Goal: Task Accomplishment & Management: Complete application form

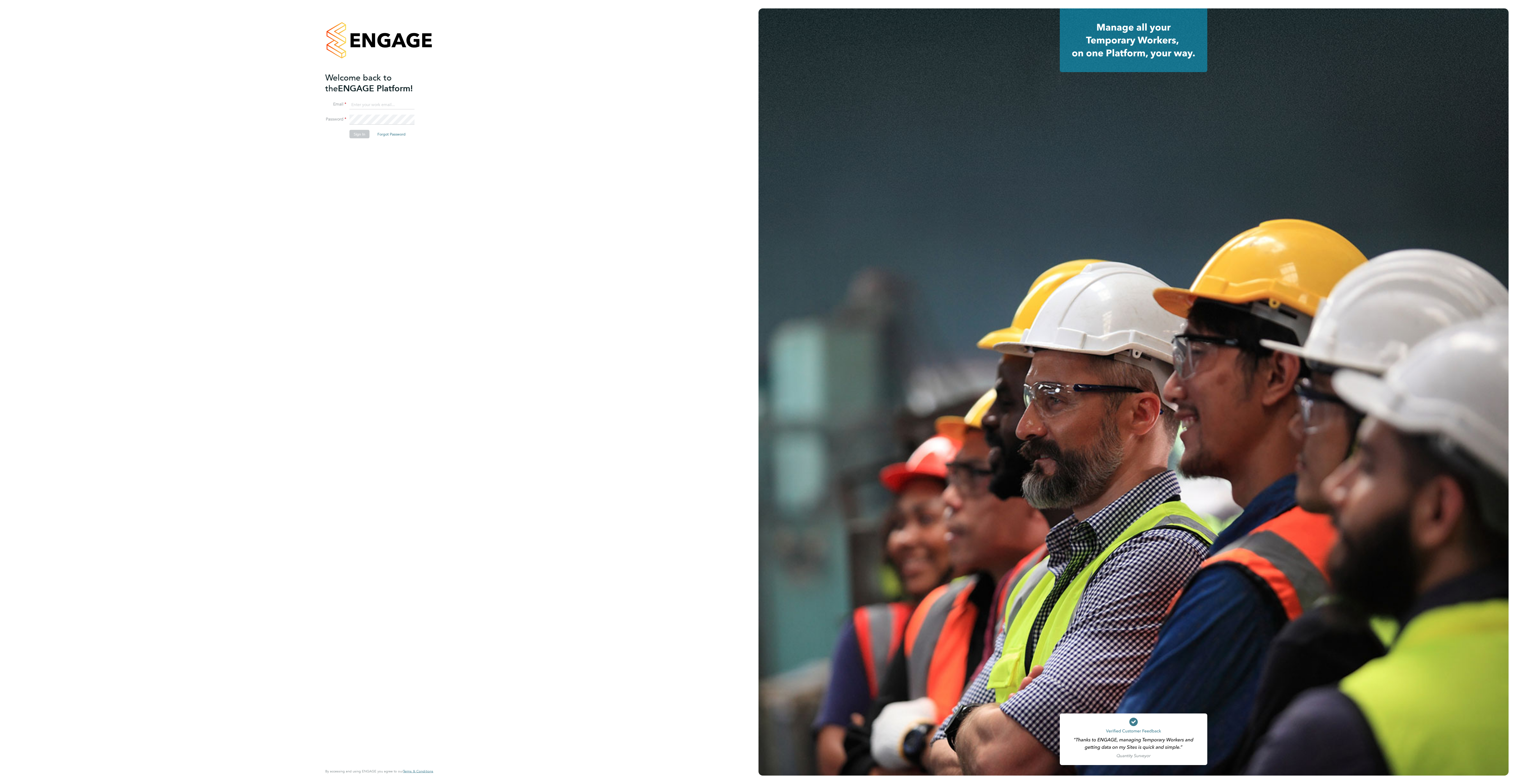
type input "ana.perozo@randstadcpe.com"
click at [362, 133] on button "Sign In" at bounding box center [359, 133] width 20 height 9
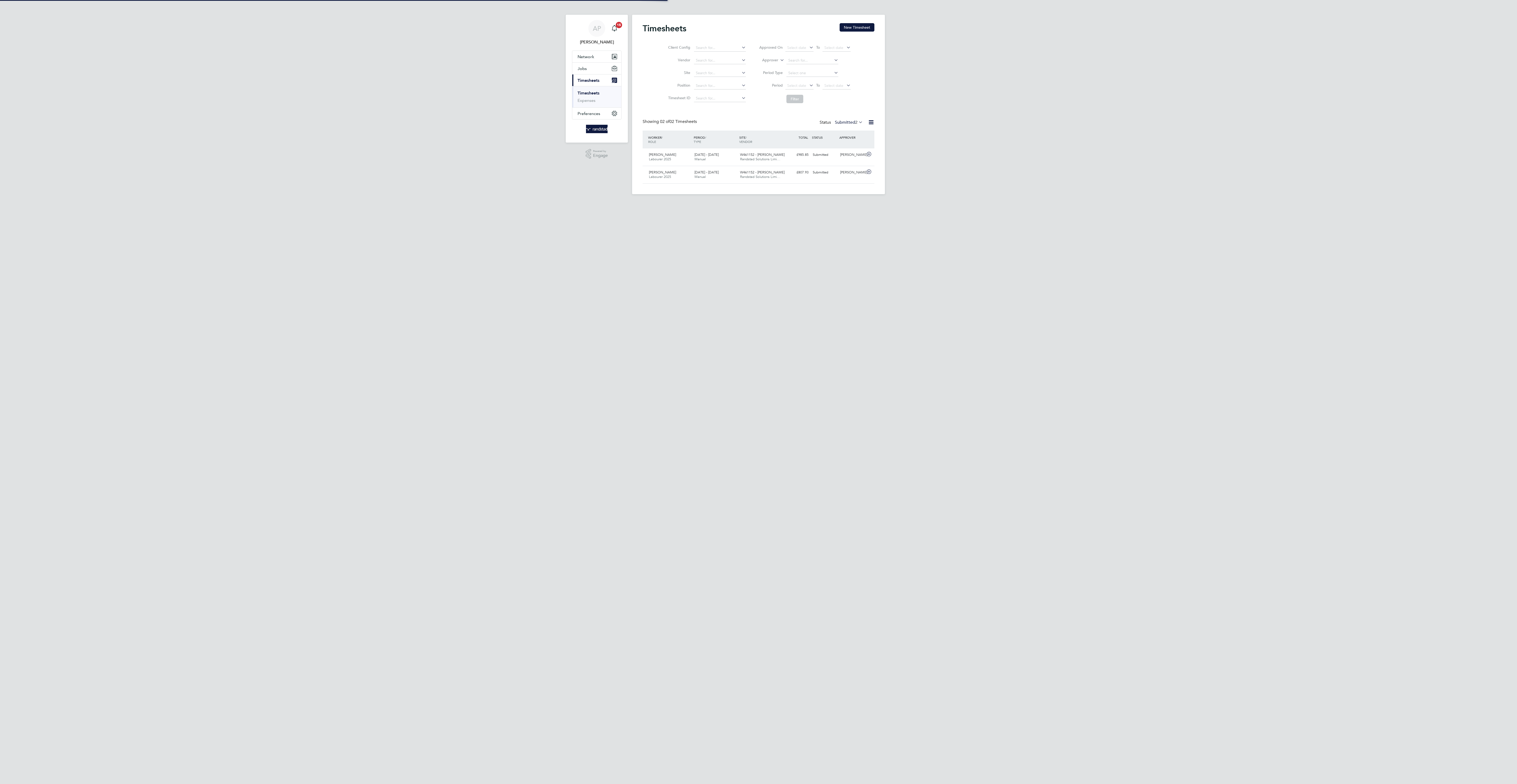
scroll to position [14, 45]
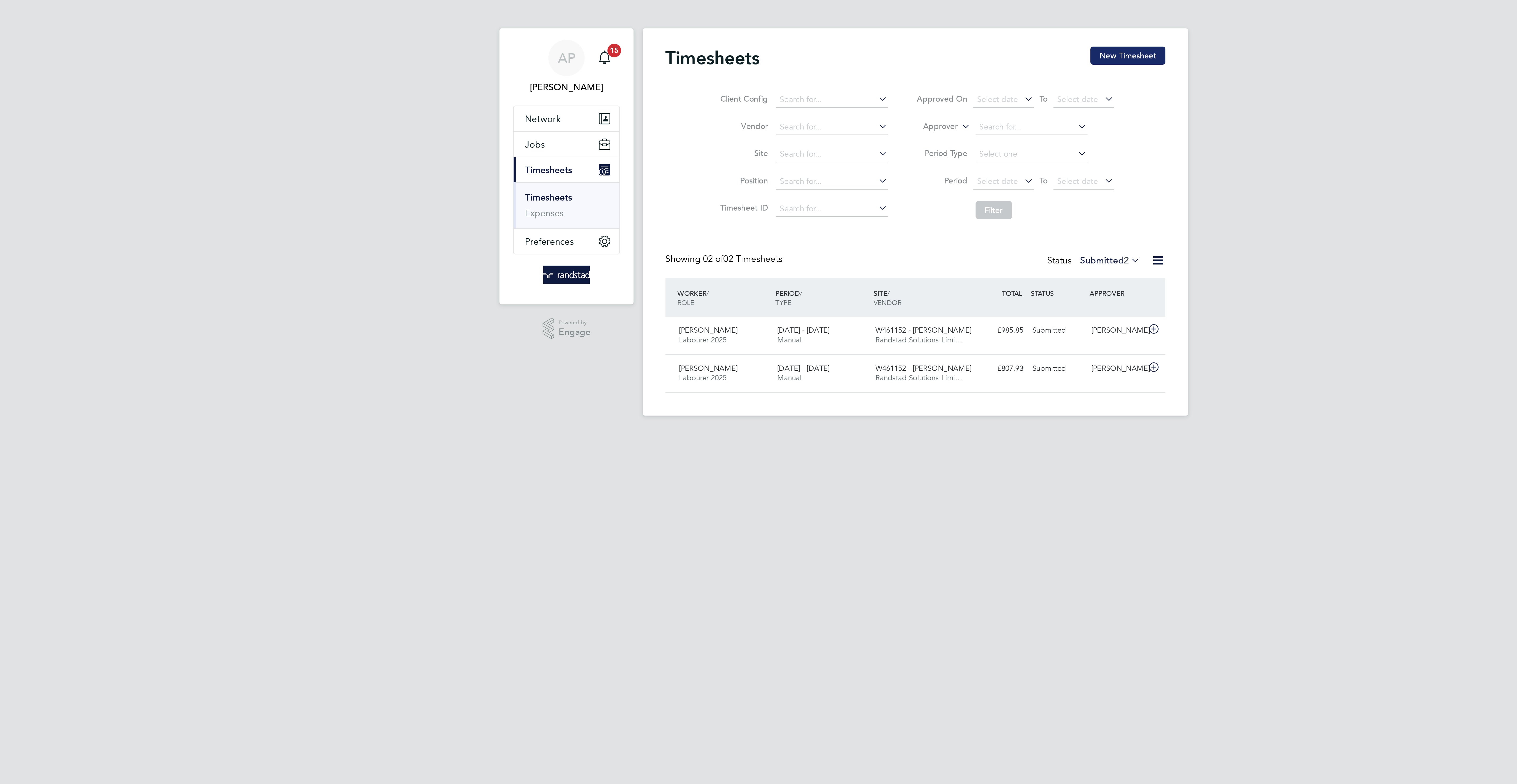
click at [850, 30] on button "New Timesheet" at bounding box center [857, 27] width 35 height 9
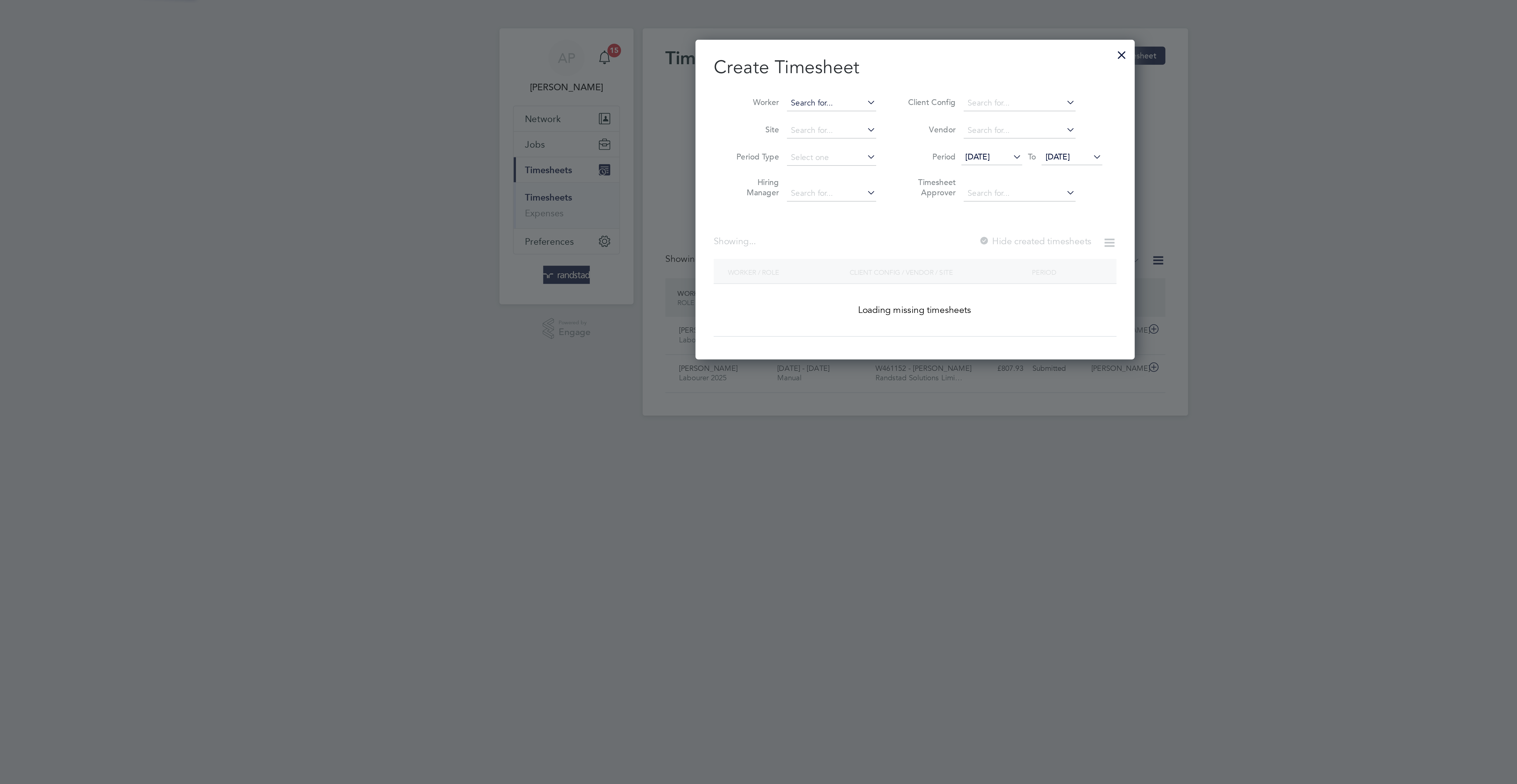
scroll to position [153, 204]
click at [728, 49] on input at bounding box center [719, 49] width 42 height 8
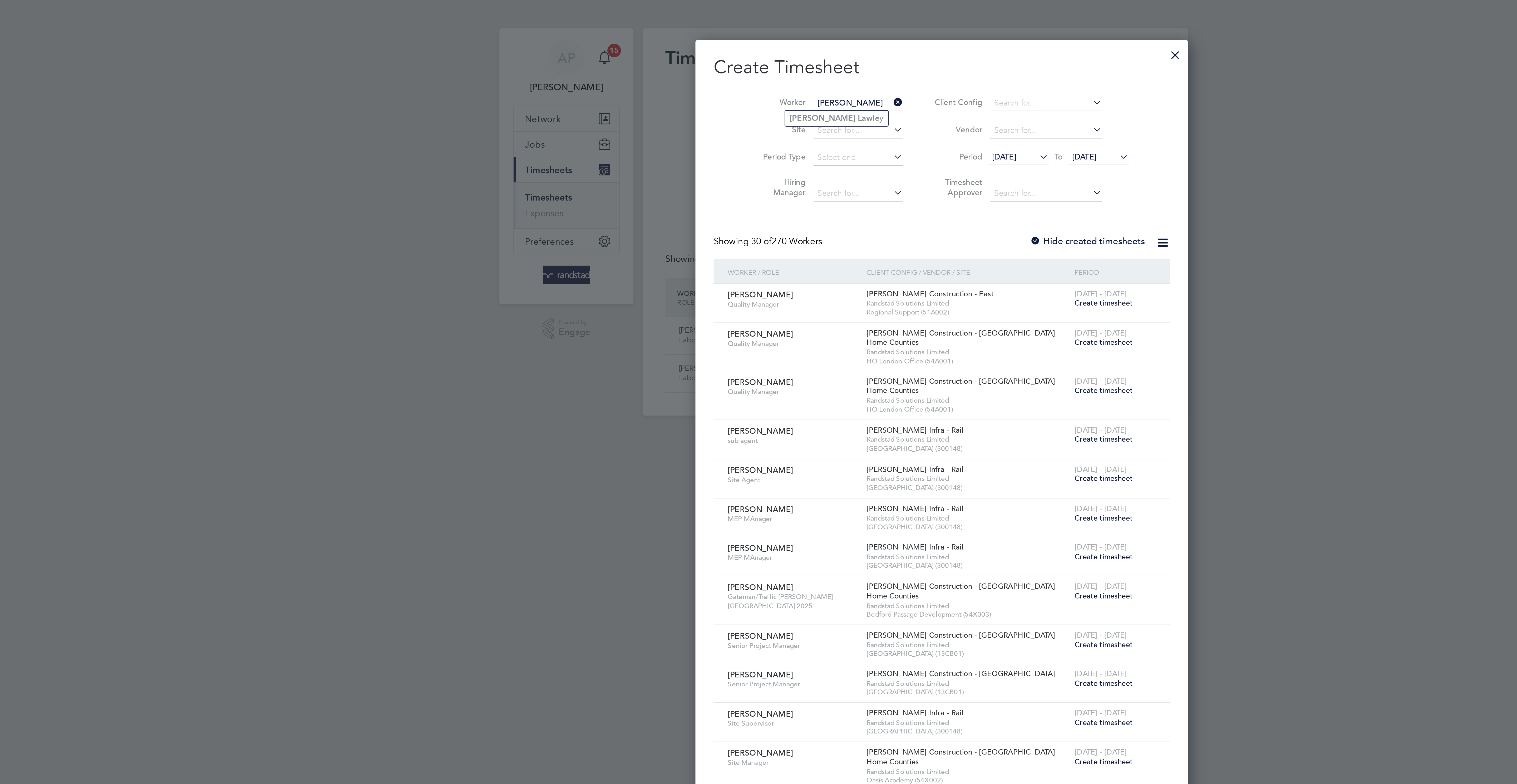
click at [724, 51] on input "oliver lawle" at bounding box center [732, 49] width 42 height 8
click at [724, 56] on li "Oliver Lawle y" at bounding box center [721, 56] width 47 height 7
type input "Oliver Lawley"
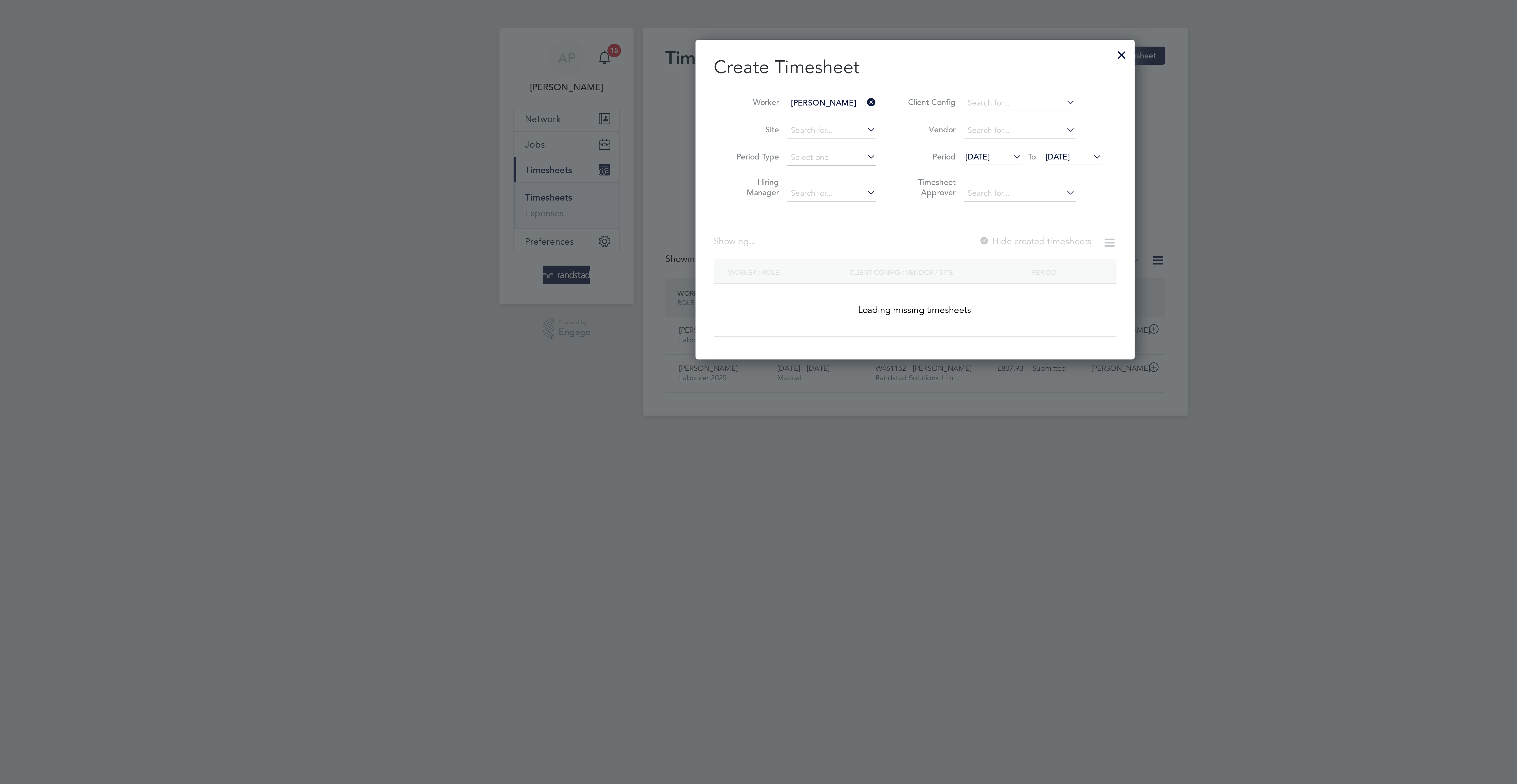
scroll to position [164, 204]
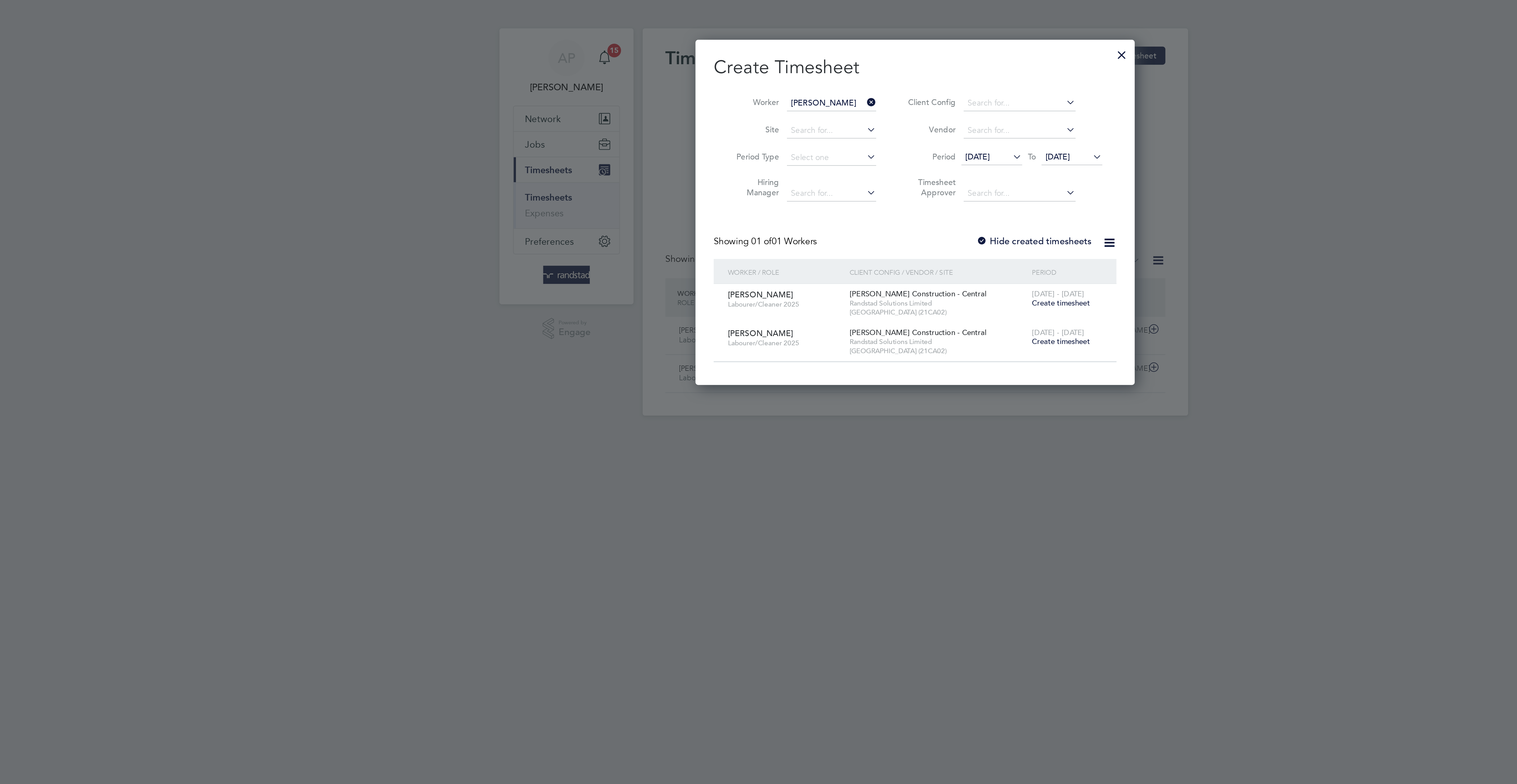
click at [825, 162] on span "Create timesheet" at bounding box center [826, 160] width 27 height 5
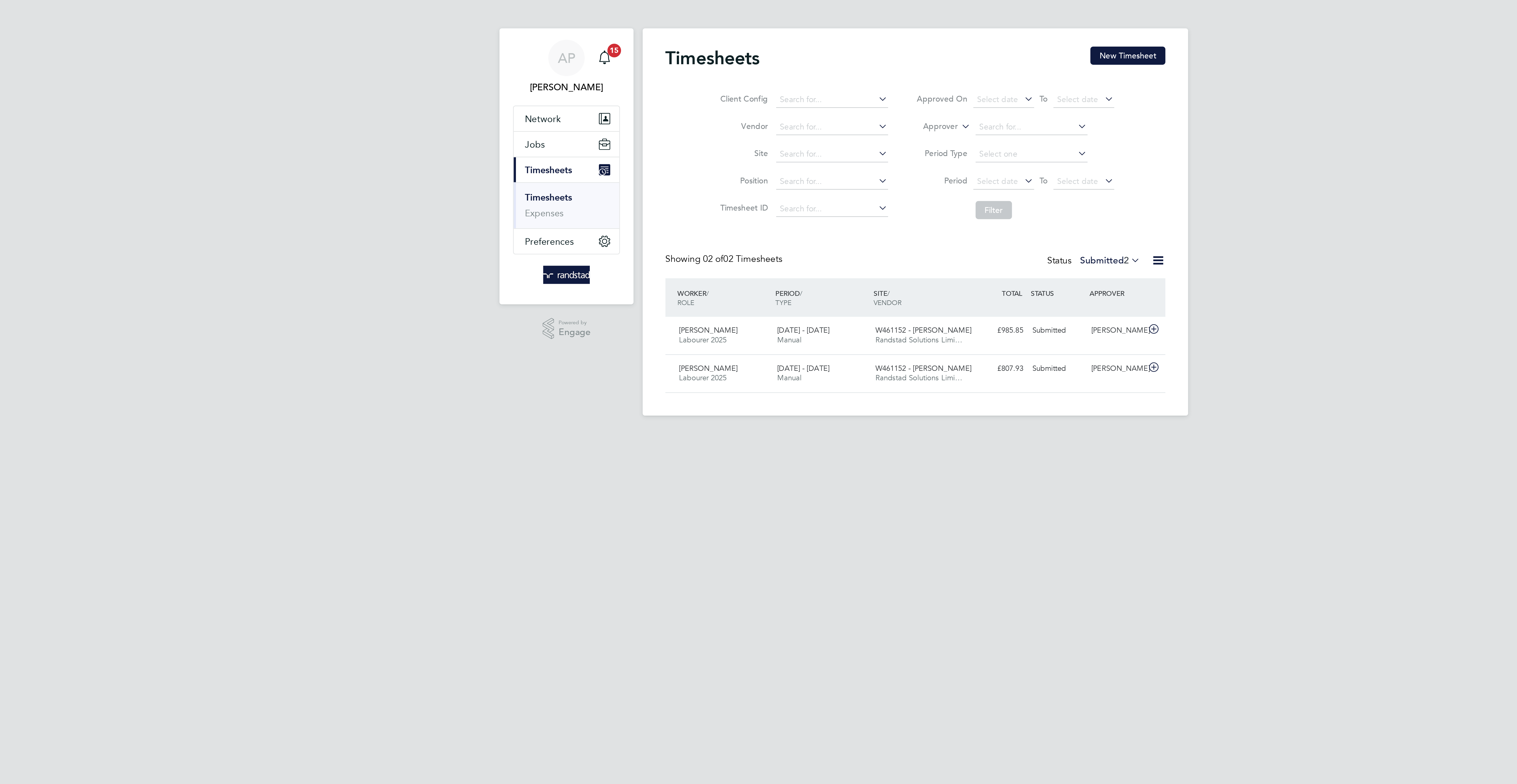
scroll to position [14, 45]
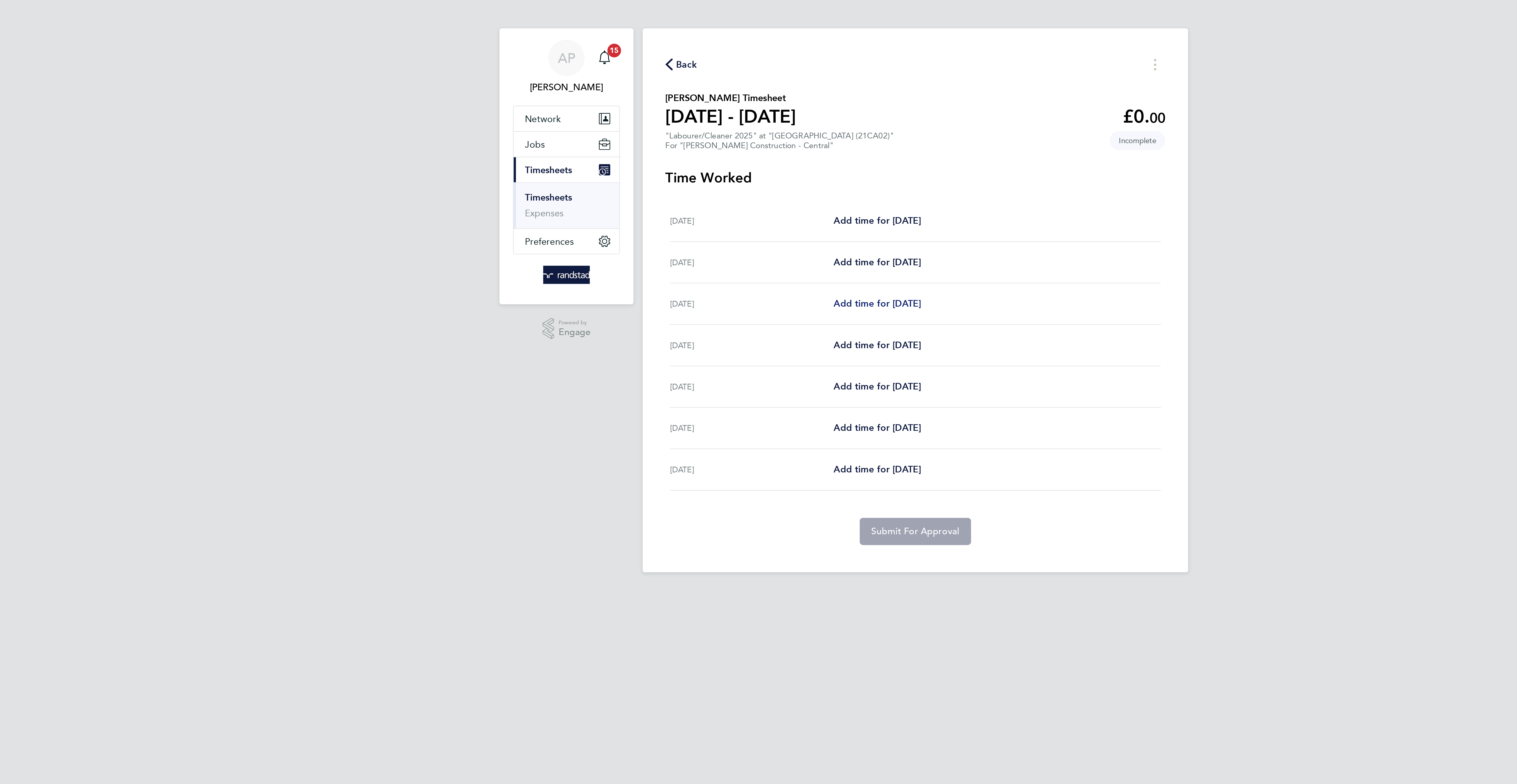
click at [750, 141] on span "Add time for Mon 22 Sep" at bounding box center [741, 142] width 41 height 5
select select "30"
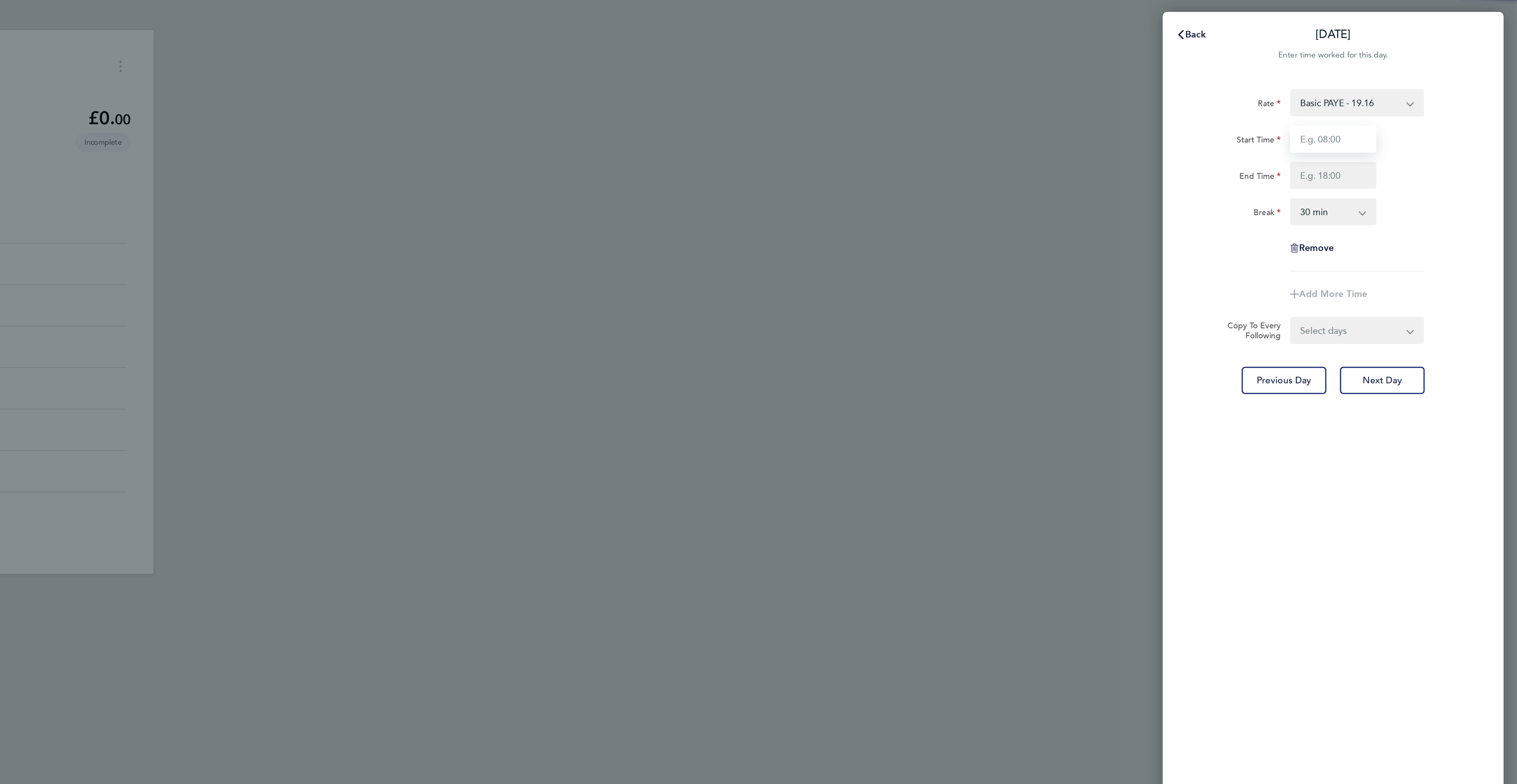
click at [1416, 63] on input "Start Time" at bounding box center [1431, 65] width 40 height 13
type input "07:00"
click at [1418, 84] on input "End Time" at bounding box center [1431, 81] width 40 height 13
type input "17:00"
click at [1435, 156] on form "Rate Basic PAYE - 19.16 OT PAYE - 27.44 Start Time 07:00 End Time 17:00 Break 0…" at bounding box center [1431, 102] width 129 height 118
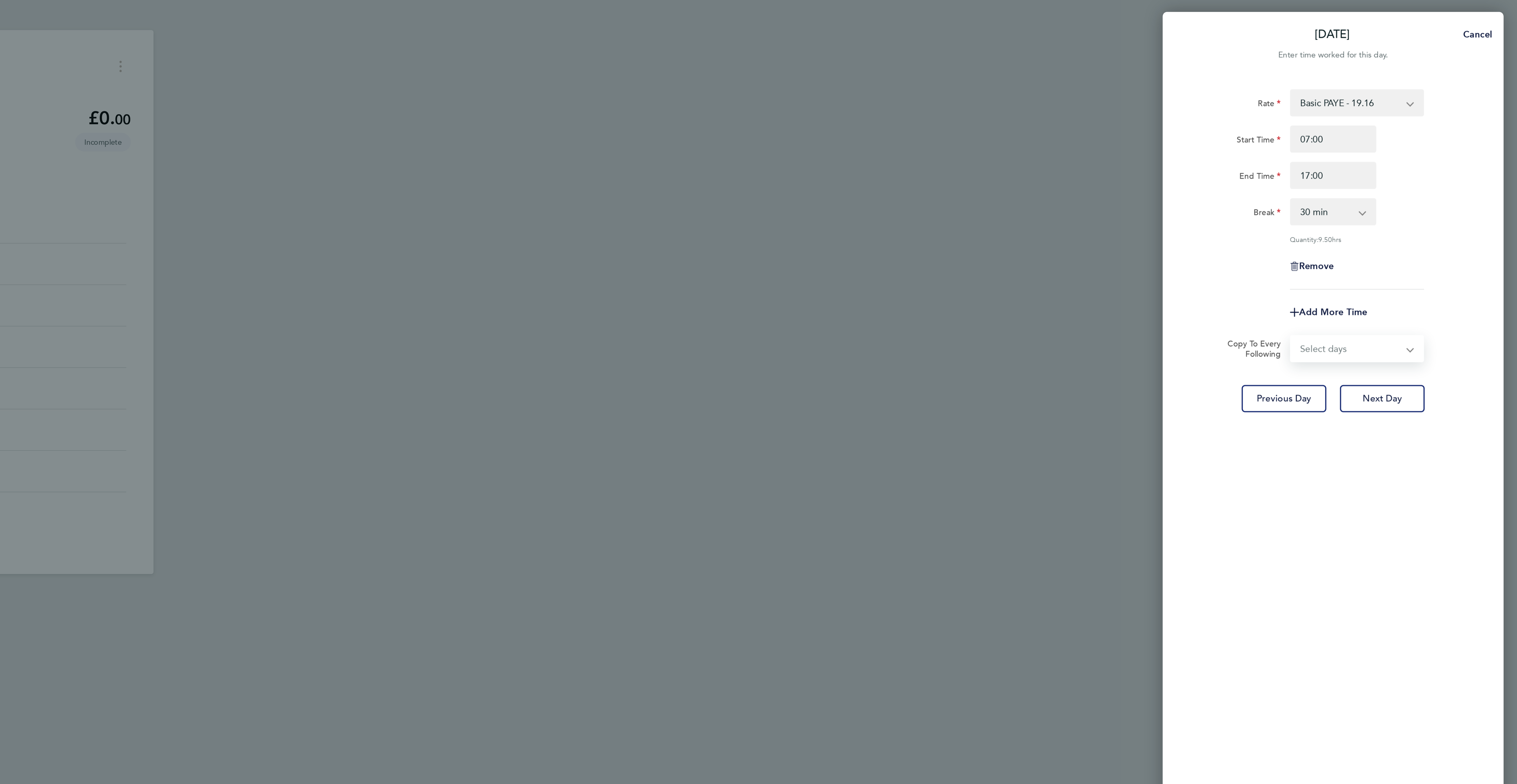
select select "DAY"
click at [1412, 157] on select "Select days Day Tuesday Wednesday Thursday Friday" at bounding box center [1439, 162] width 55 height 12
select select "2025-09-26"
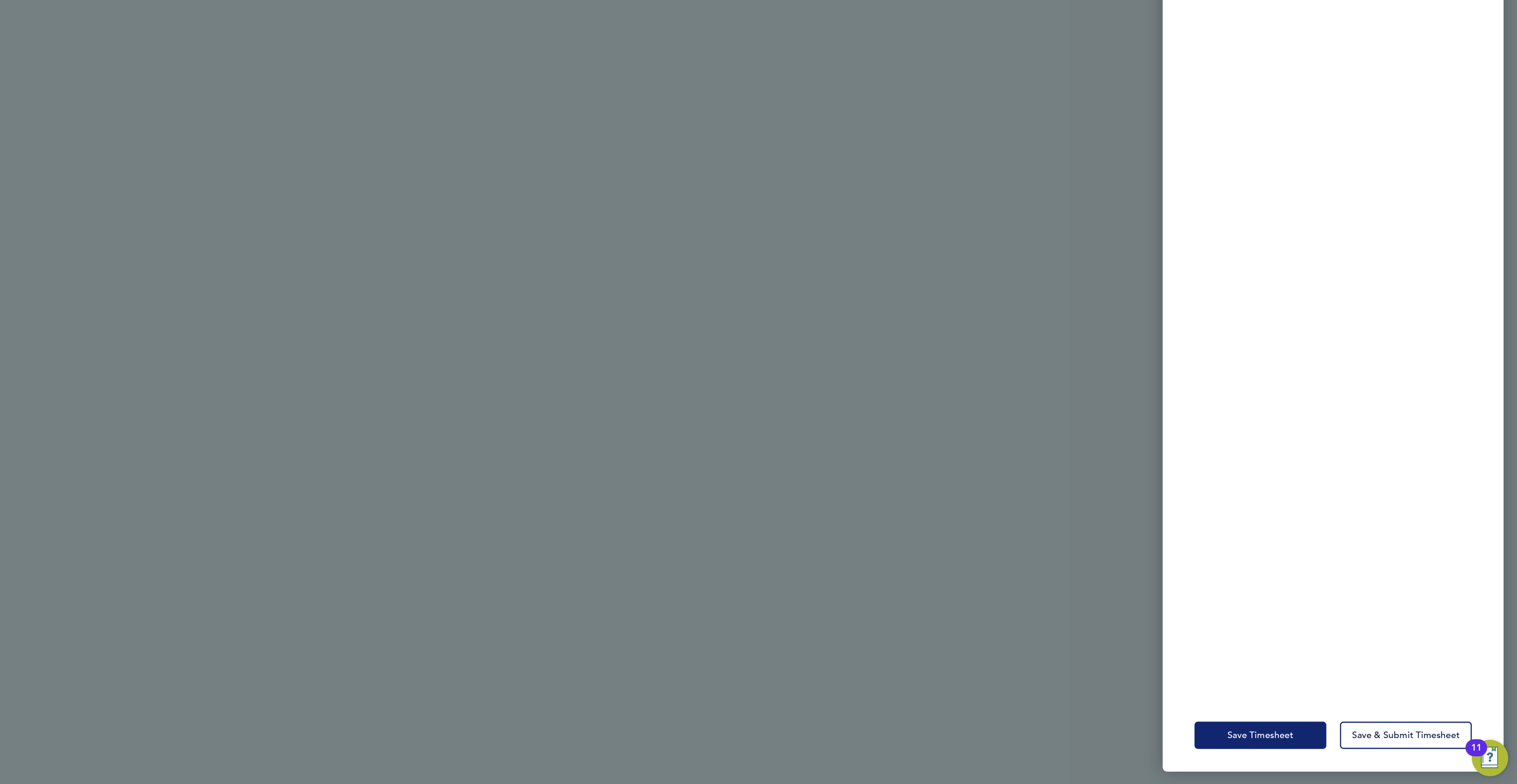
scroll to position [0, 0]
click at [1407, 761] on span "Save Timesheet" at bounding box center [1398, 761] width 31 height 5
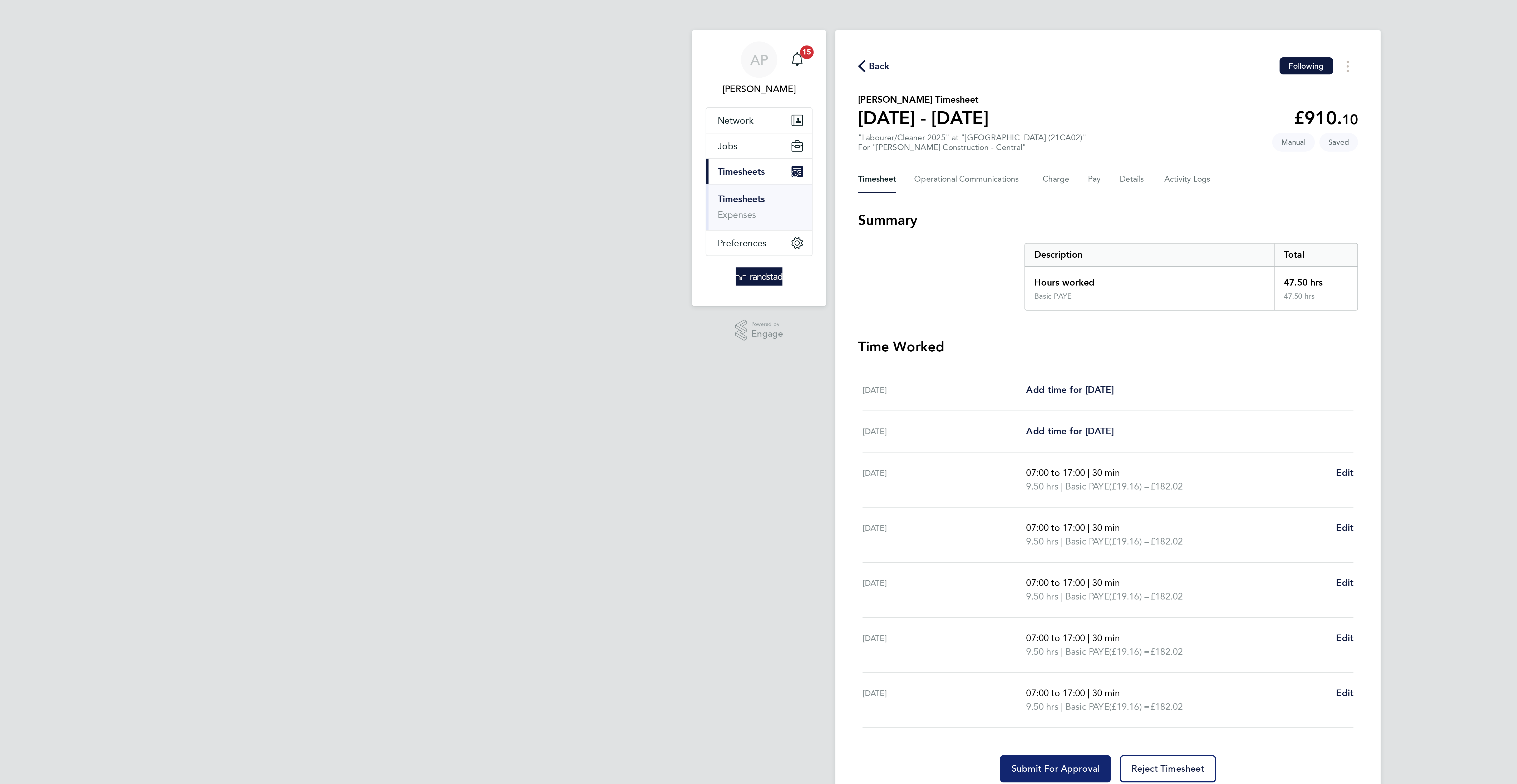
click at [742, 360] on span "Submit For Approval" at bounding box center [734, 357] width 41 height 5
click at [645, 29] on icon "button" at bounding box center [644, 32] width 4 height 6
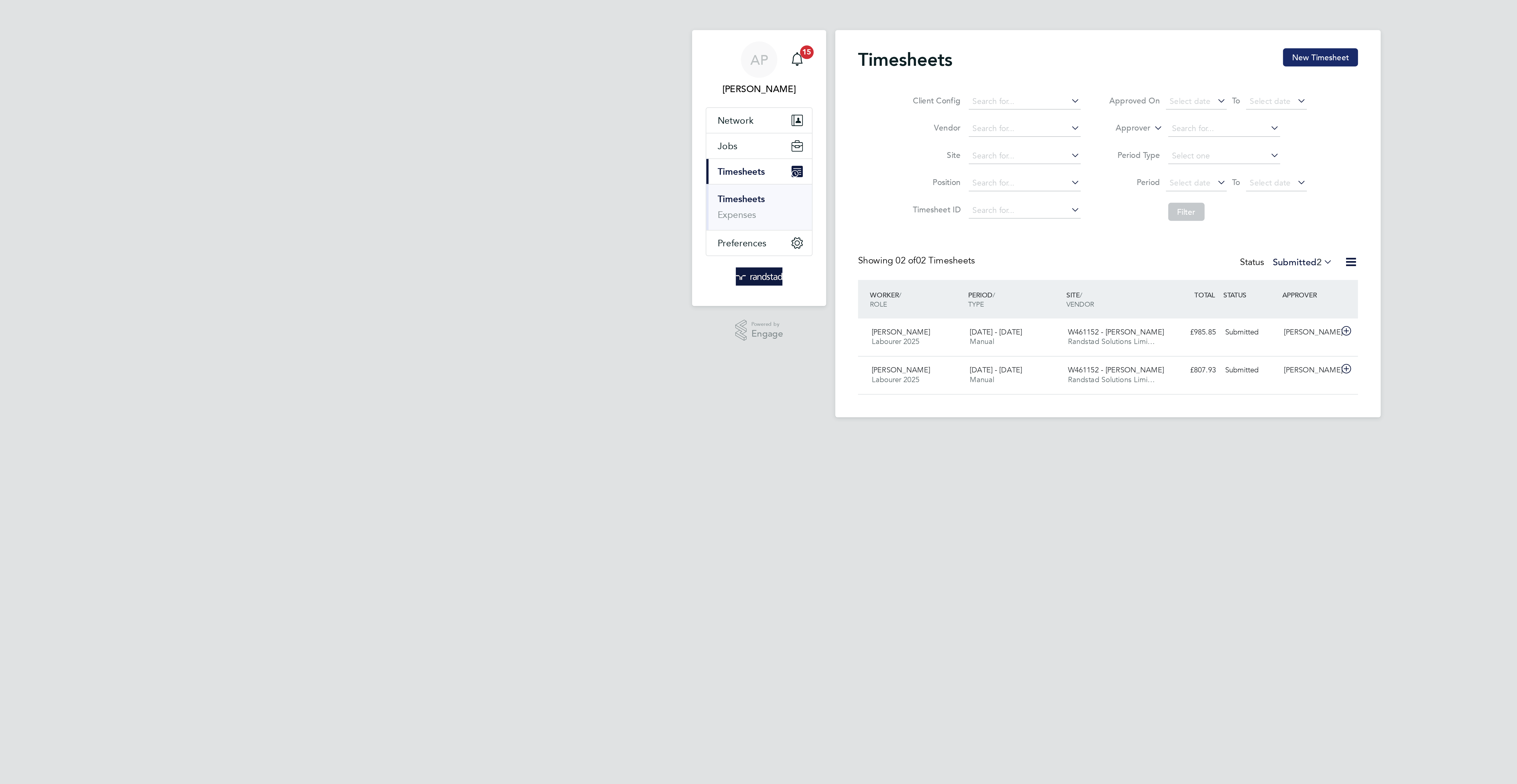
click at [854, 27] on button "New Timesheet" at bounding box center [857, 27] width 35 height 9
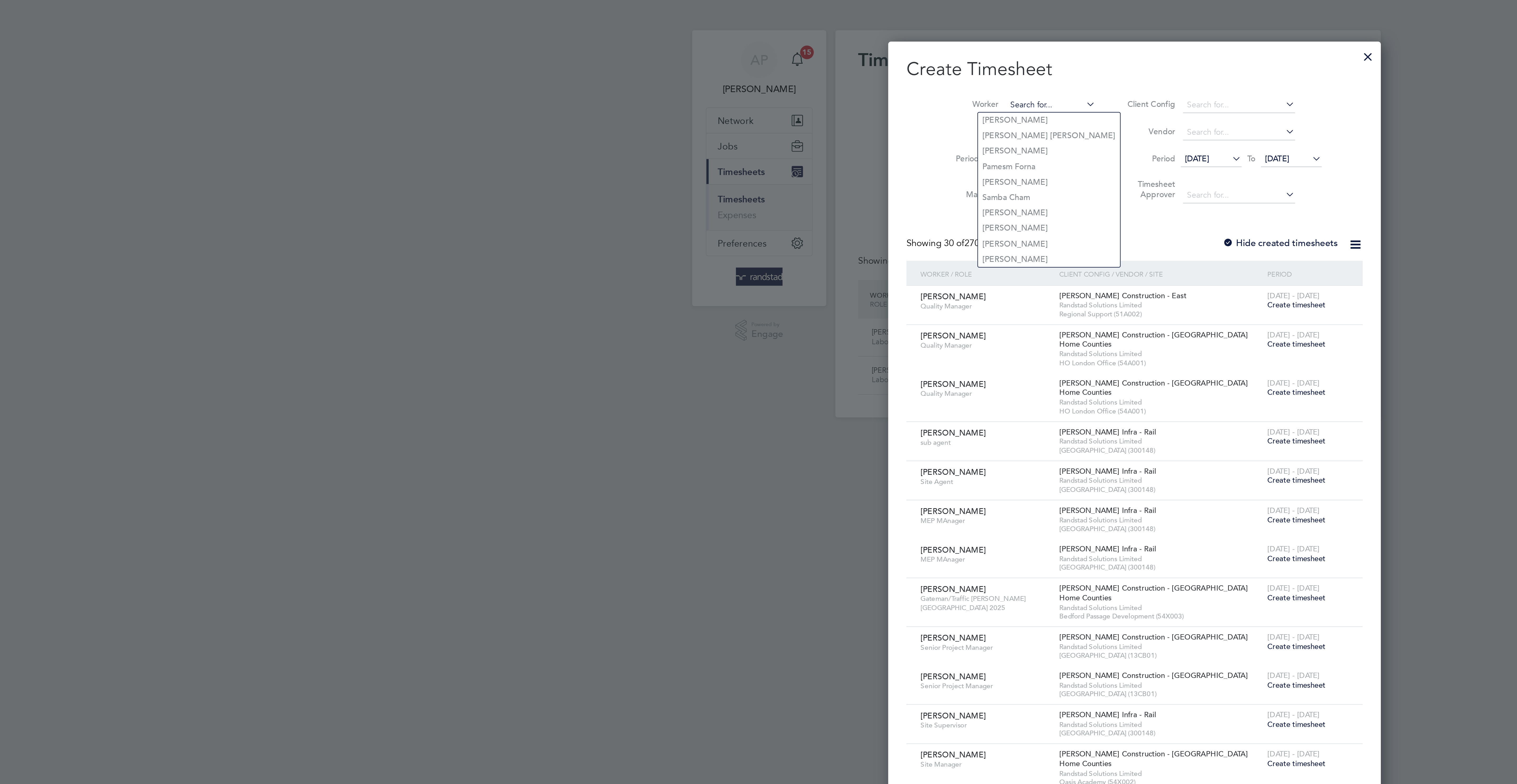
click at [712, 50] on input at bounding box center [732, 49] width 42 height 8
click at [722, 57] on li "John Smith" at bounding box center [733, 56] width 70 height 7
type input "John Smith"
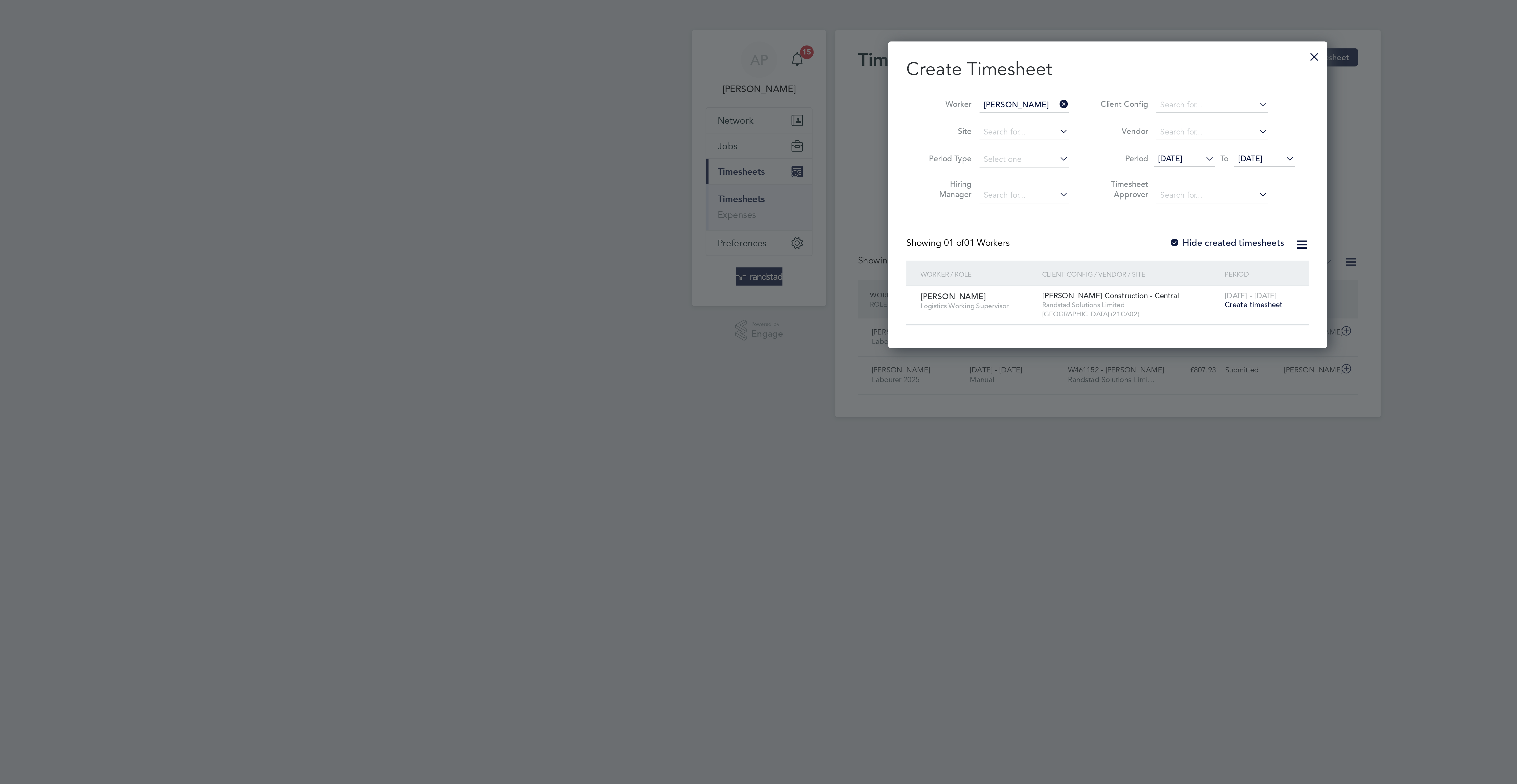
click at [818, 143] on span "Create timesheet" at bounding box center [826, 142] width 27 height 5
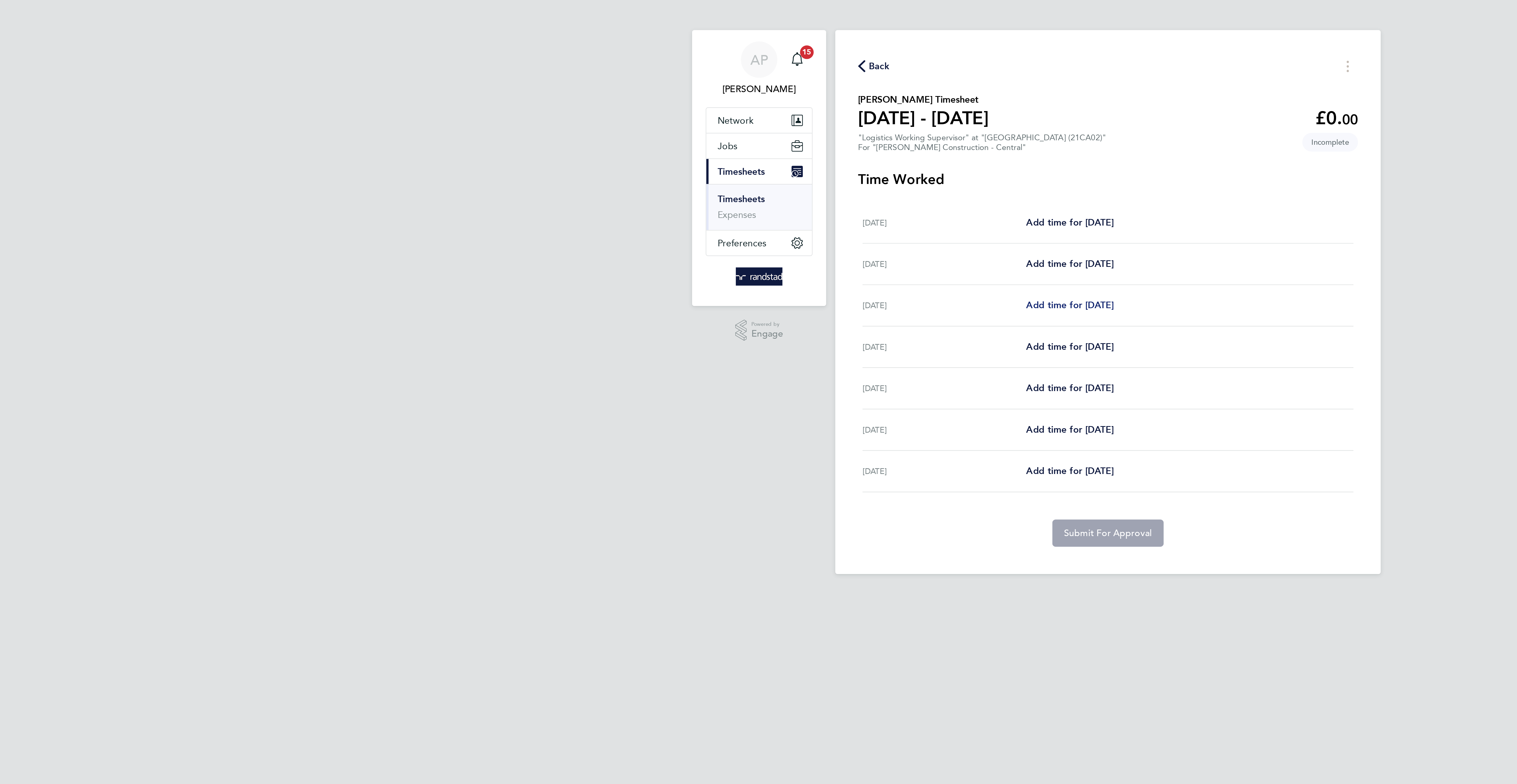
click at [732, 143] on span "Add time for Mon 22 Sep" at bounding box center [741, 142] width 41 height 5
select select "30"
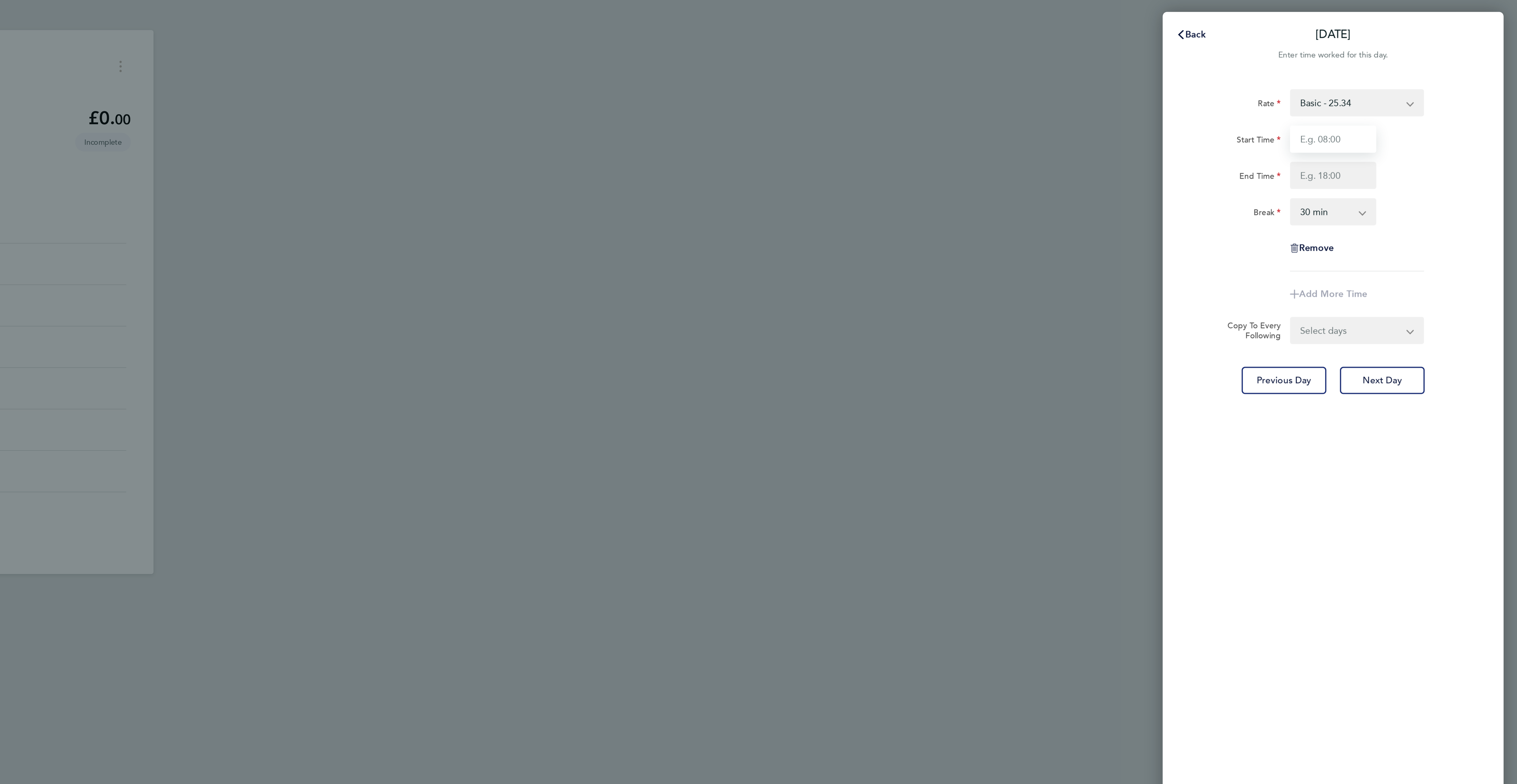
click at [1415, 65] on input "Start Time" at bounding box center [1431, 65] width 40 height 13
type input "07:00"
click at [1438, 83] on input "End Time" at bounding box center [1431, 81] width 40 height 13
type input "17:00"
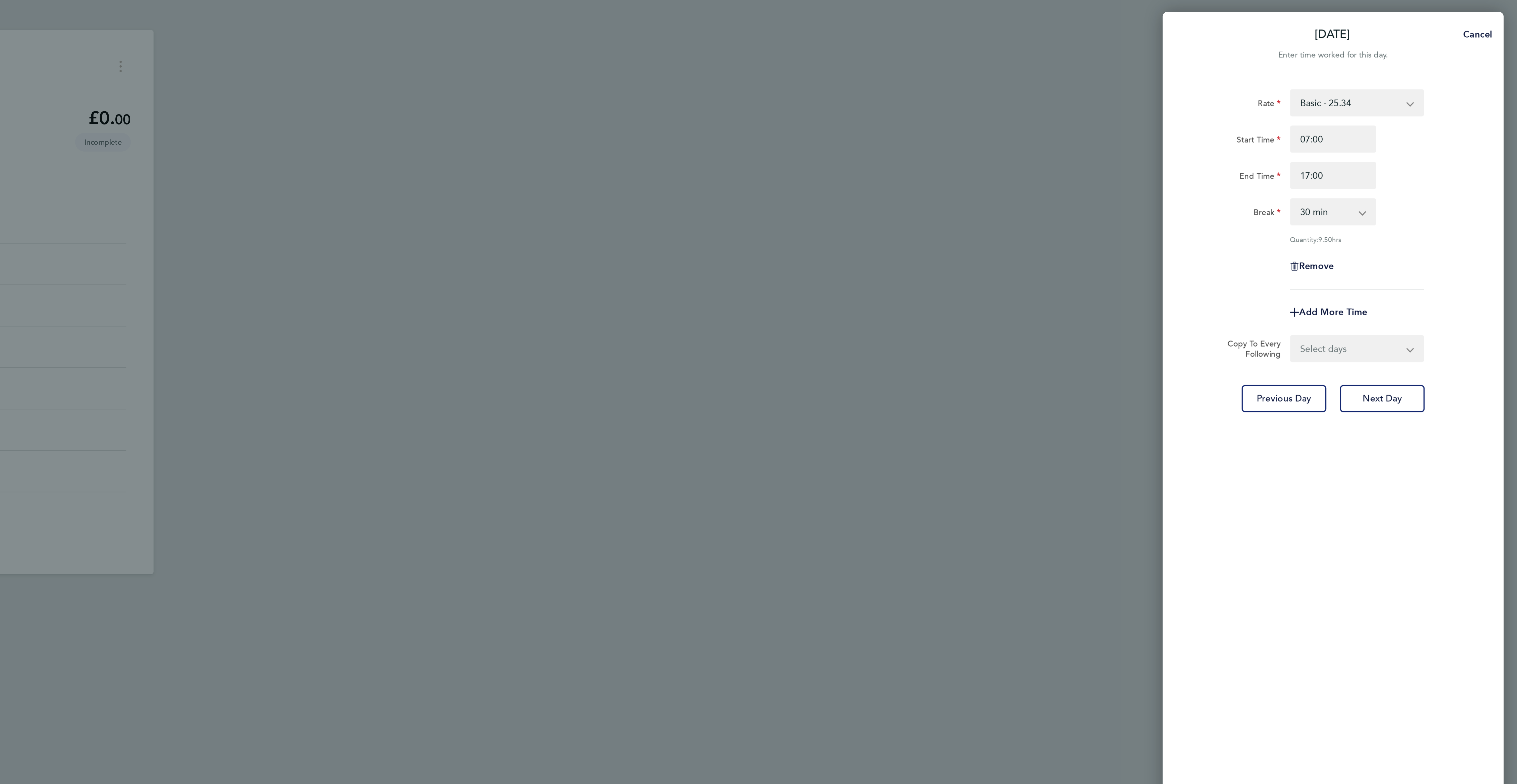
click at [1485, 127] on div "Rate Basic - 25.34 Overtime 1 - 38.01 Start Time 07:00 End Time 17:00 Break 0 m…" at bounding box center [1431, 89] width 129 height 93
click at [1432, 160] on select "Select days Day Tuesday Wednesday Thursday Friday" at bounding box center [1439, 162] width 55 height 12
select select "DAY"
click at [1412, 157] on select "Select days Day Tuesday Wednesday Thursday Friday" at bounding box center [1439, 162] width 55 height 12
select select "2025-09-26"
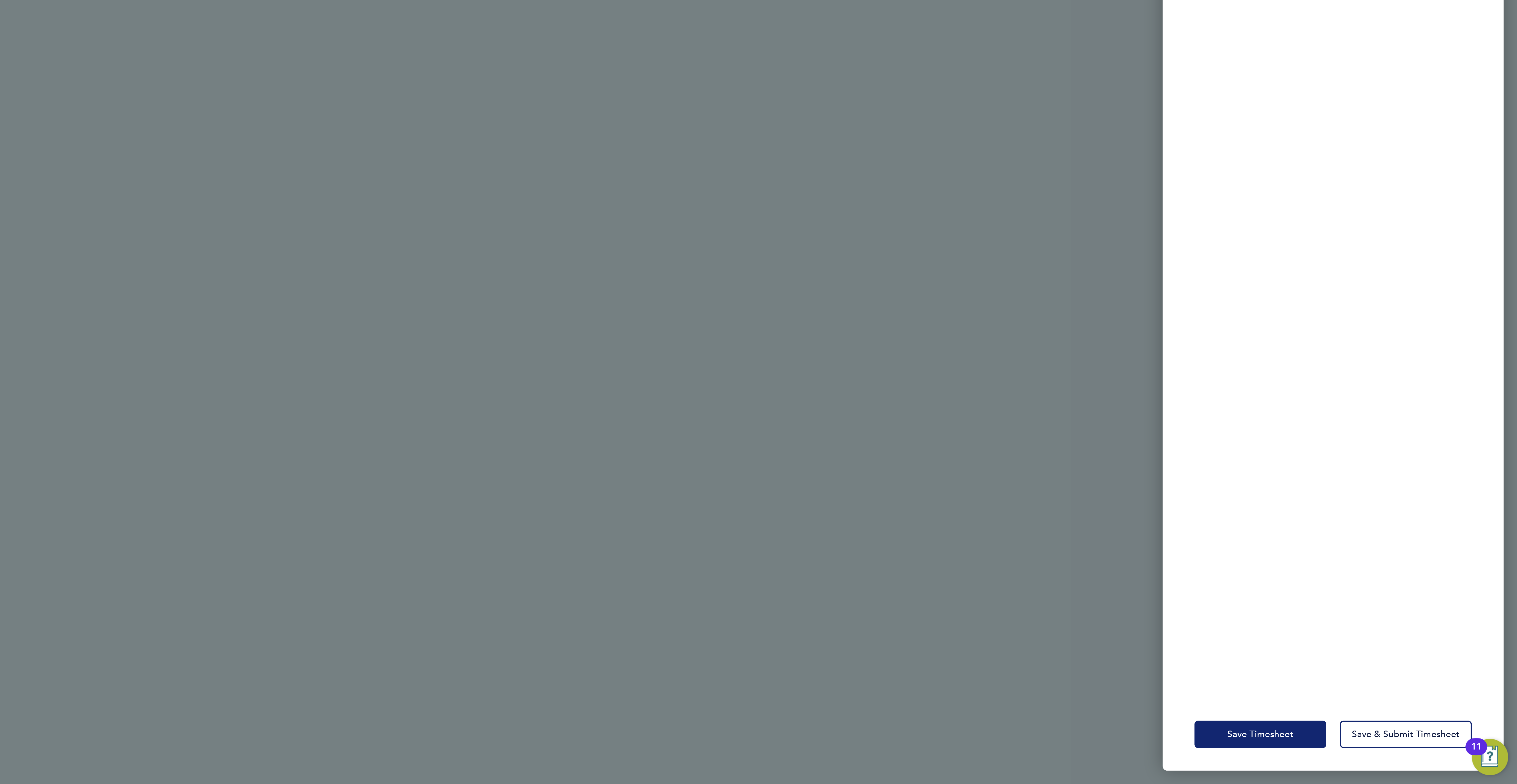
drag, startPoint x: 1399, startPoint y: 759, endPoint x: 1391, endPoint y: 756, distance: 8.5
click at [1398, 759] on span "Save Timesheet" at bounding box center [1398, 761] width 31 height 5
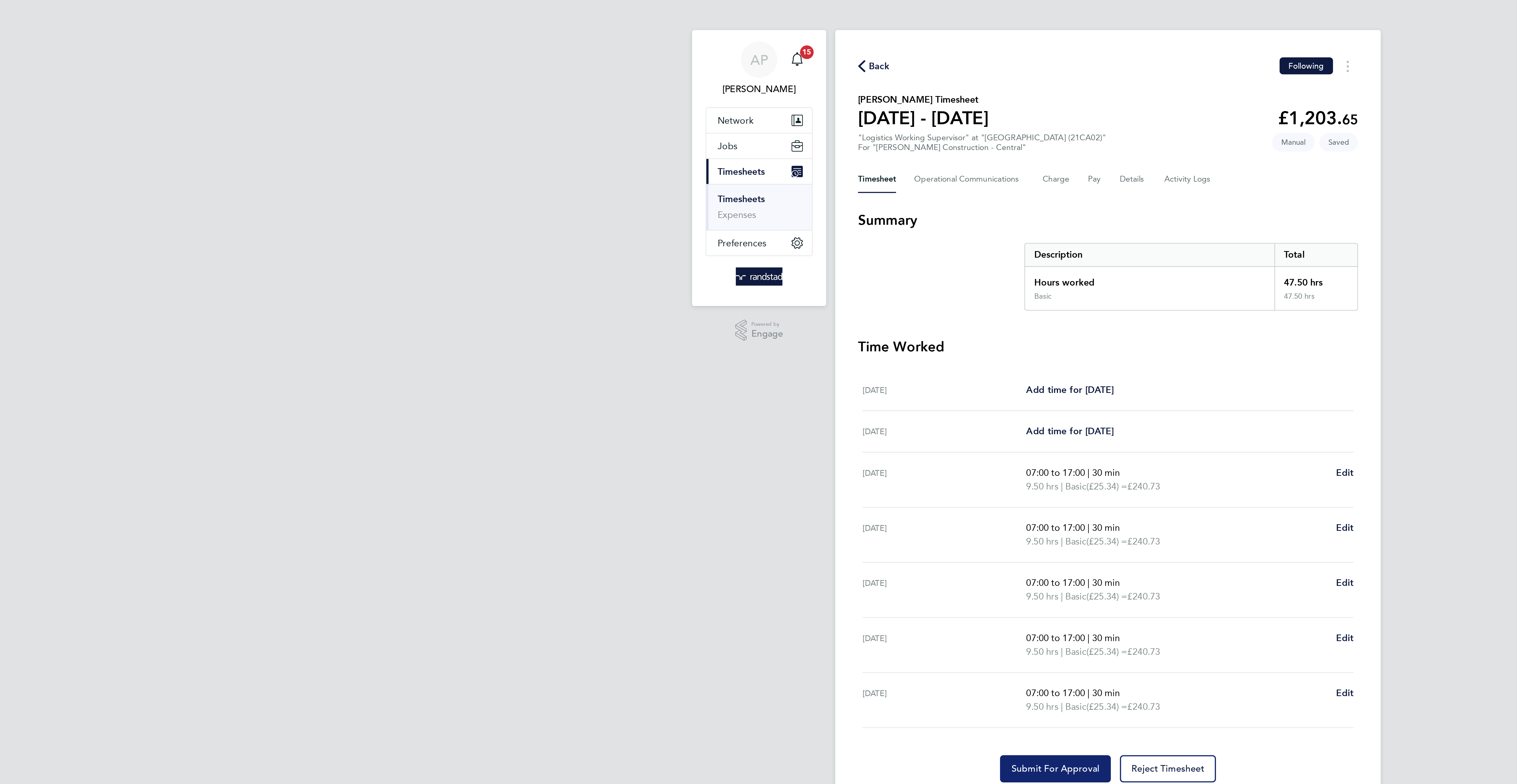
click at [735, 360] on span "Submit For Approval" at bounding box center [734, 357] width 41 height 5
click at [649, 32] on span "Back" at bounding box center [653, 31] width 10 height 7
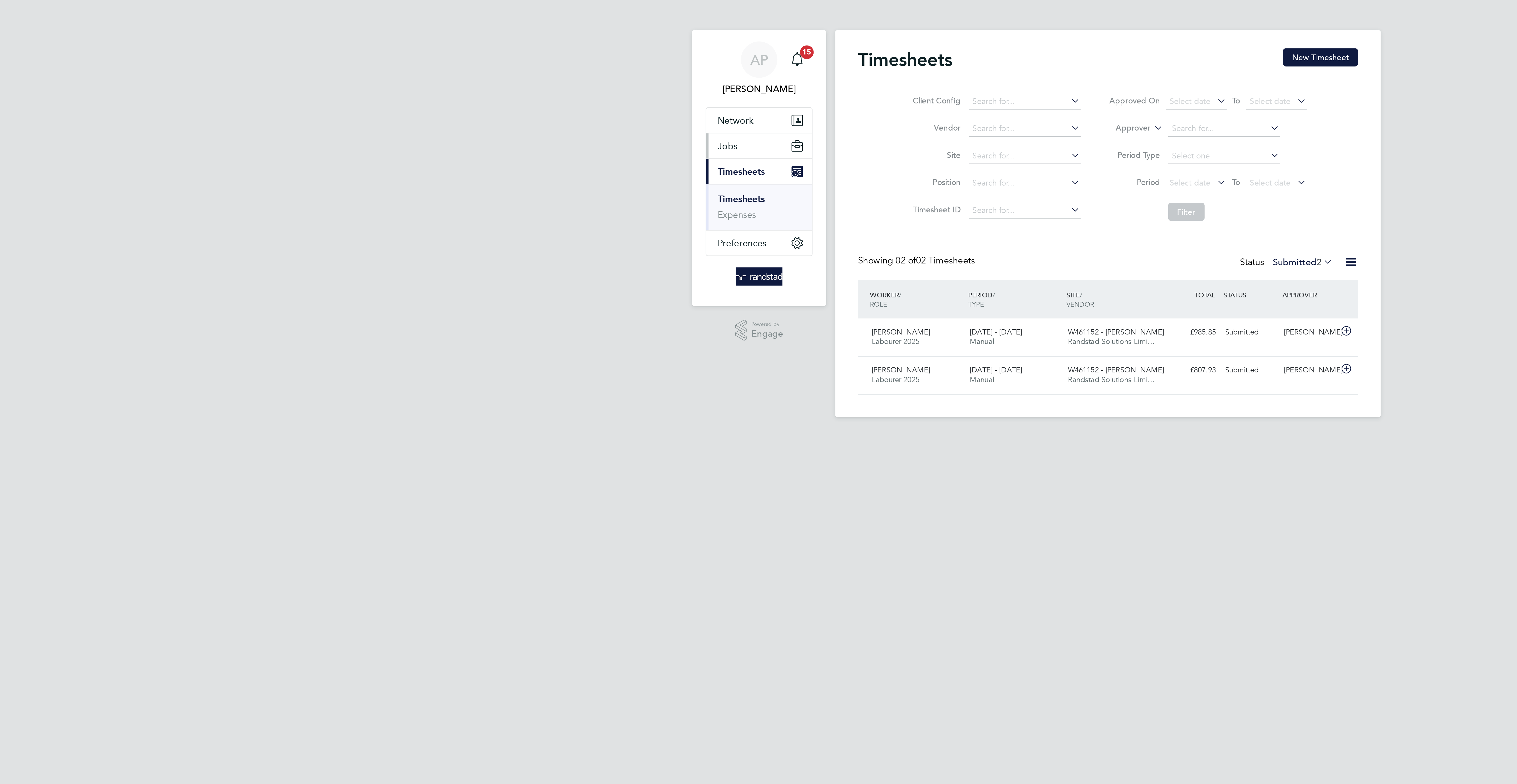
click at [598, 71] on button "Jobs" at bounding box center [597, 69] width 49 height 12
click at [592, 90] on link "Vacancies" at bounding box center [586, 88] width 18 height 5
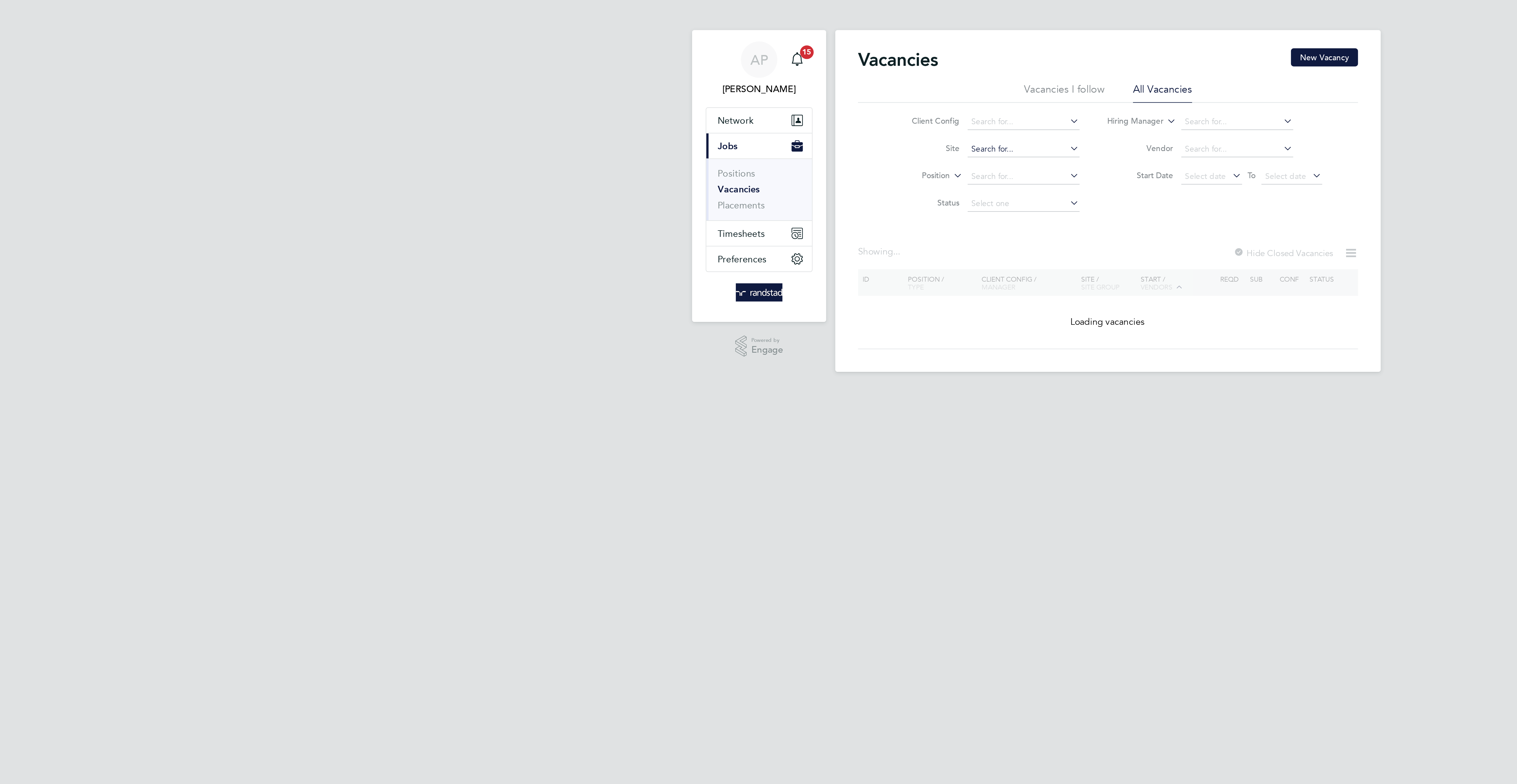
click at [702, 70] on input at bounding box center [719, 71] width 52 height 8
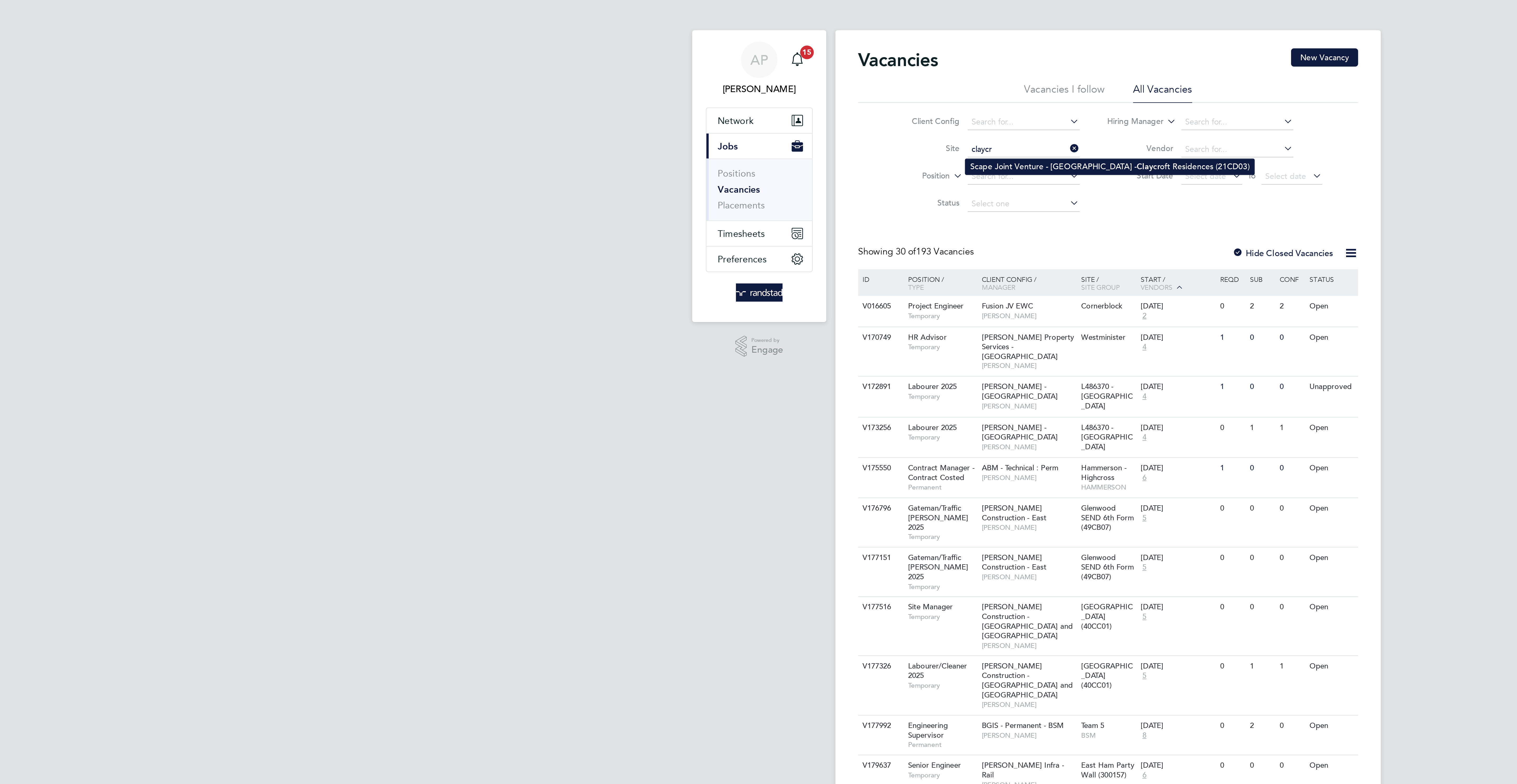
click at [717, 78] on li "Scape Joint Venture - University of Warwick - Claycr oft Residences (21CD03)" at bounding box center [759, 77] width 133 height 7
type input "Scape Joint Venture - [GEOGRAPHIC_DATA] - Claycroft Residences (21CD03)"
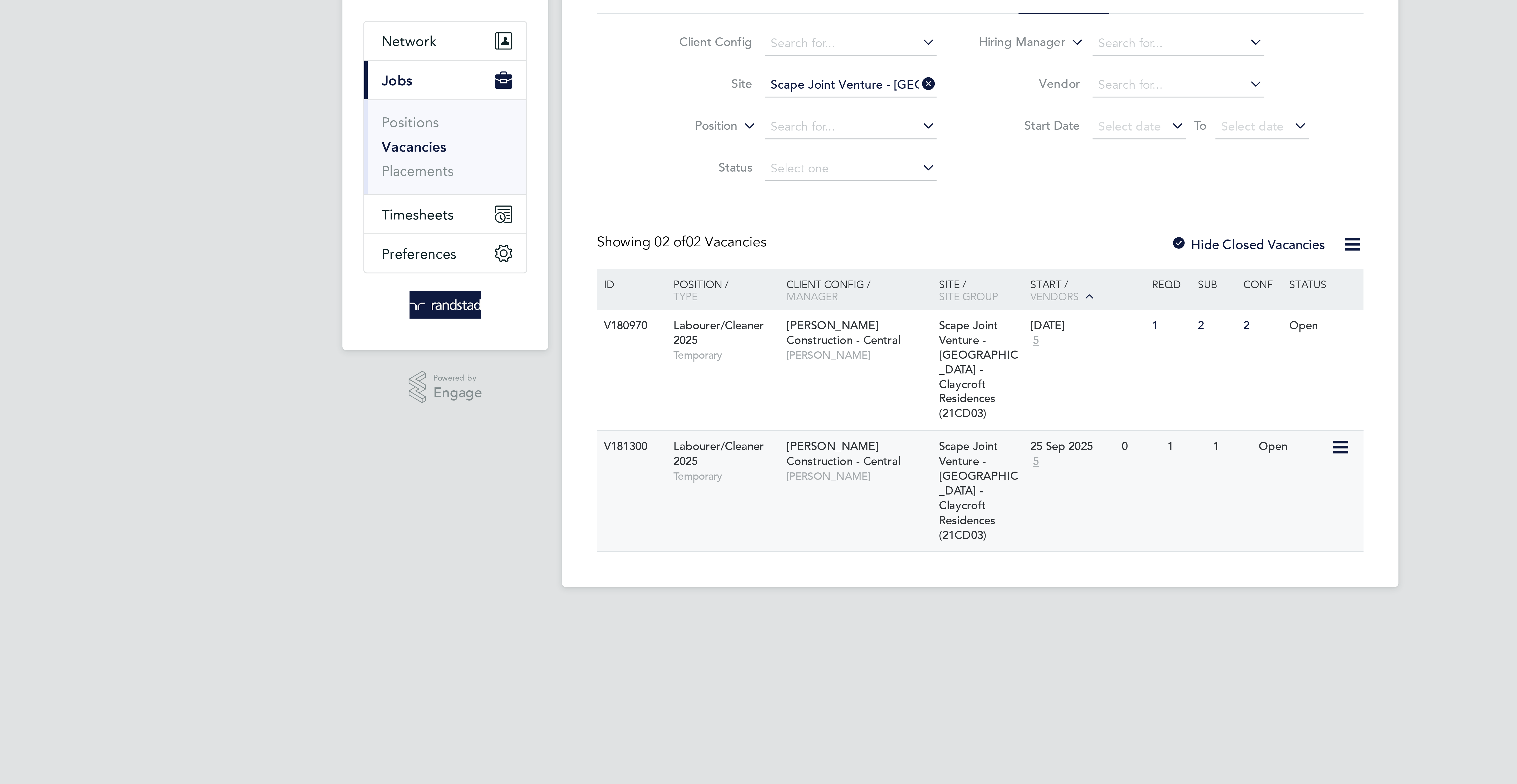
click at [769, 193] on div "Scape Joint Venture - [GEOGRAPHIC_DATA] - Claycroft Residences (21CD03)" at bounding box center [758, 193] width 28 height 37
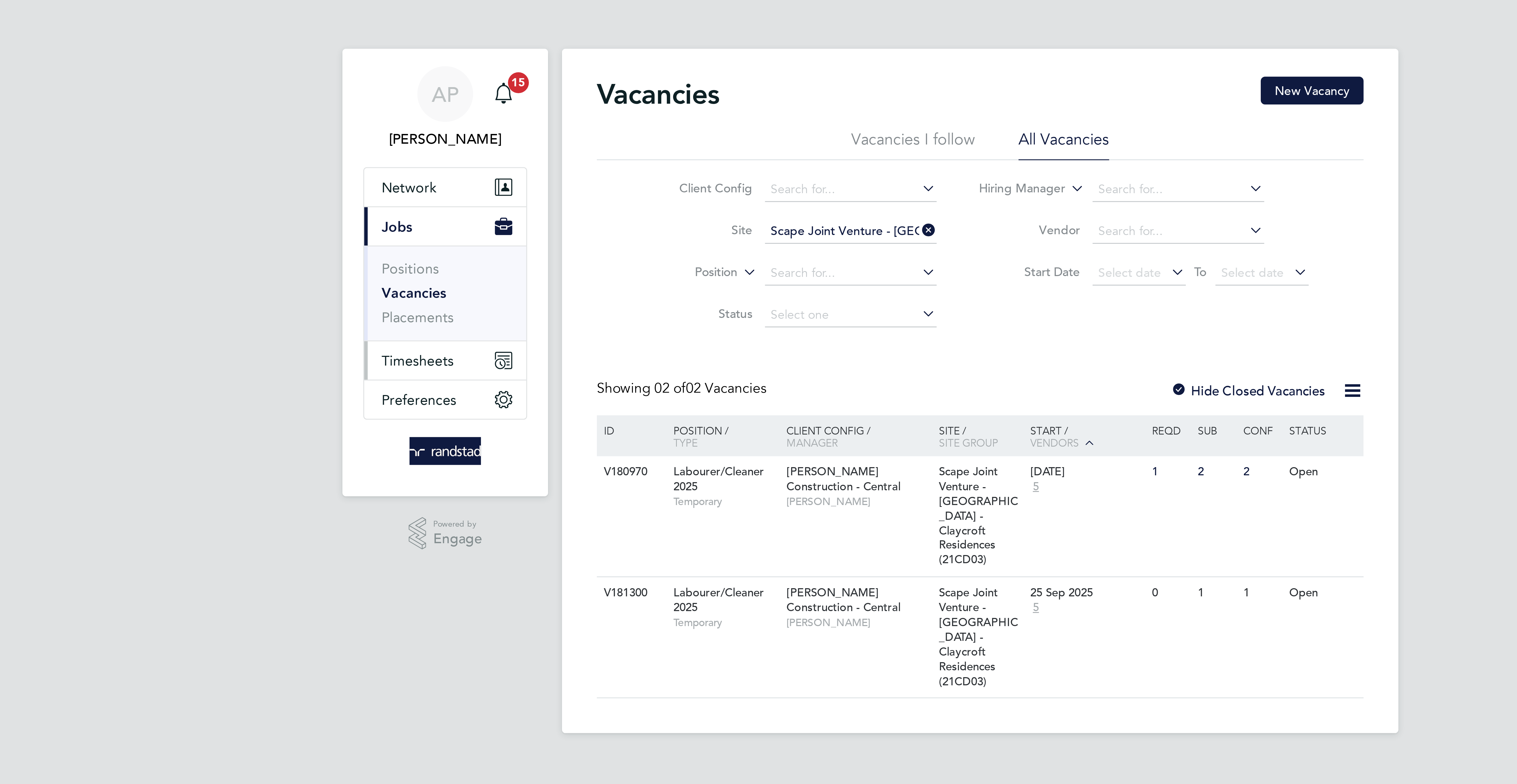
click at [590, 113] on button "Timesheets" at bounding box center [597, 109] width 49 height 12
click at [588, 110] on span "Timesheets" at bounding box center [588, 108] width 22 height 5
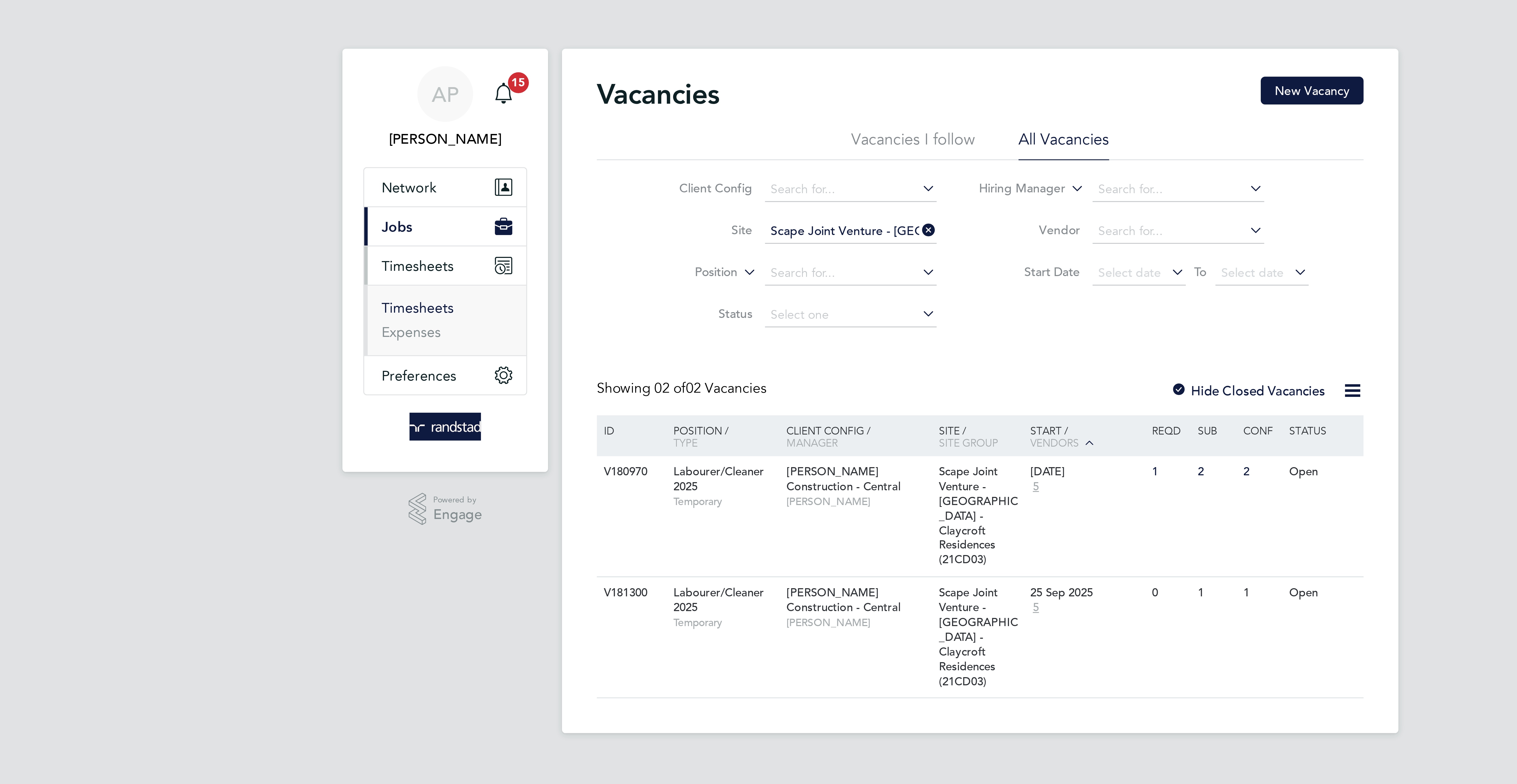
click at [594, 96] on link "Timesheets" at bounding box center [588, 93] width 22 height 5
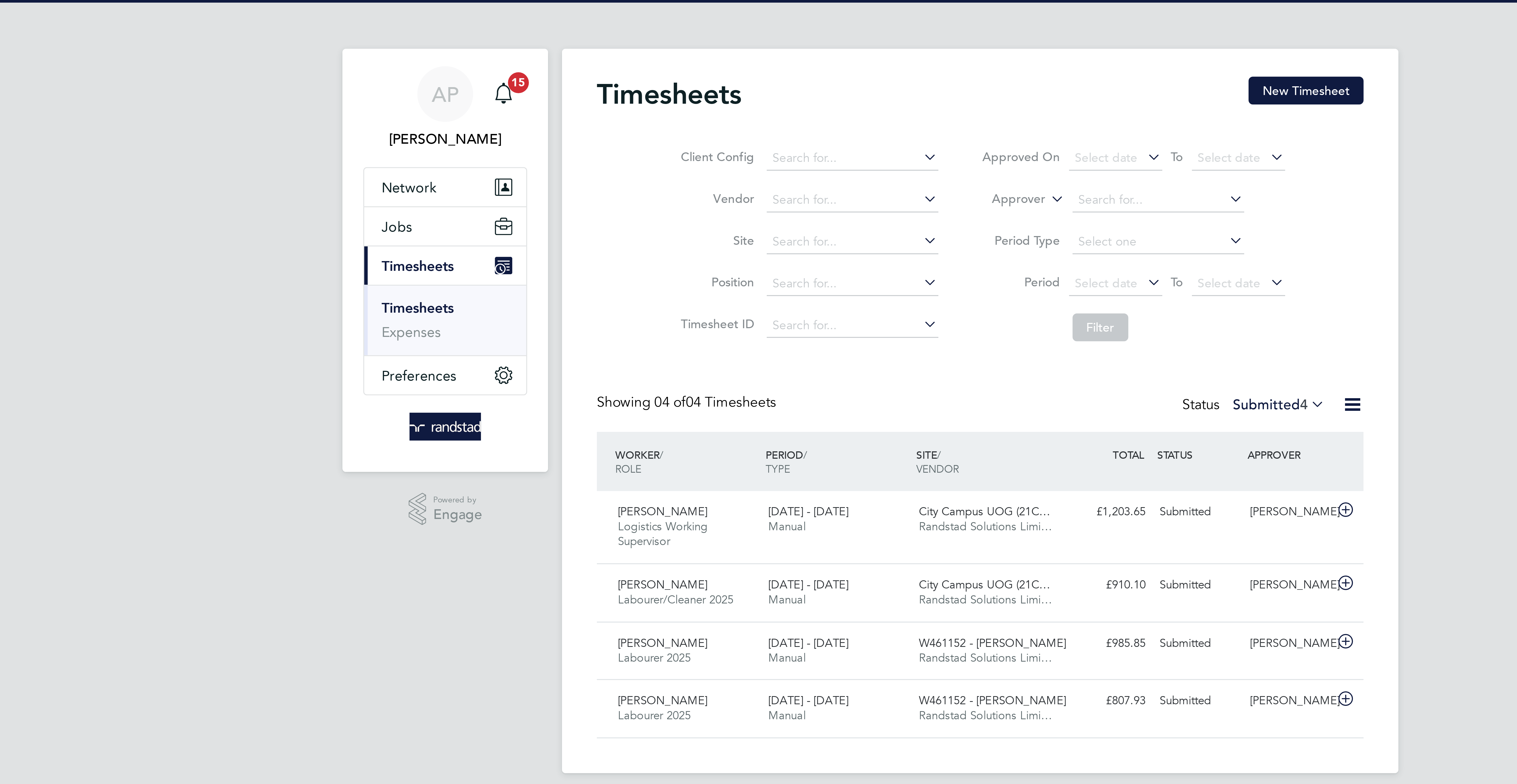
scroll to position [14, 45]
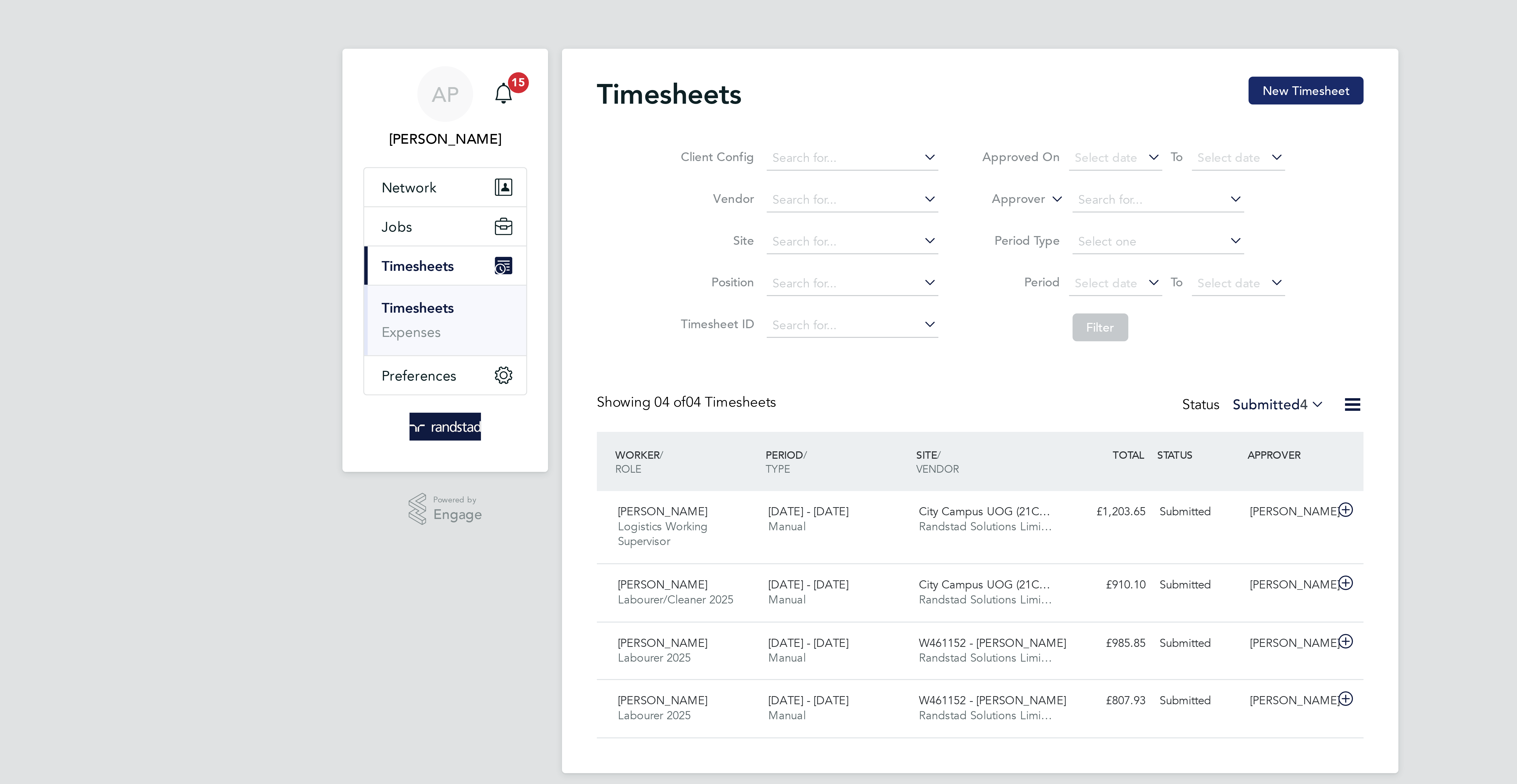
click at [853, 31] on button "New Timesheet" at bounding box center [857, 27] width 35 height 9
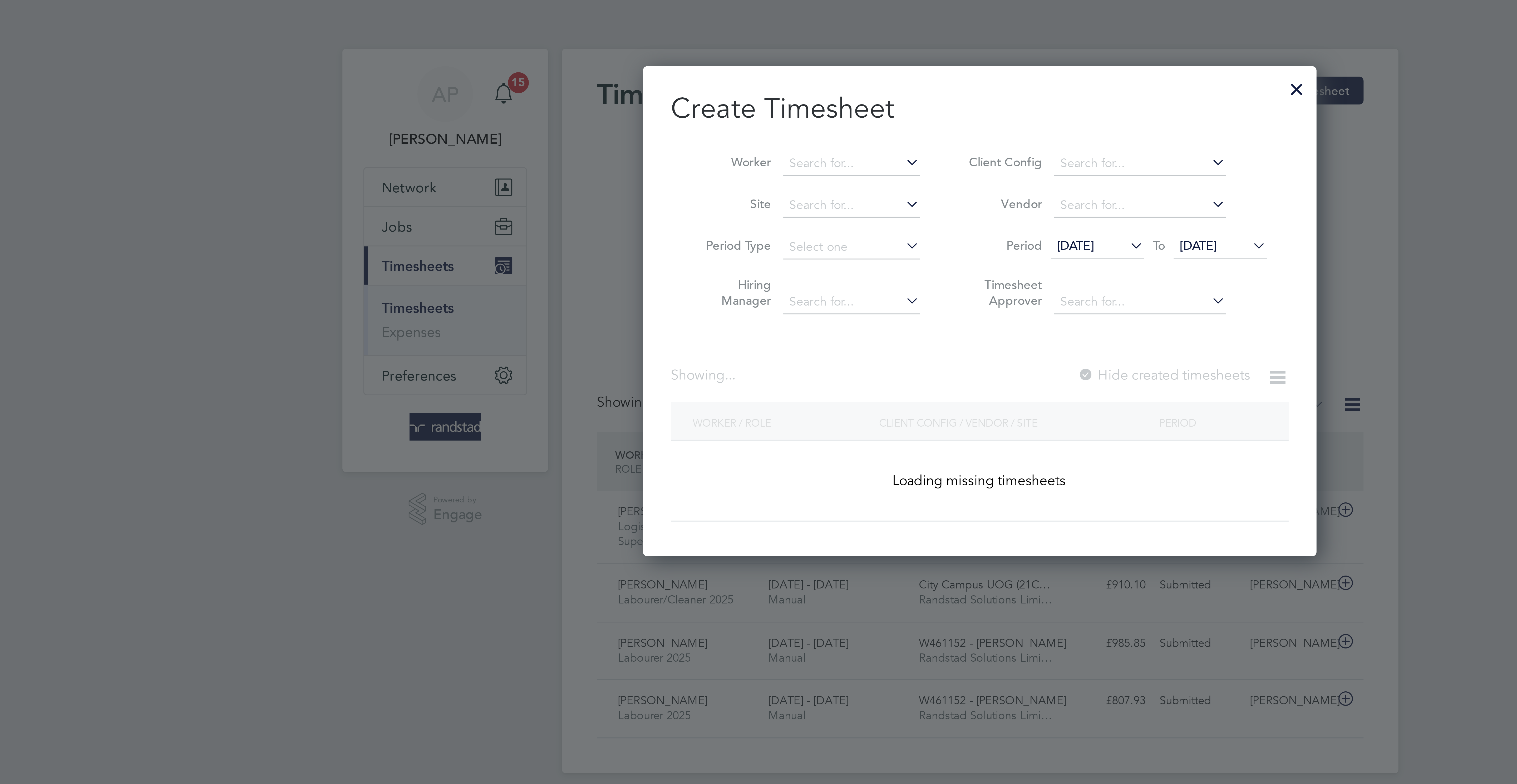
scroll to position [153, 204]
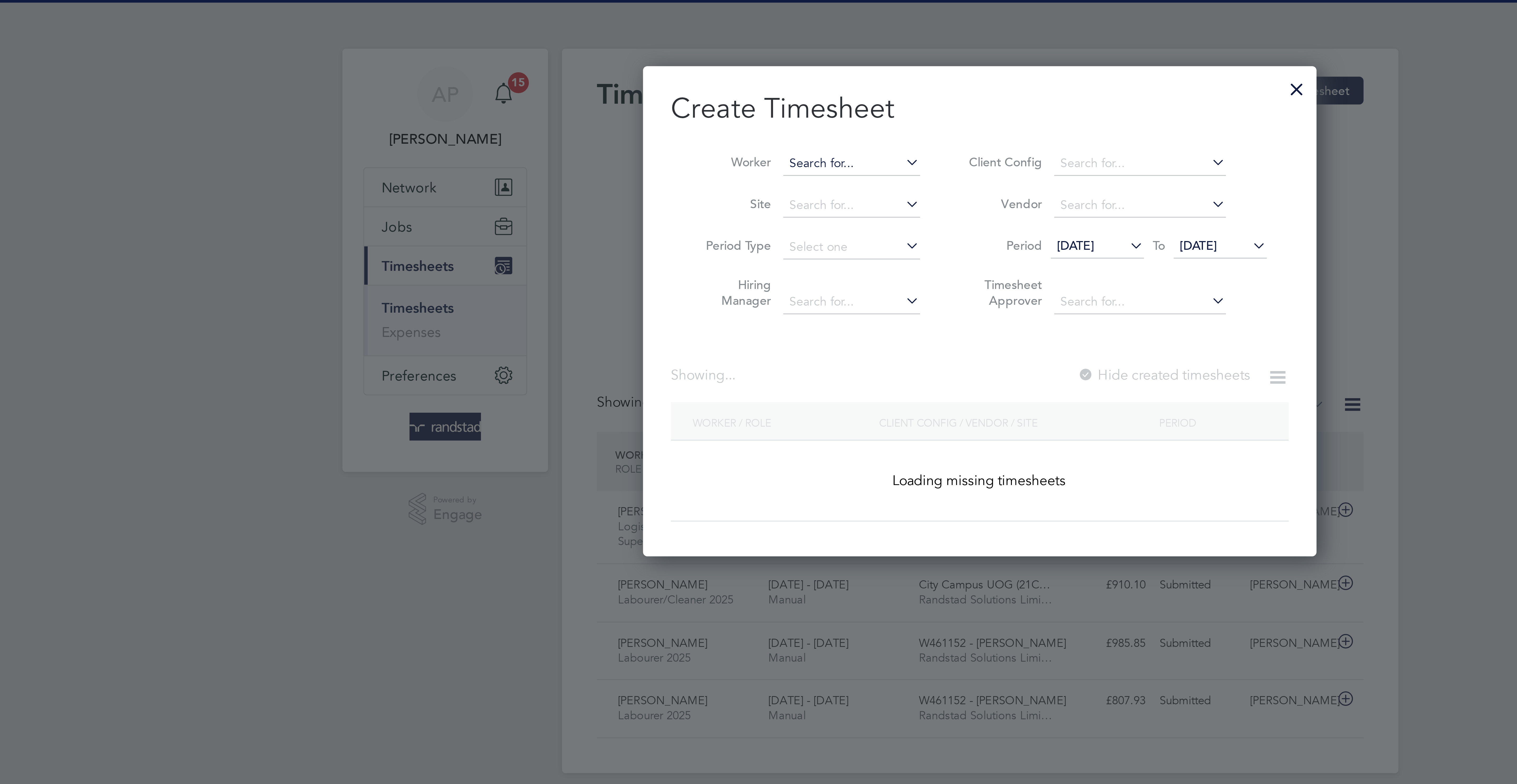
click at [713, 48] on input at bounding box center [719, 49] width 42 height 8
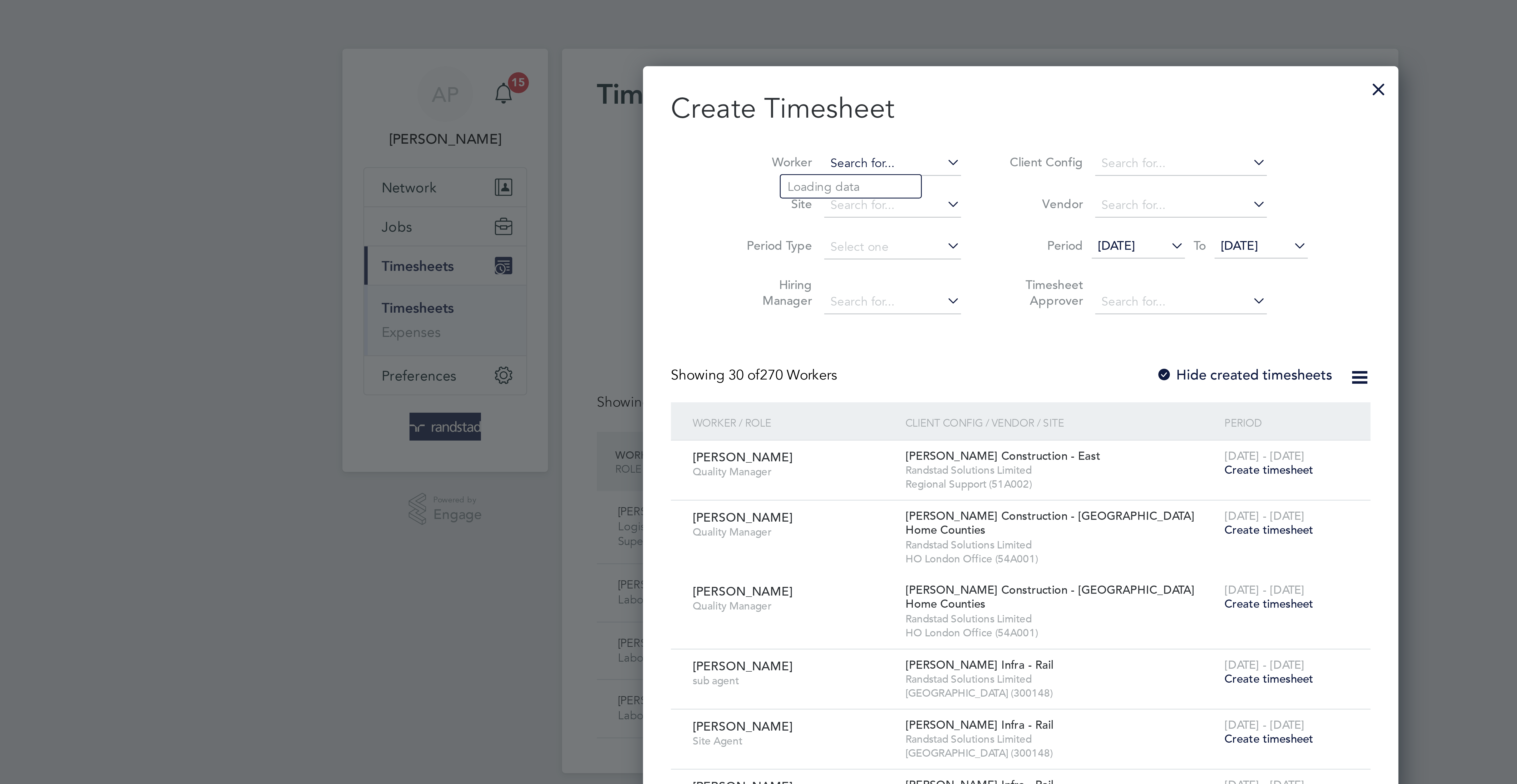
scroll to position [995, 204]
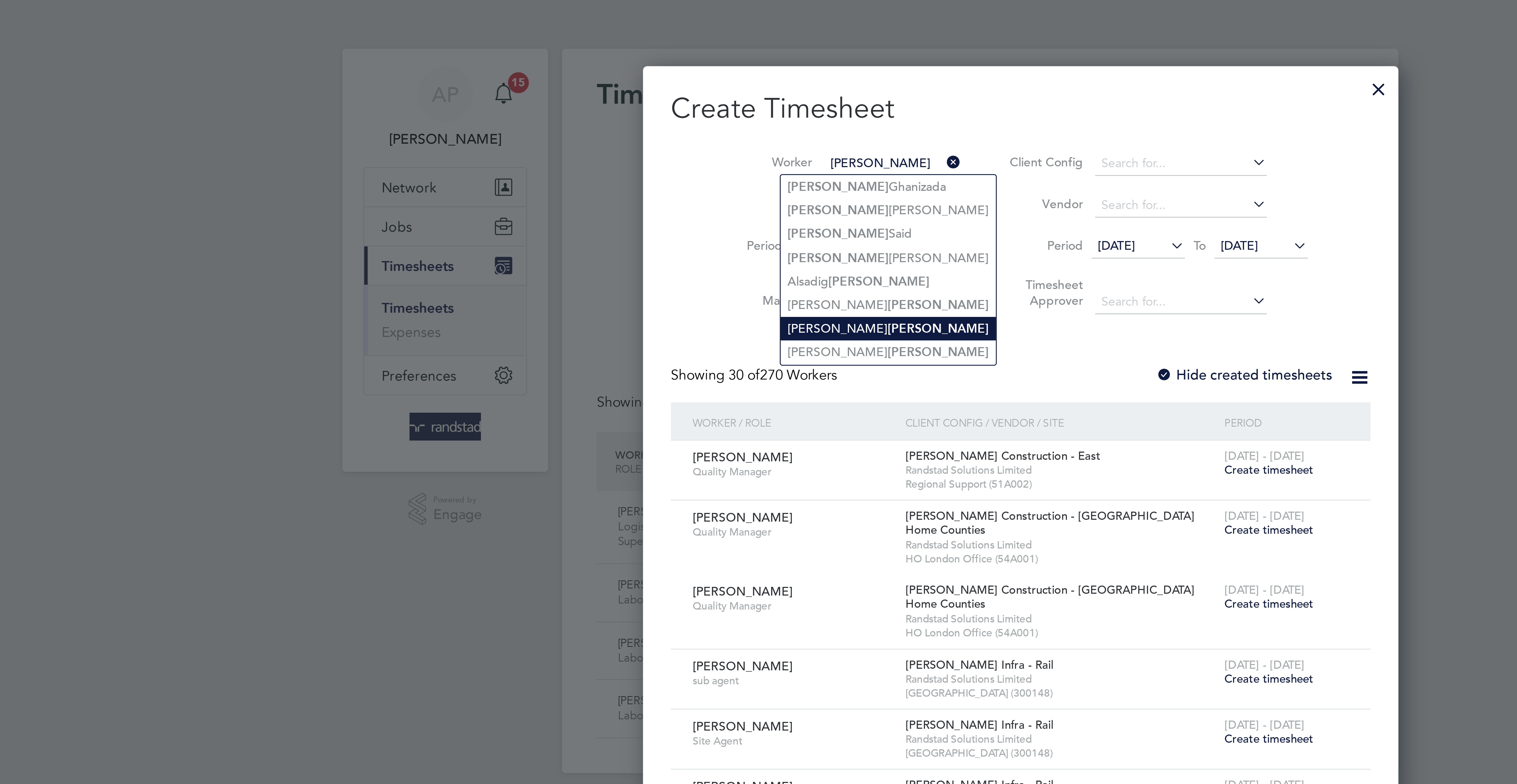
click at [730, 98] on b "Mustafa" at bounding box center [745, 99] width 31 height 5
type input "Adam Mustafa"
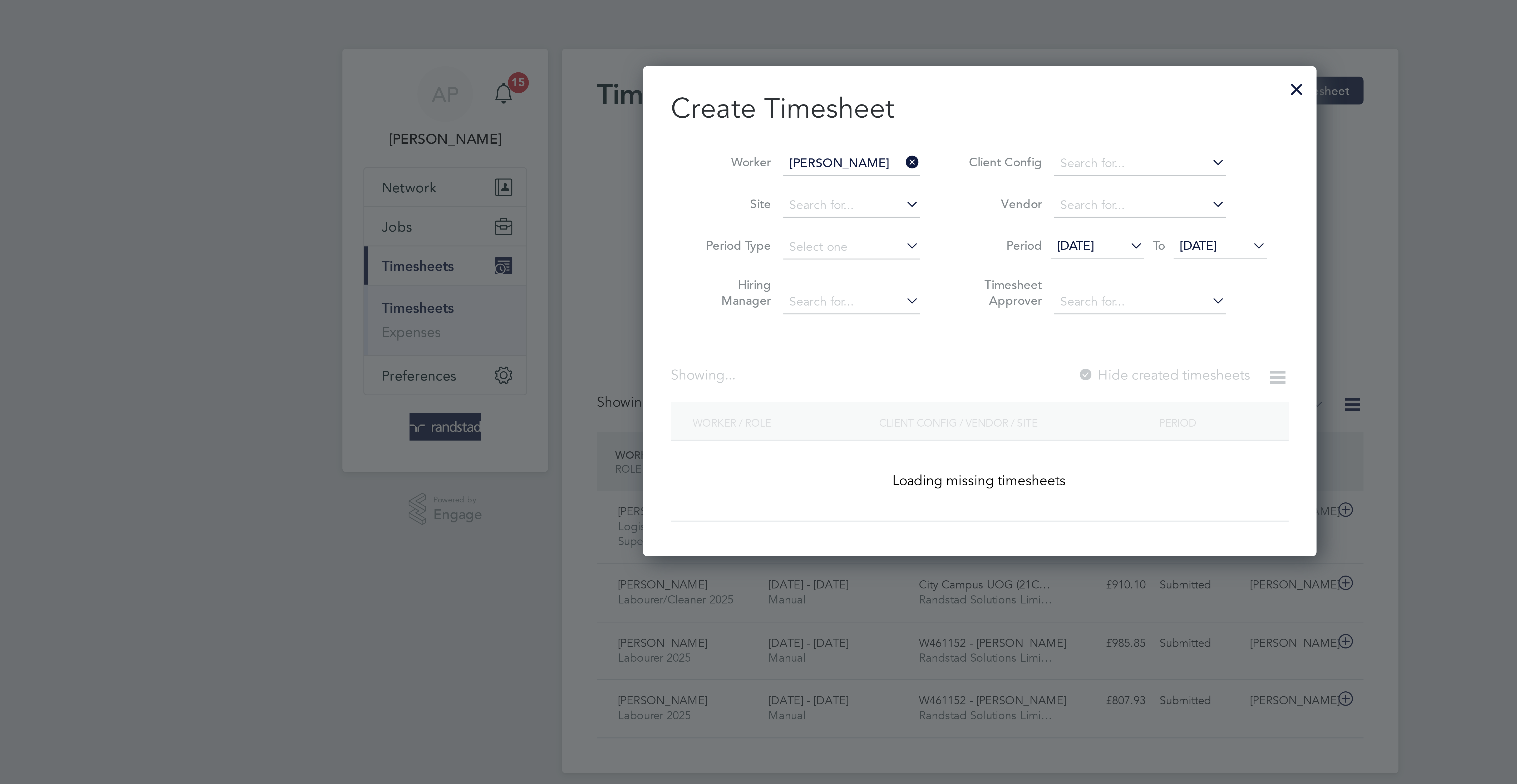
scroll to position [165, 204]
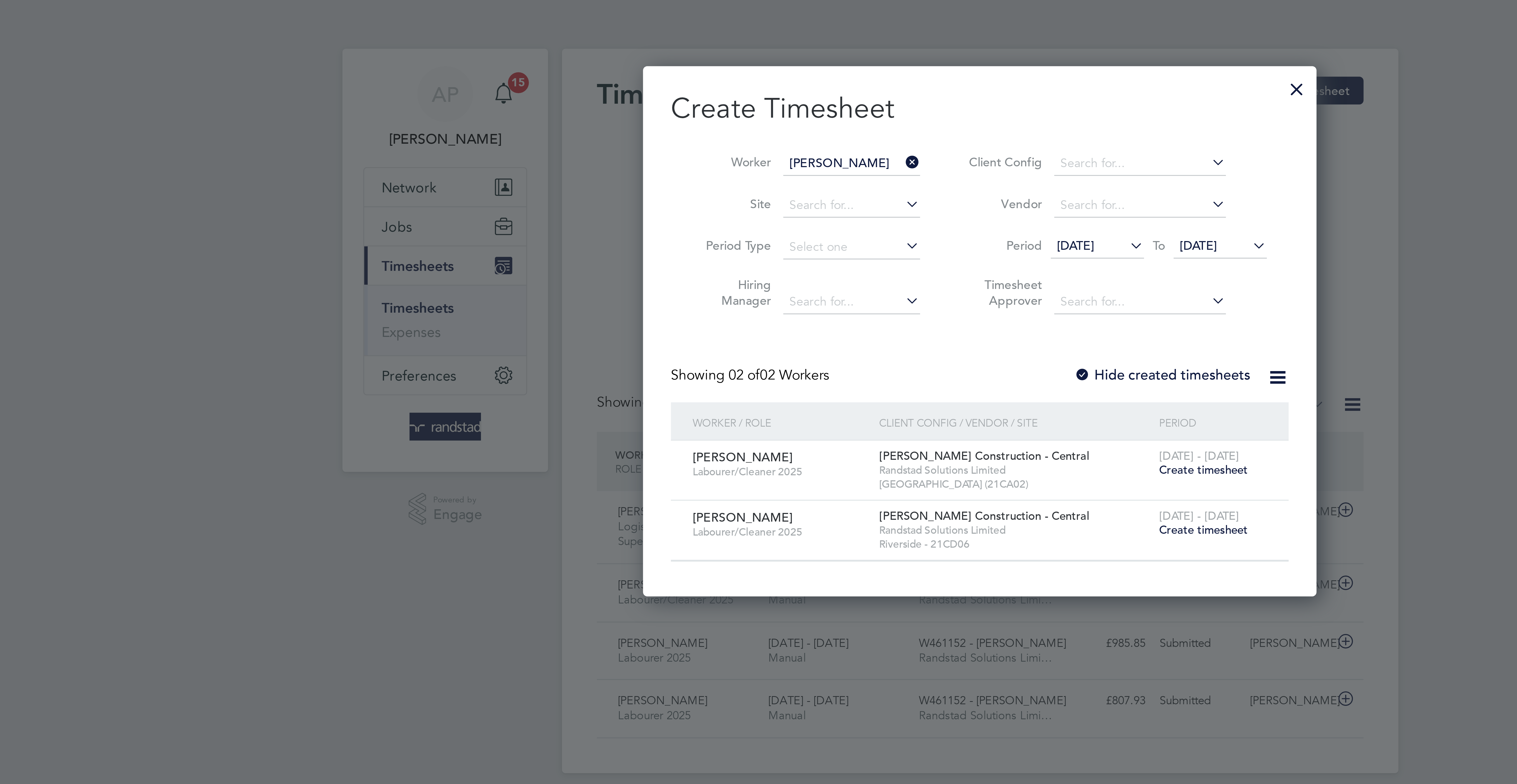
click at [830, 162] on span "Create timesheet" at bounding box center [826, 160] width 27 height 5
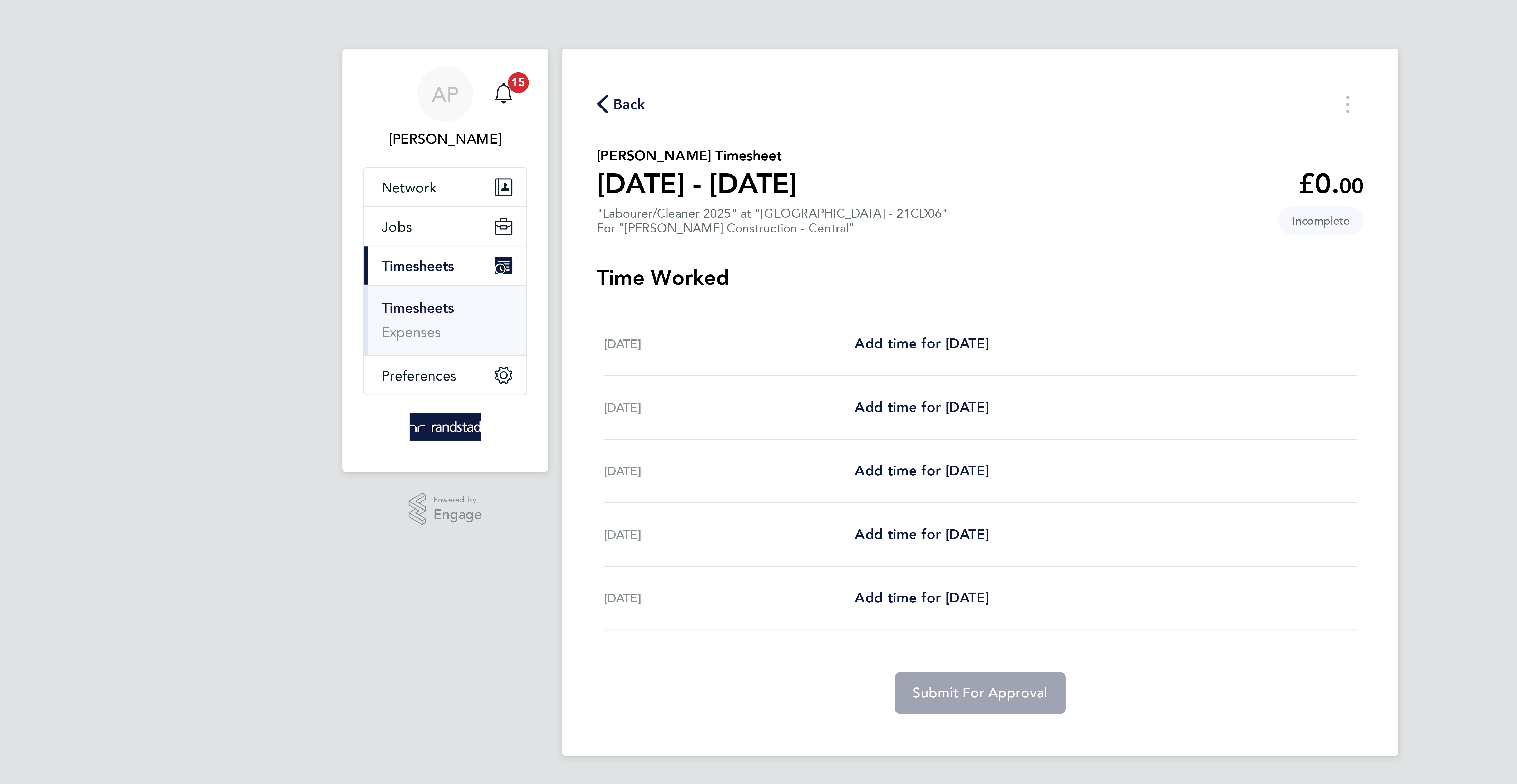
click at [740, 99] on div "Mon 22 Sep Add time for Mon 22 Sep Add time for Mon 22 Sep" at bounding box center [758, 104] width 227 height 19
click at [740, 102] on span "Add time for Mon 22 Sep" at bounding box center [741, 103] width 41 height 5
select select "30"
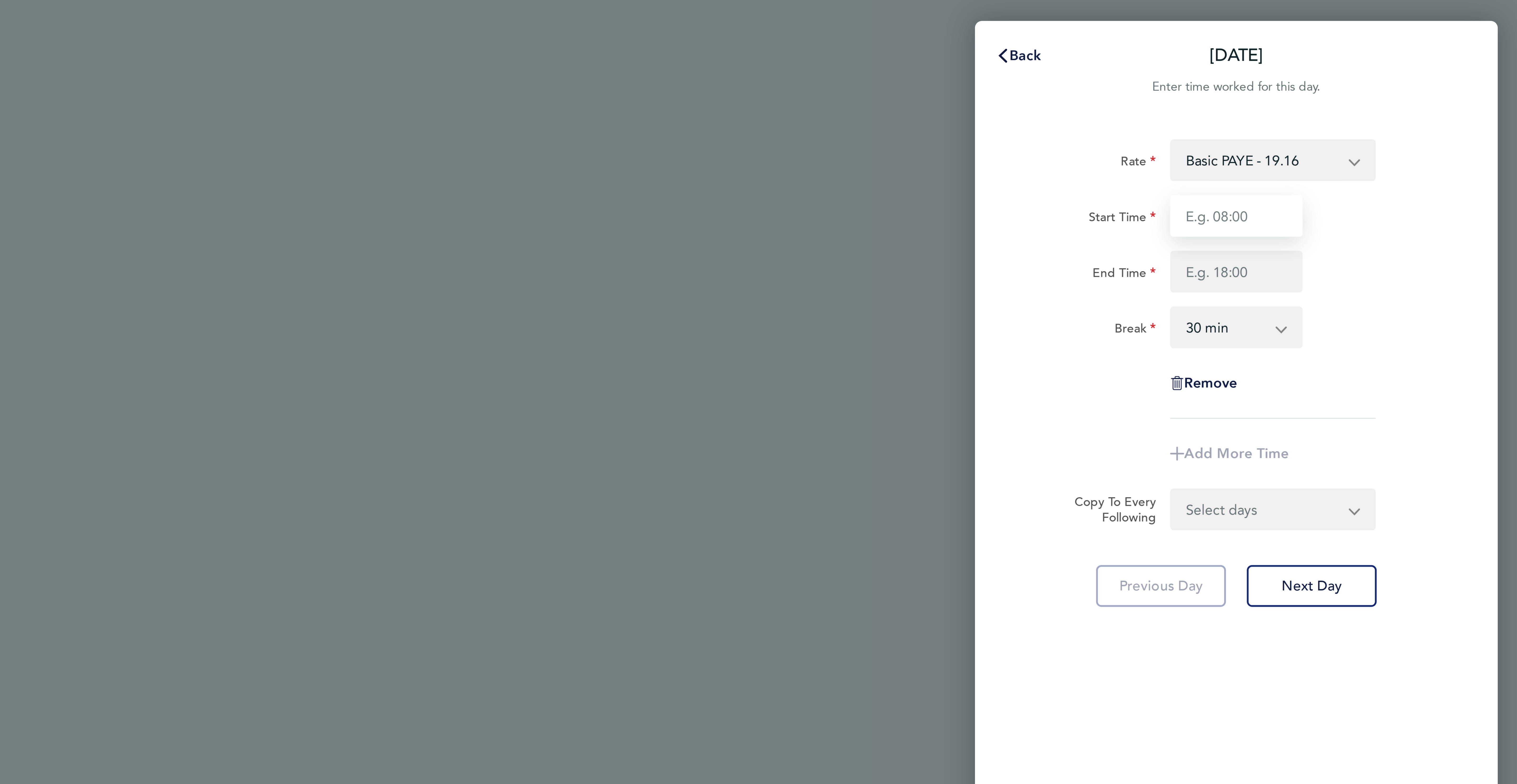
click at [1427, 62] on input "Start Time" at bounding box center [1431, 65] width 40 height 13
type input "07:30"
click at [1415, 77] on input "End Time" at bounding box center [1431, 81] width 40 height 13
type input "17:00"
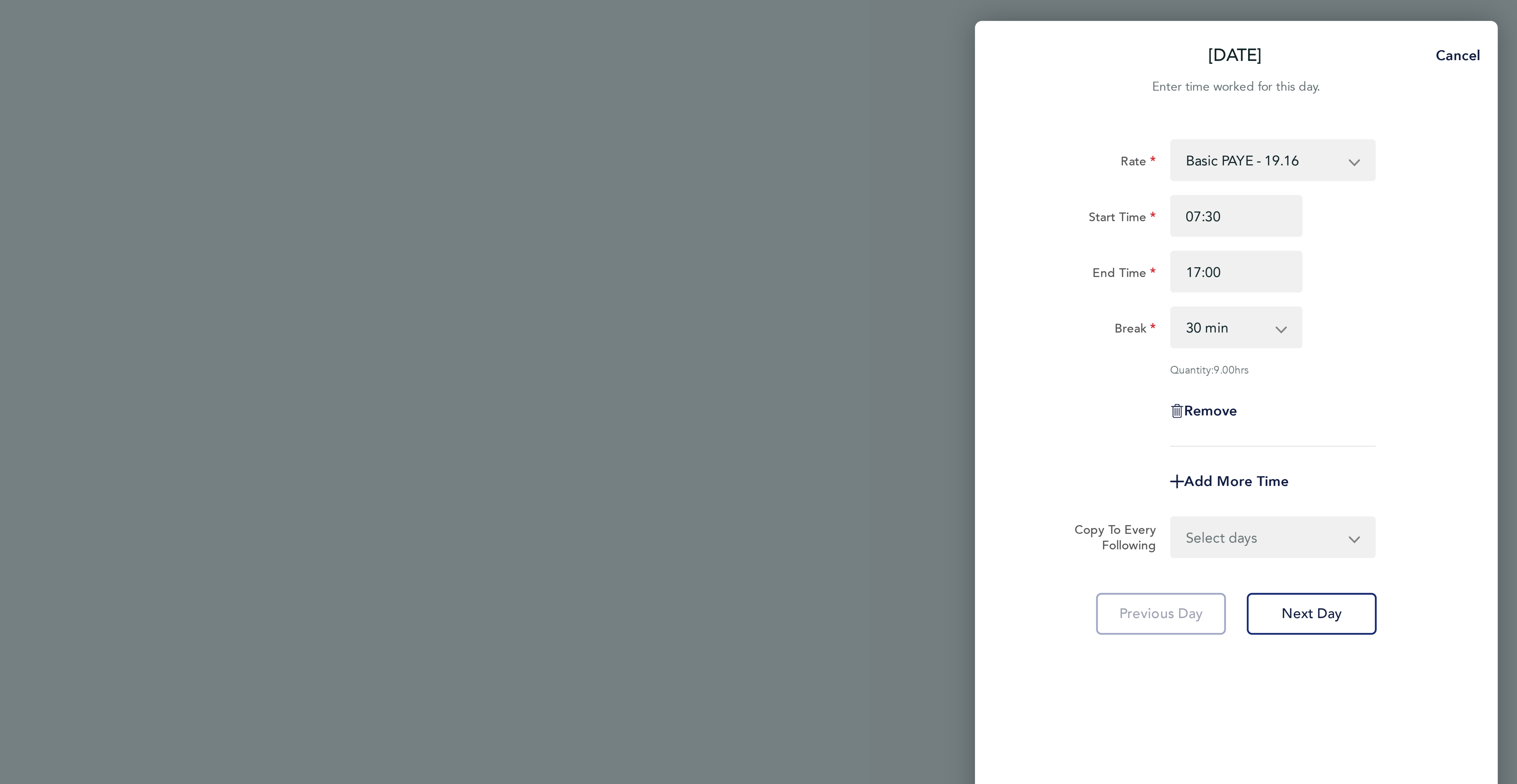
click at [1426, 163] on select "Select days Day Tuesday Wednesday Thursday Friday" at bounding box center [1439, 162] width 55 height 12
select select "DAY"
click at [1412, 157] on select "Select days Day Tuesday Wednesday Thursday Friday" at bounding box center [1439, 162] width 55 height 12
select select "2025-09-26"
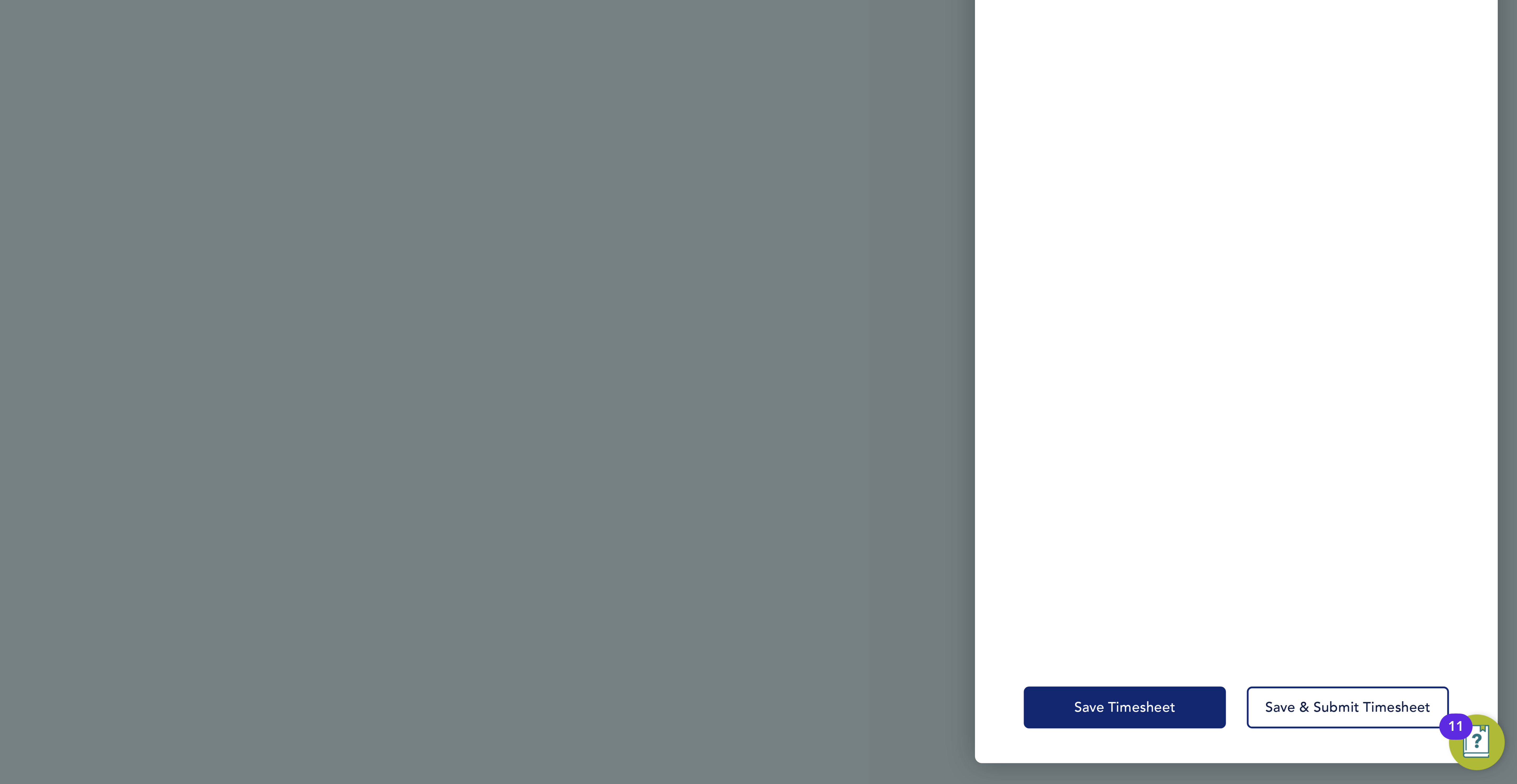
click at [1373, 760] on button "Save Timesheet" at bounding box center [1397, 761] width 61 height 13
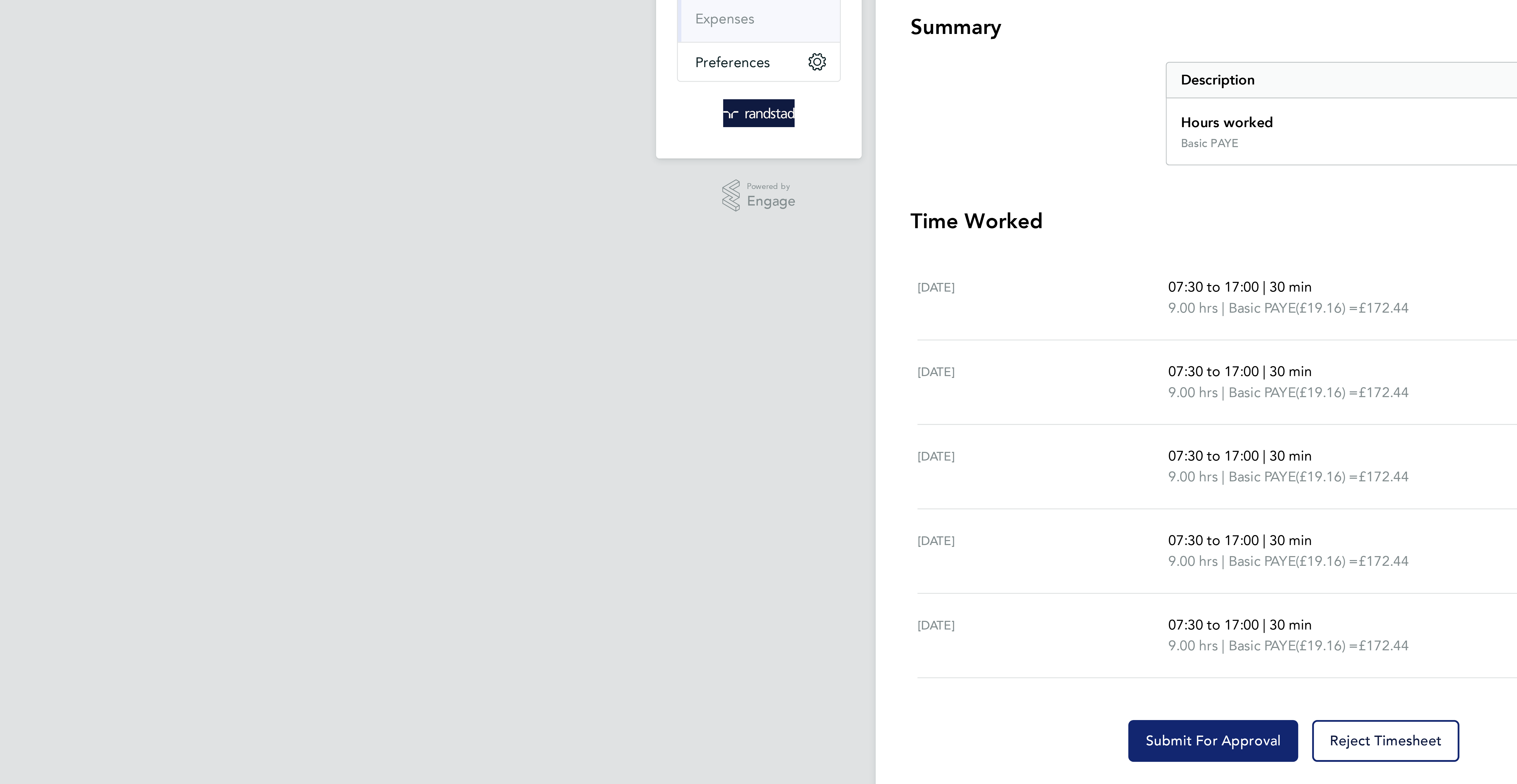
click at [724, 321] on span "Submit For Approval" at bounding box center [734, 318] width 41 height 5
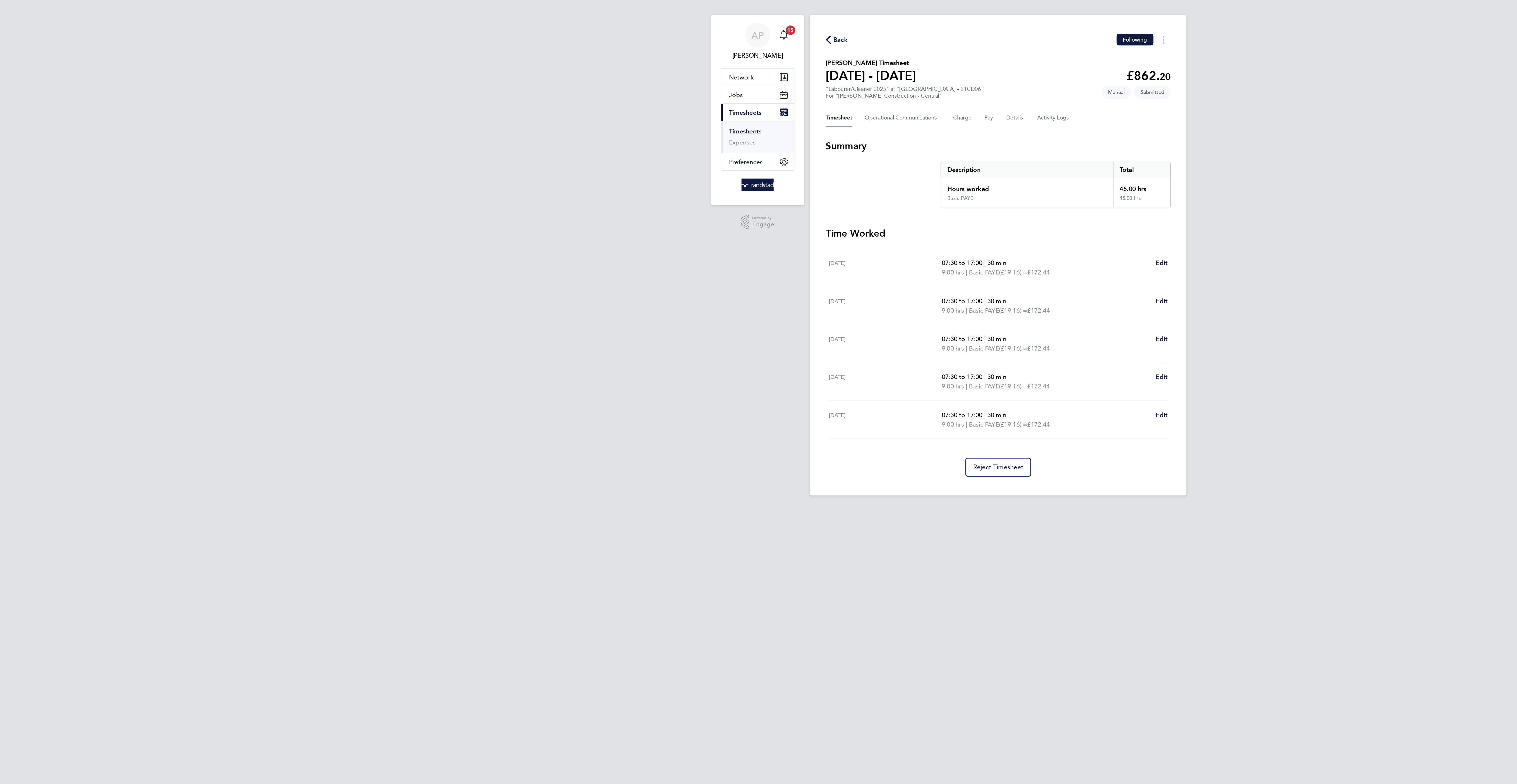
click at [648, 30] on span "Back" at bounding box center [653, 31] width 10 height 7
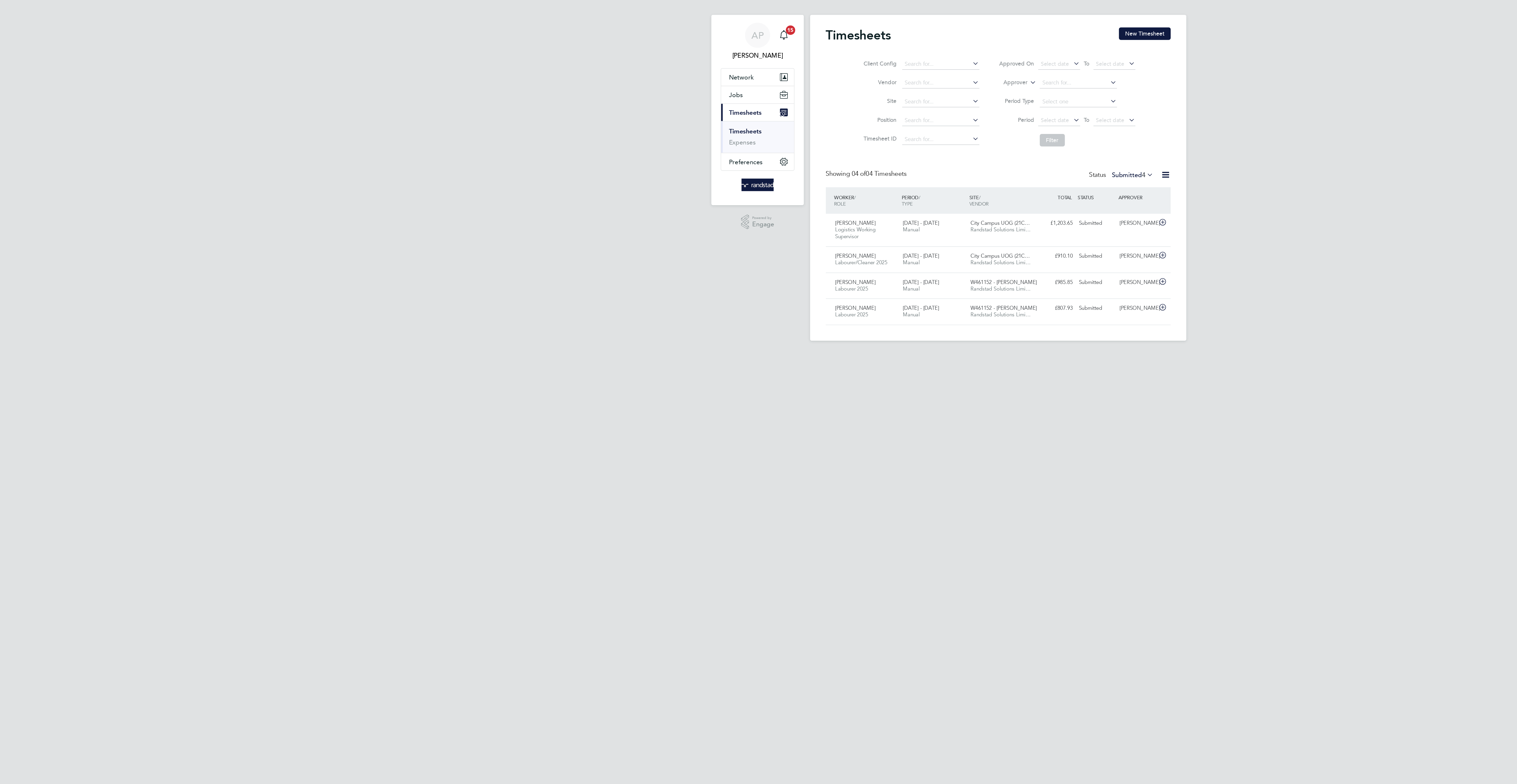
scroll to position [14, 45]
drag, startPoint x: 857, startPoint y: 25, endPoint x: 837, endPoint y: 31, distance: 20.9
click at [856, 25] on button "New Timesheet" at bounding box center [857, 27] width 35 height 9
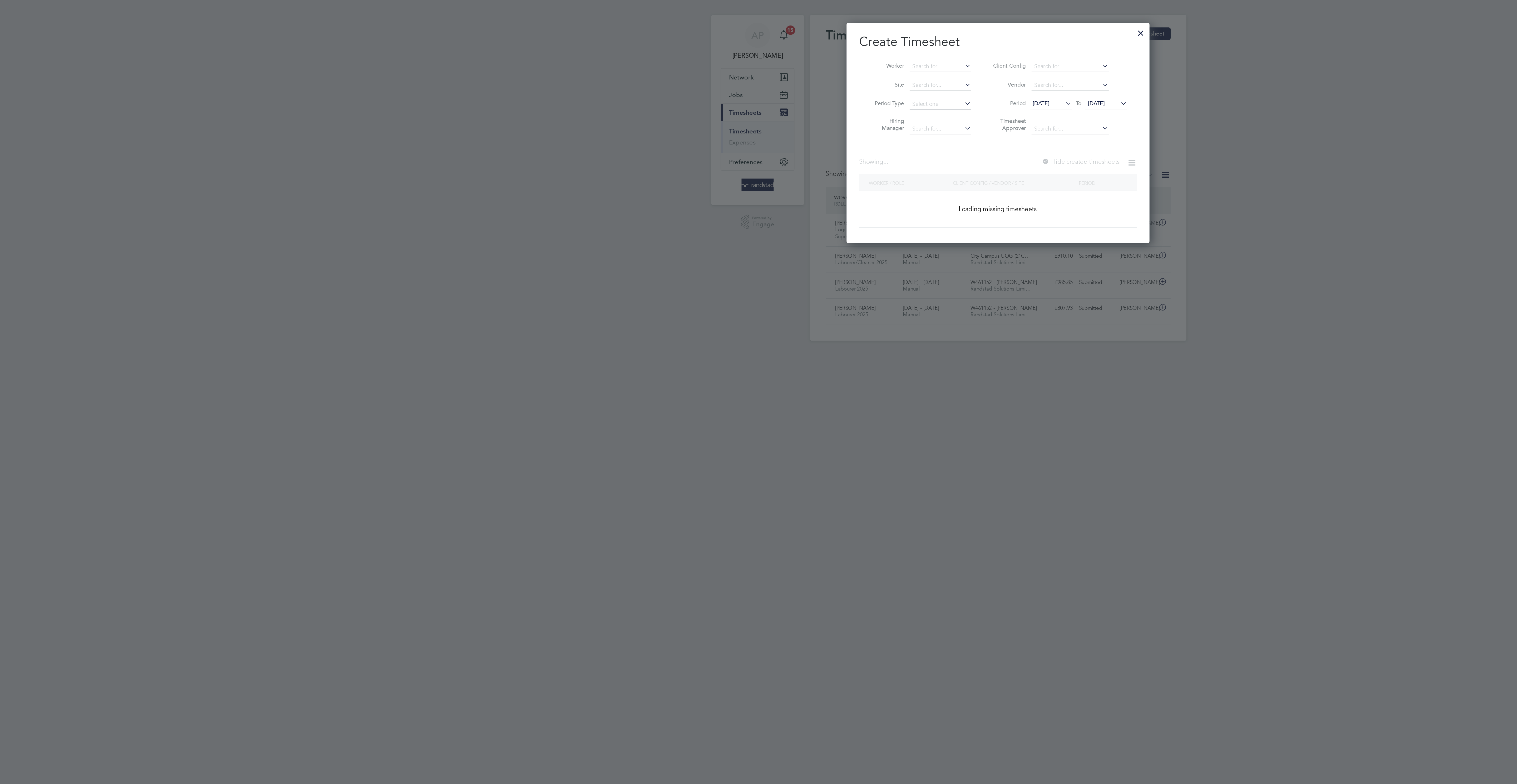
scroll to position [153, 204]
click at [706, 44] on li "Worker" at bounding box center [706, 49] width 82 height 13
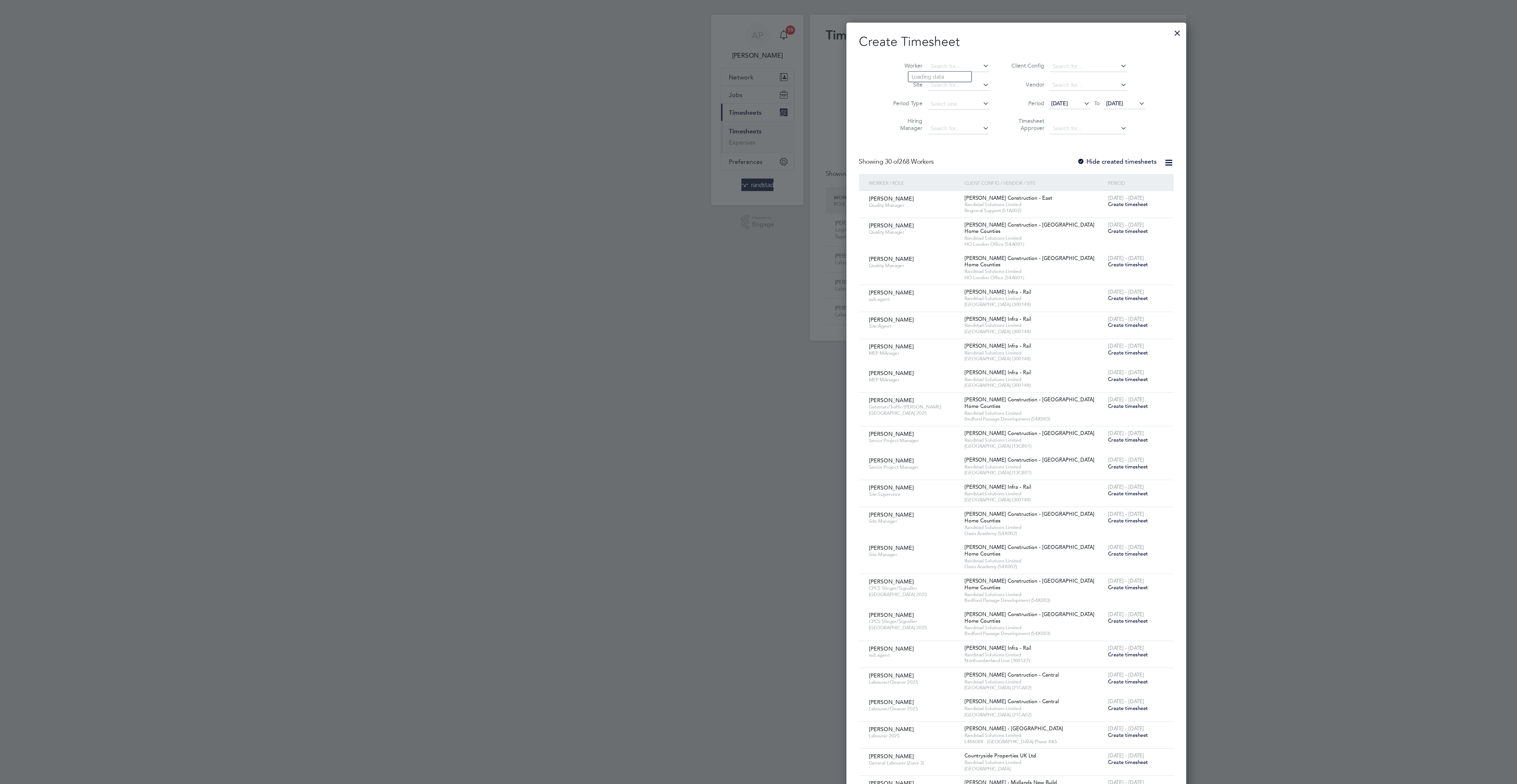
scroll to position [995, 204]
click at [723, 51] on input "dexter dou" at bounding box center [732, 49] width 42 height 8
click at [723, 55] on li "Dexter Dou glas" at bounding box center [719, 56] width 43 height 7
type input "Dexter Douglas"
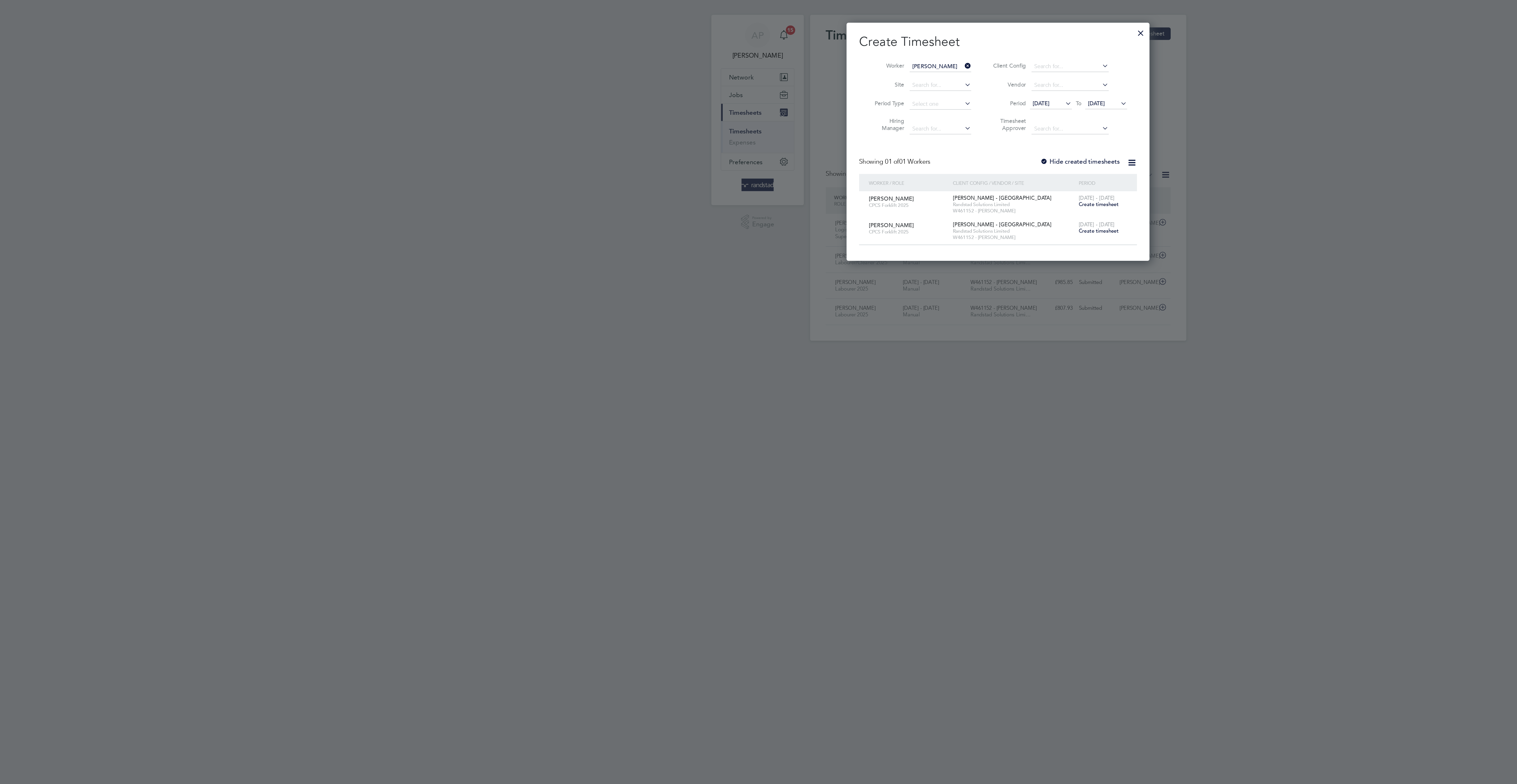
scroll to position [164, 204]
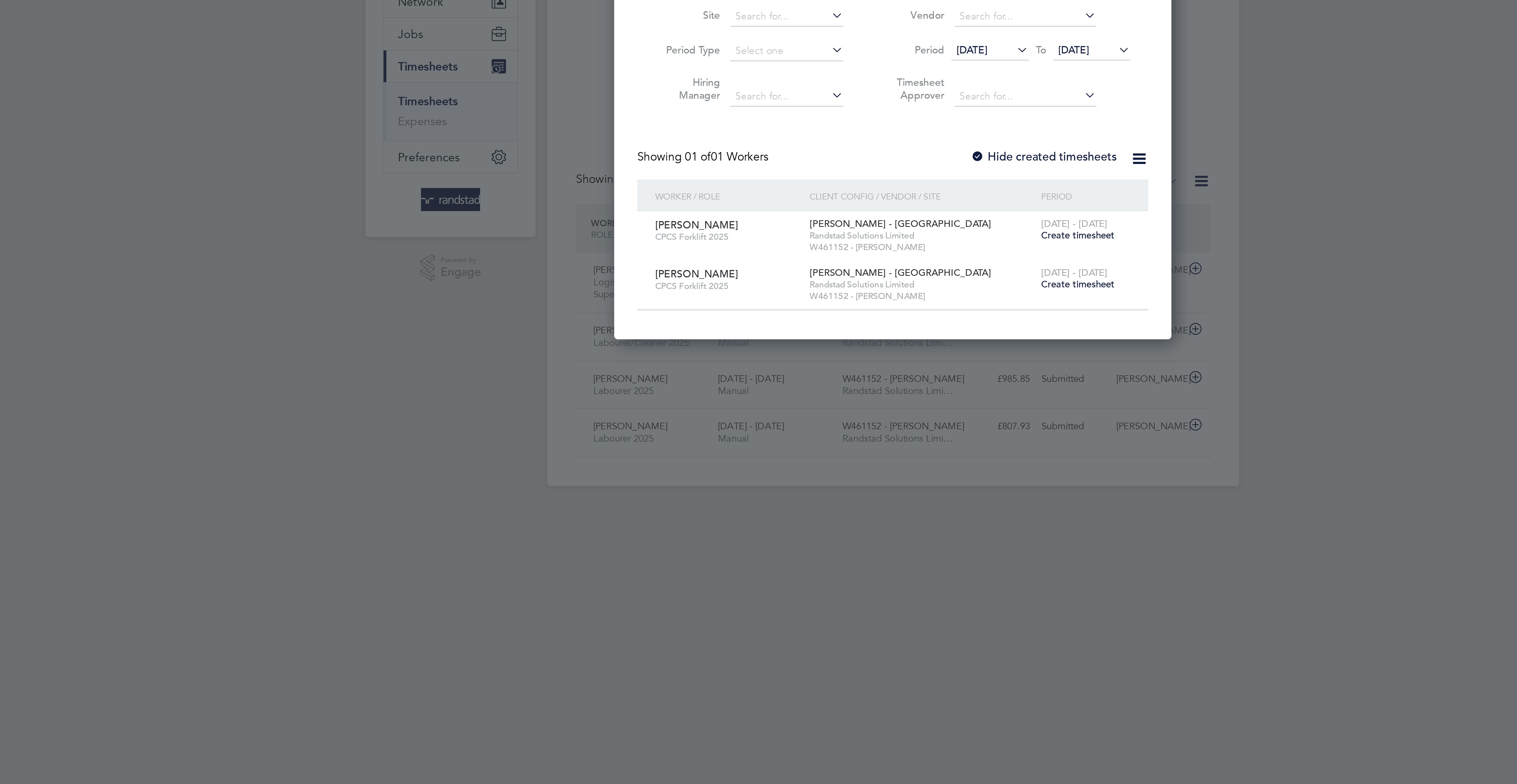
click at [827, 162] on span "Create timesheet" at bounding box center [826, 160] width 27 height 5
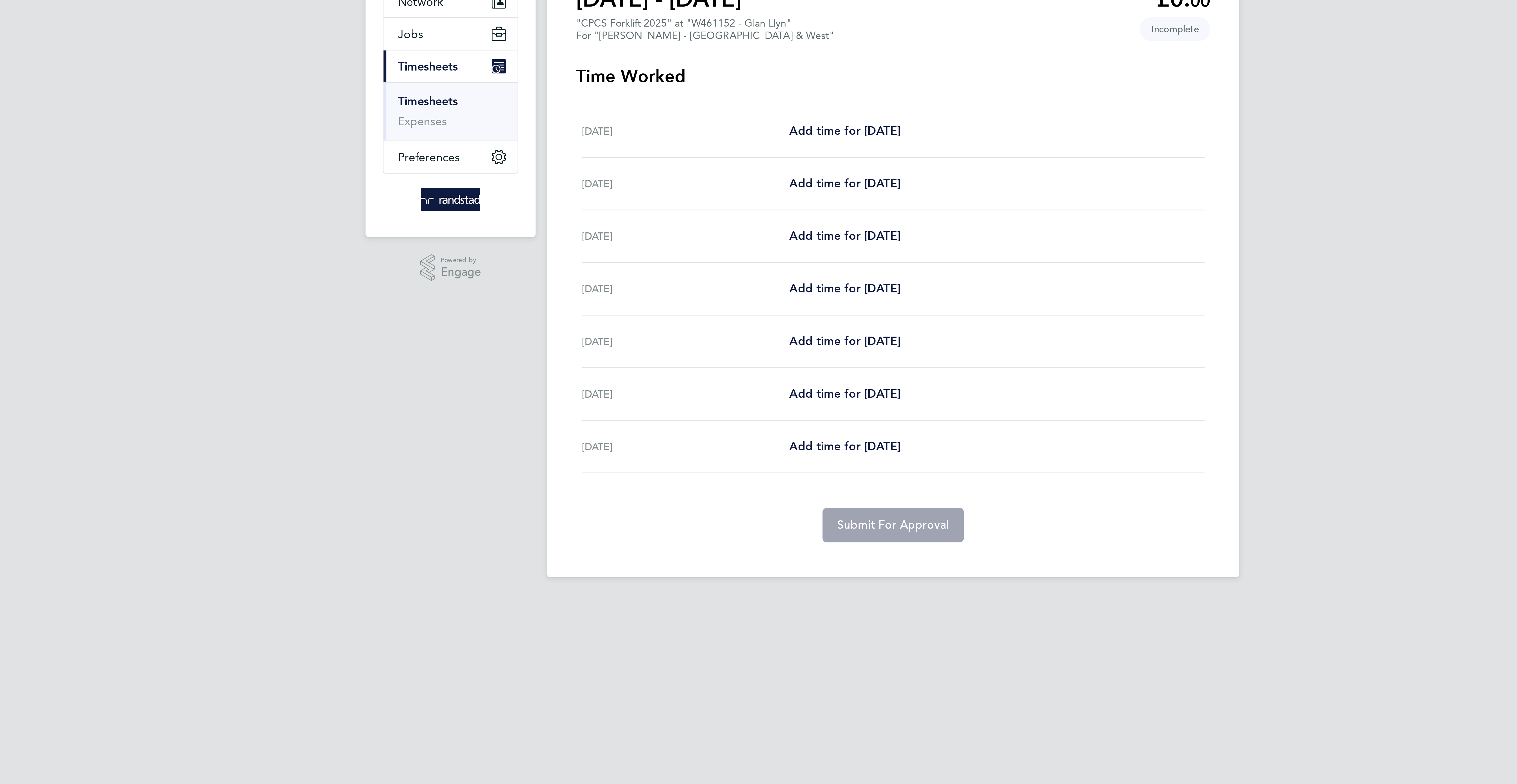
click at [737, 139] on div "Mon 22 Sep Add time for Mon 22 Sep Add time for Mon 22 Sep" at bounding box center [758, 143] width 227 height 19
click at [737, 140] on span "Add time for Mon 22 Sep" at bounding box center [741, 142] width 41 height 5
select select "60"
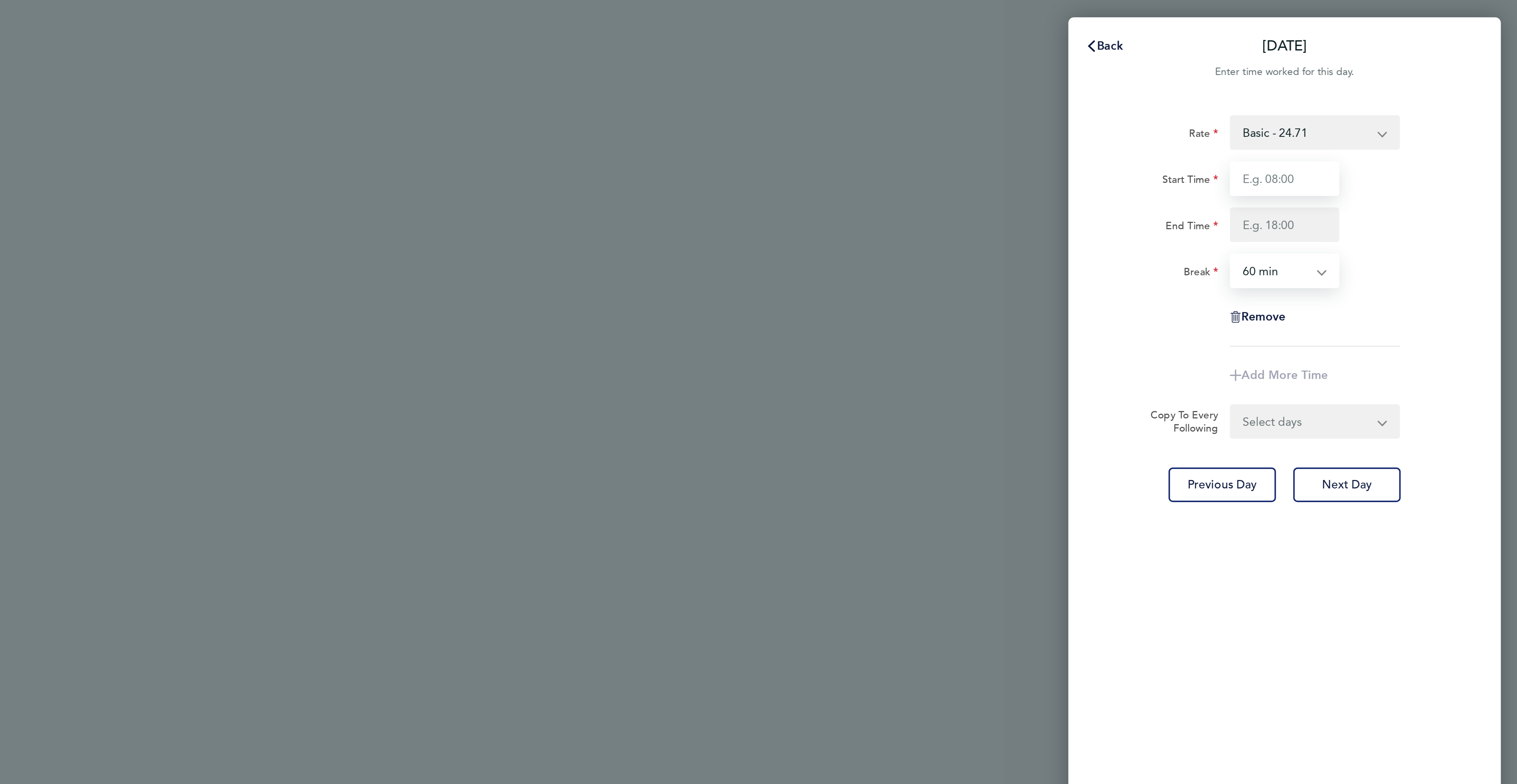
click at [1428, 67] on input "Start Time" at bounding box center [1431, 65] width 40 height 13
type input "07:30"
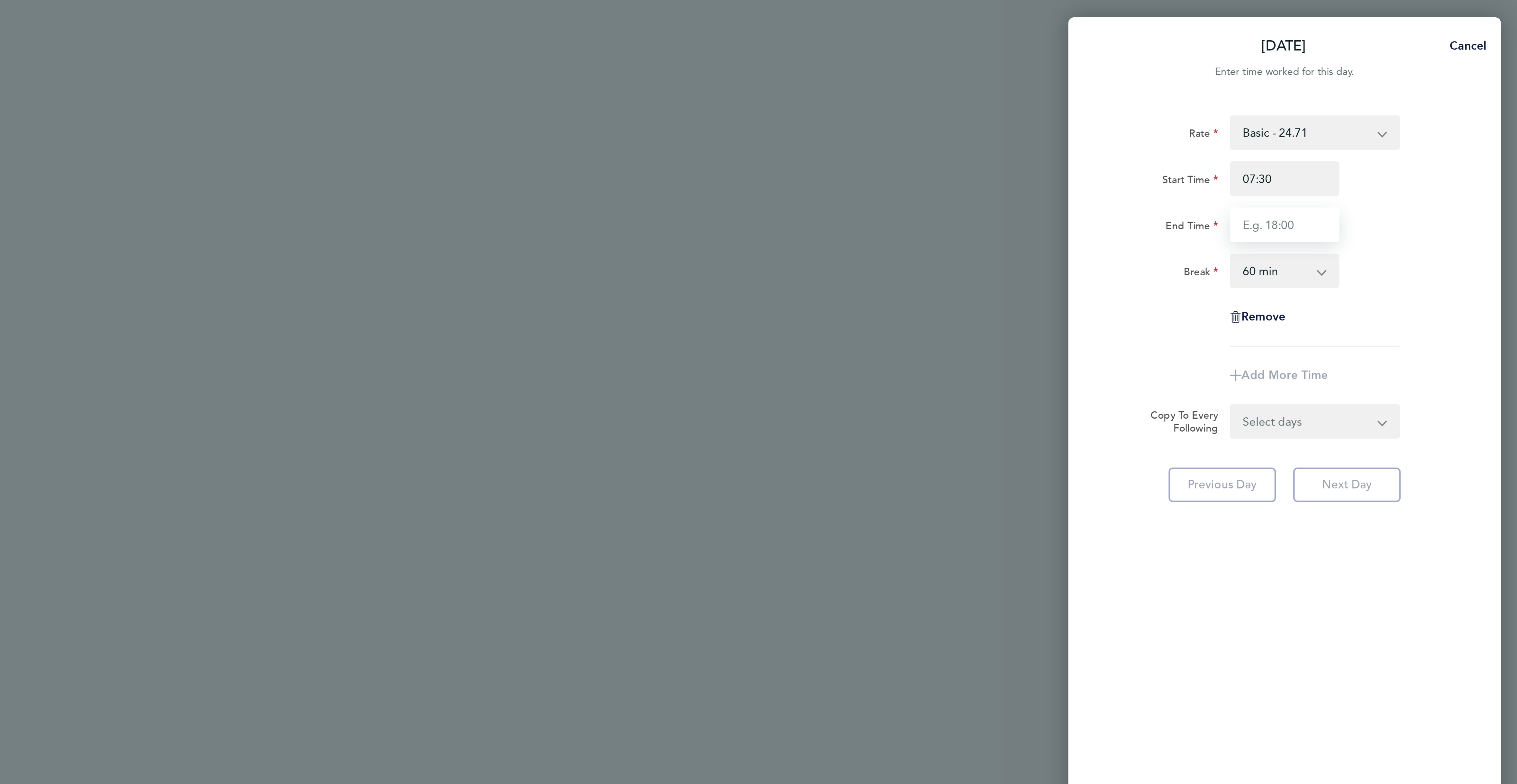
click at [1422, 84] on input "End Time" at bounding box center [1431, 81] width 40 height 13
type input "17:00"
click at [1431, 96] on select "0 min 15 min 30 min 45 min 60 min 75 min 90 min" at bounding box center [1428, 99] width 33 height 12
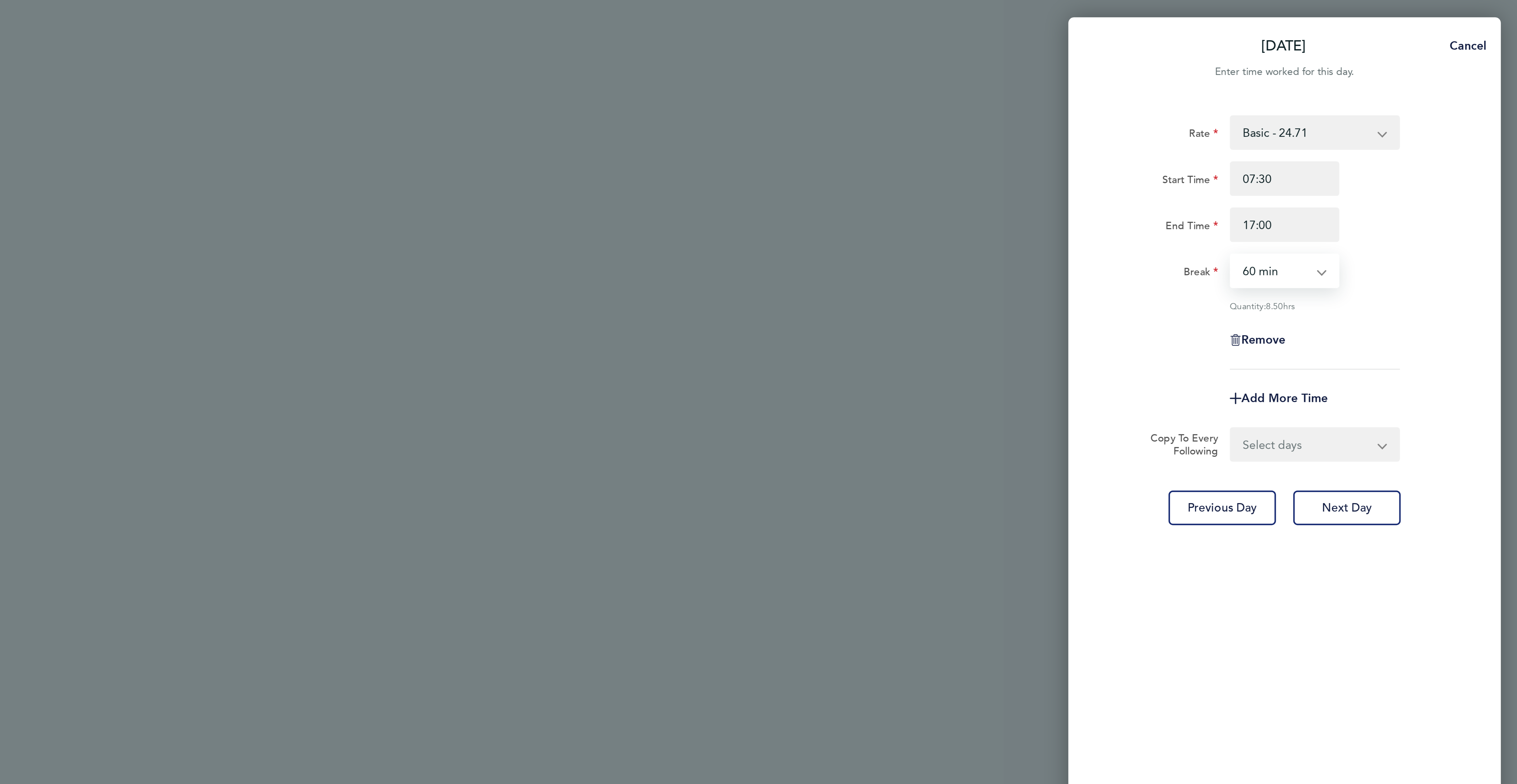
select select "30"
click at [1412, 93] on select "0 min 15 min 30 min 45 min 60 min 75 min 90 min" at bounding box center [1428, 99] width 33 height 12
click at [1434, 161] on select "Select days Day Tuesday Wednesday Thursday Friday" at bounding box center [1439, 162] width 55 height 12
select select "DAY"
click at [1412, 157] on select "Select days Day Tuesday Wednesday Thursday Friday" at bounding box center [1439, 162] width 55 height 12
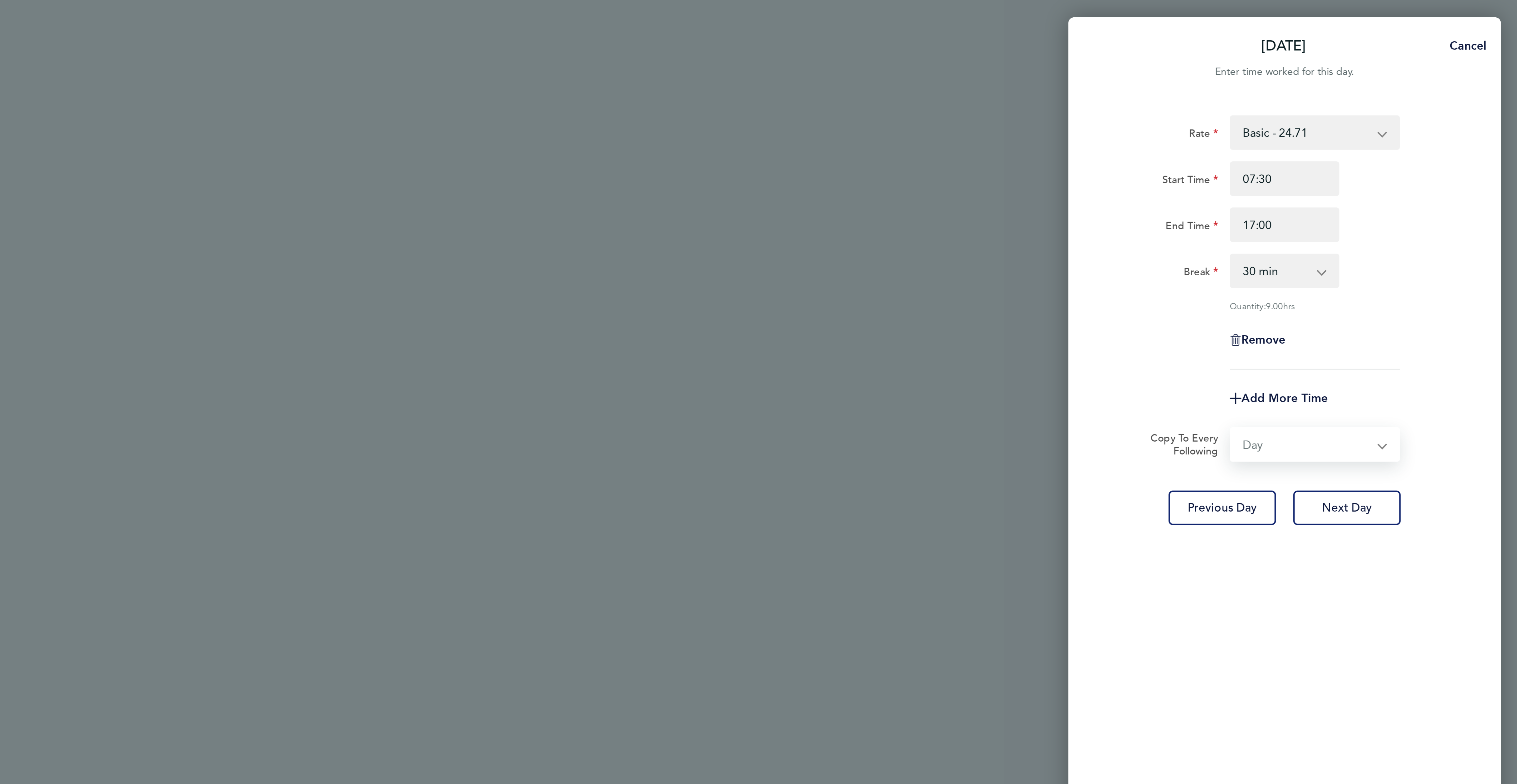
select select "2025-09-26"
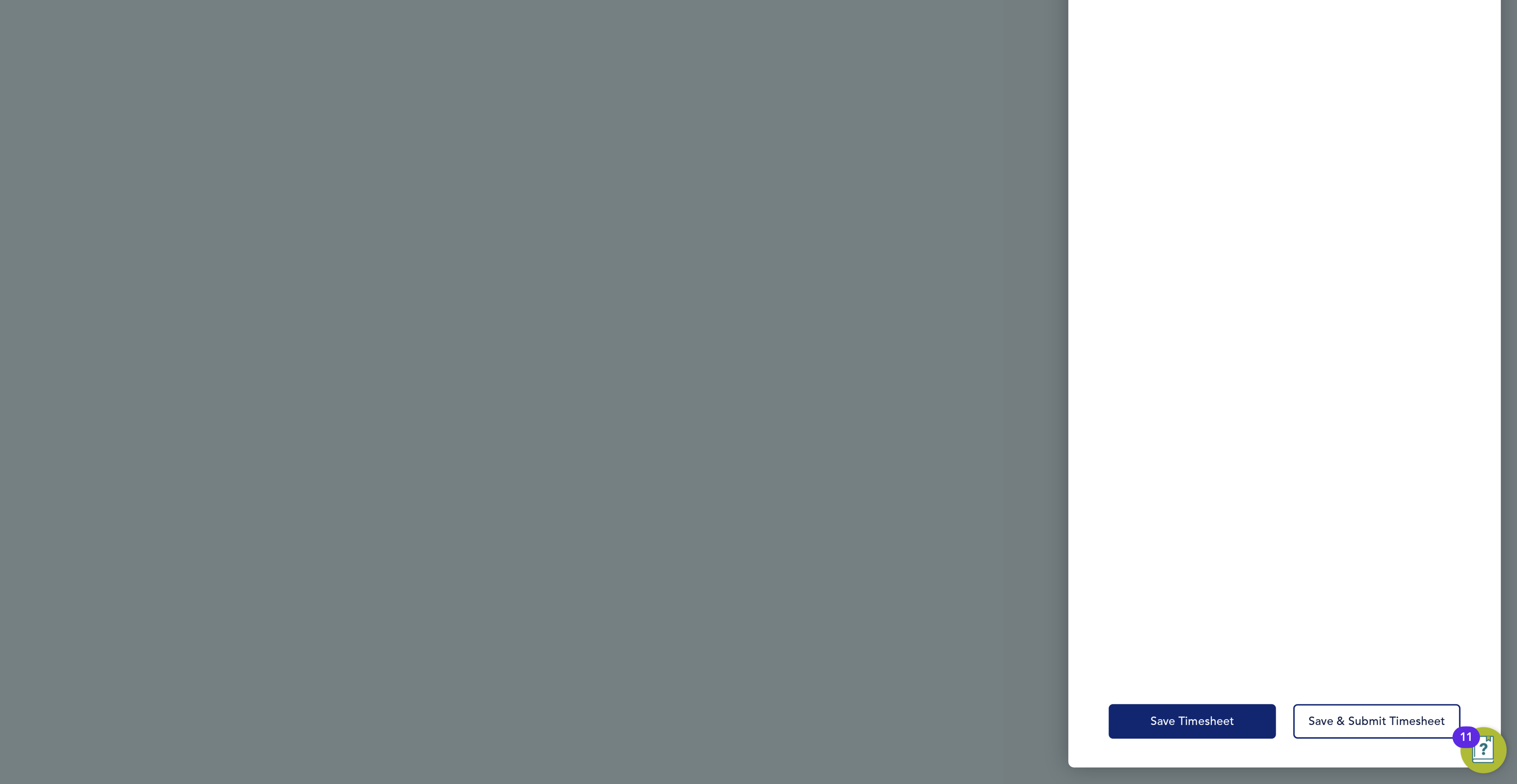
click at [1405, 762] on span "Save Timesheet" at bounding box center [1398, 761] width 31 height 5
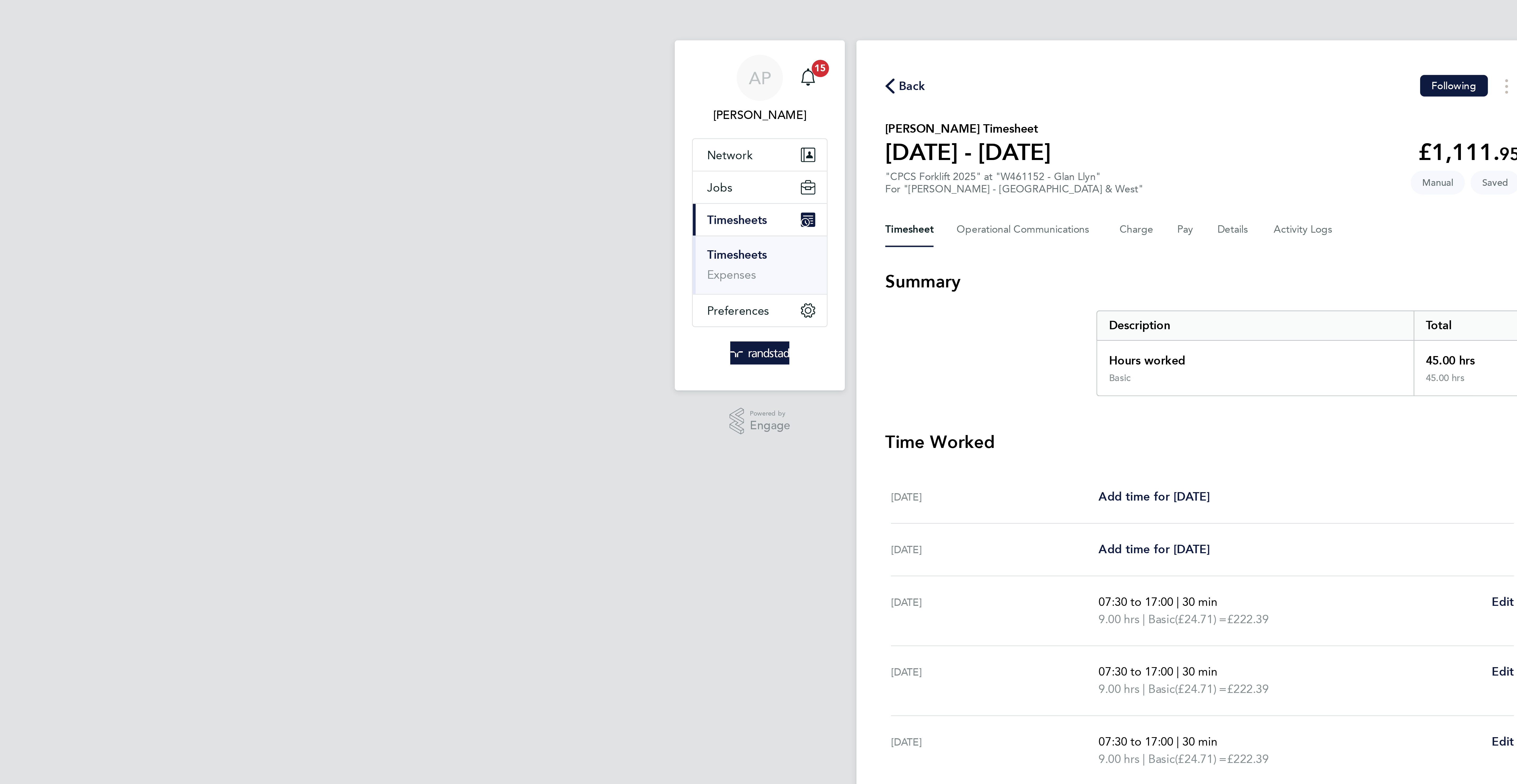
click at [594, 93] on link "Timesheets" at bounding box center [588, 93] width 22 height 5
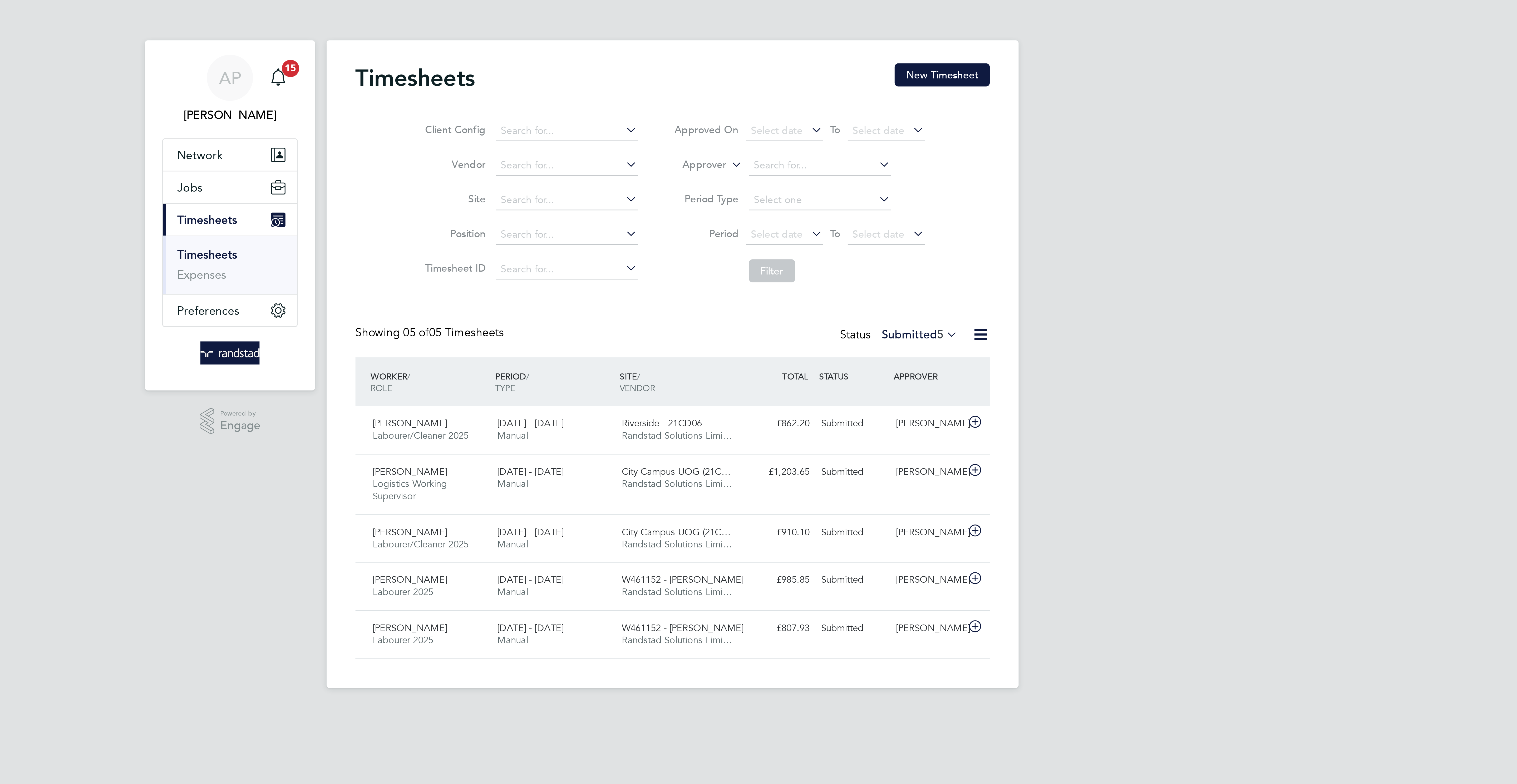
scroll to position [14, 45]
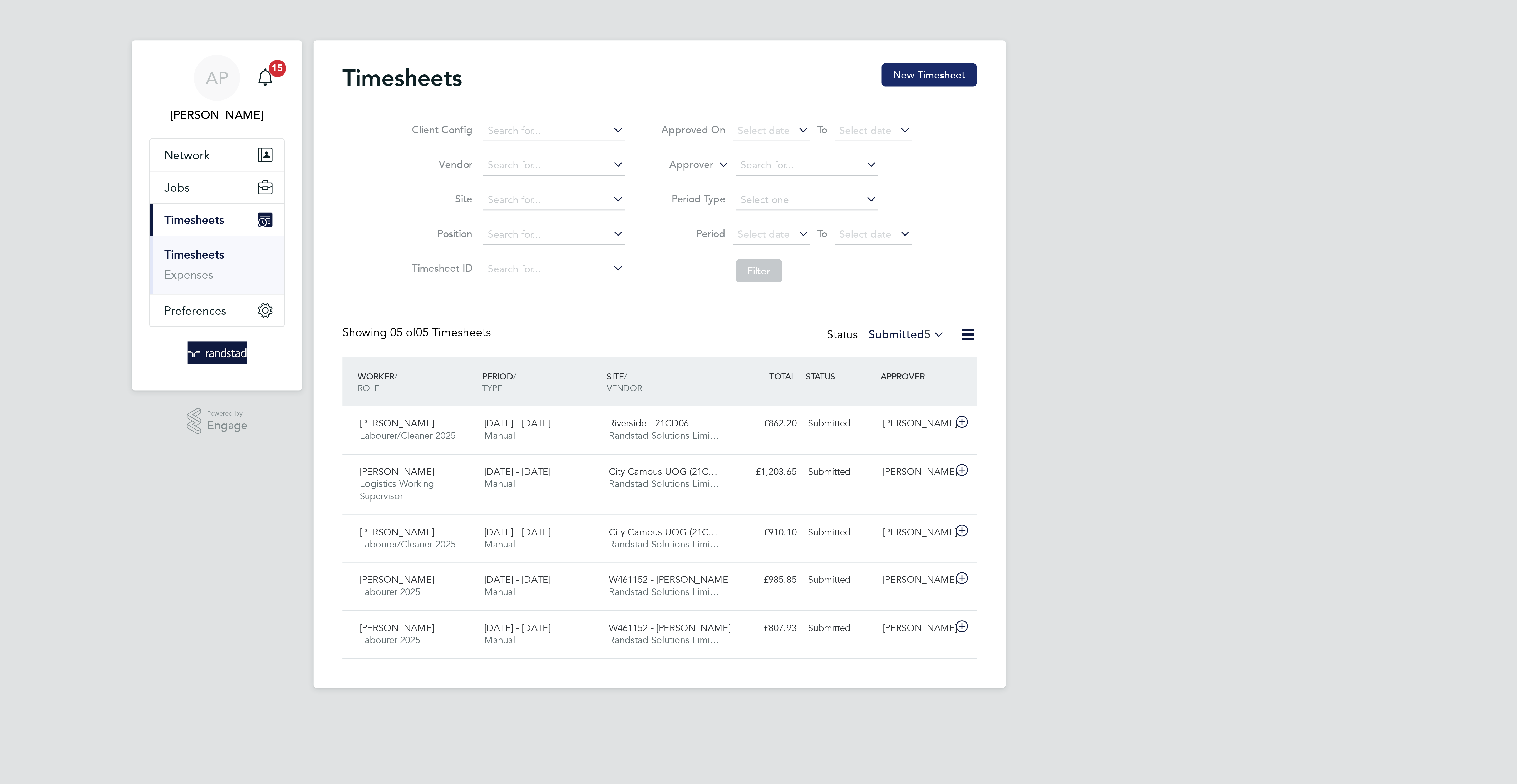
click at [855, 27] on button "New Timesheet" at bounding box center [857, 27] width 35 height 9
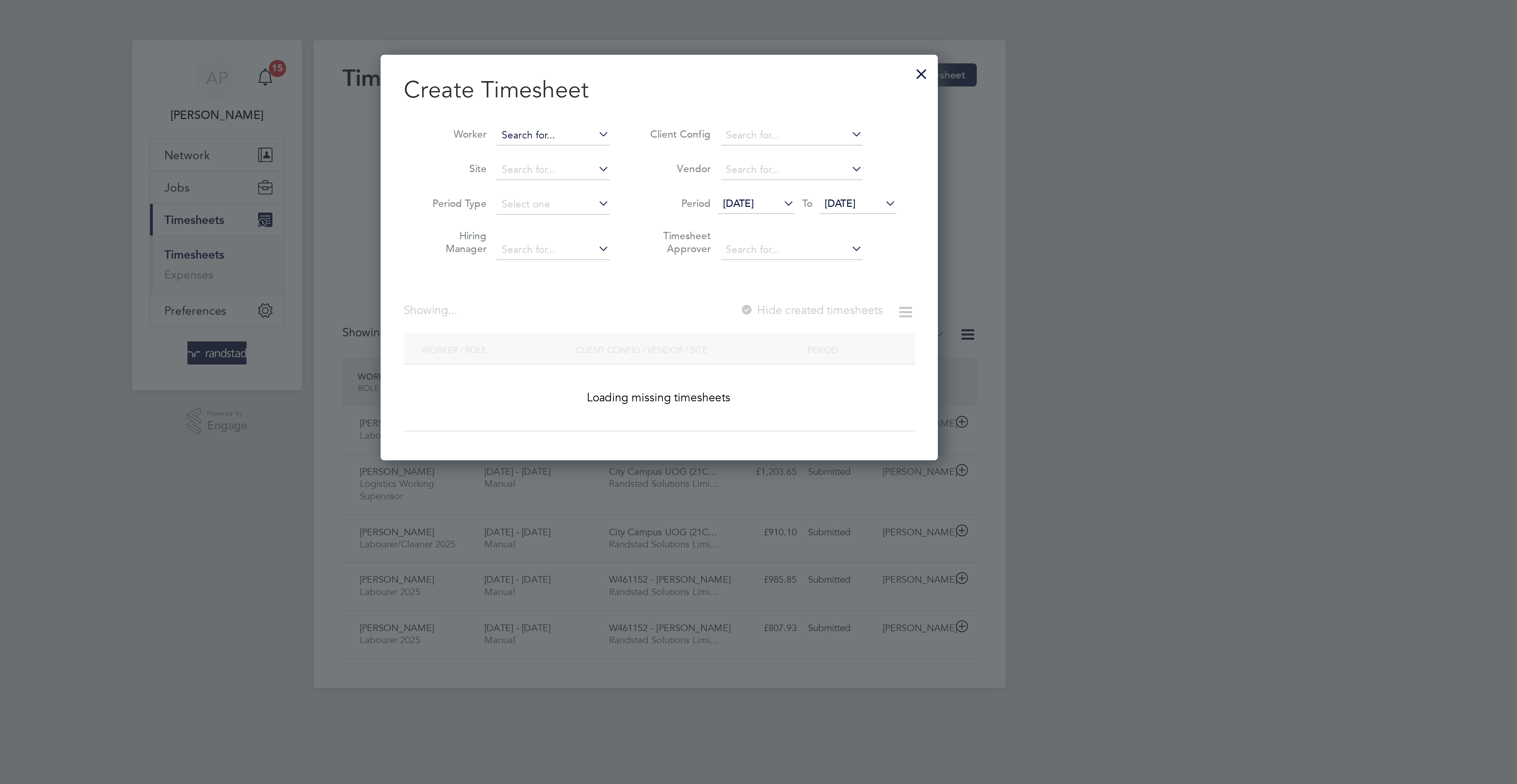
scroll to position [153, 204]
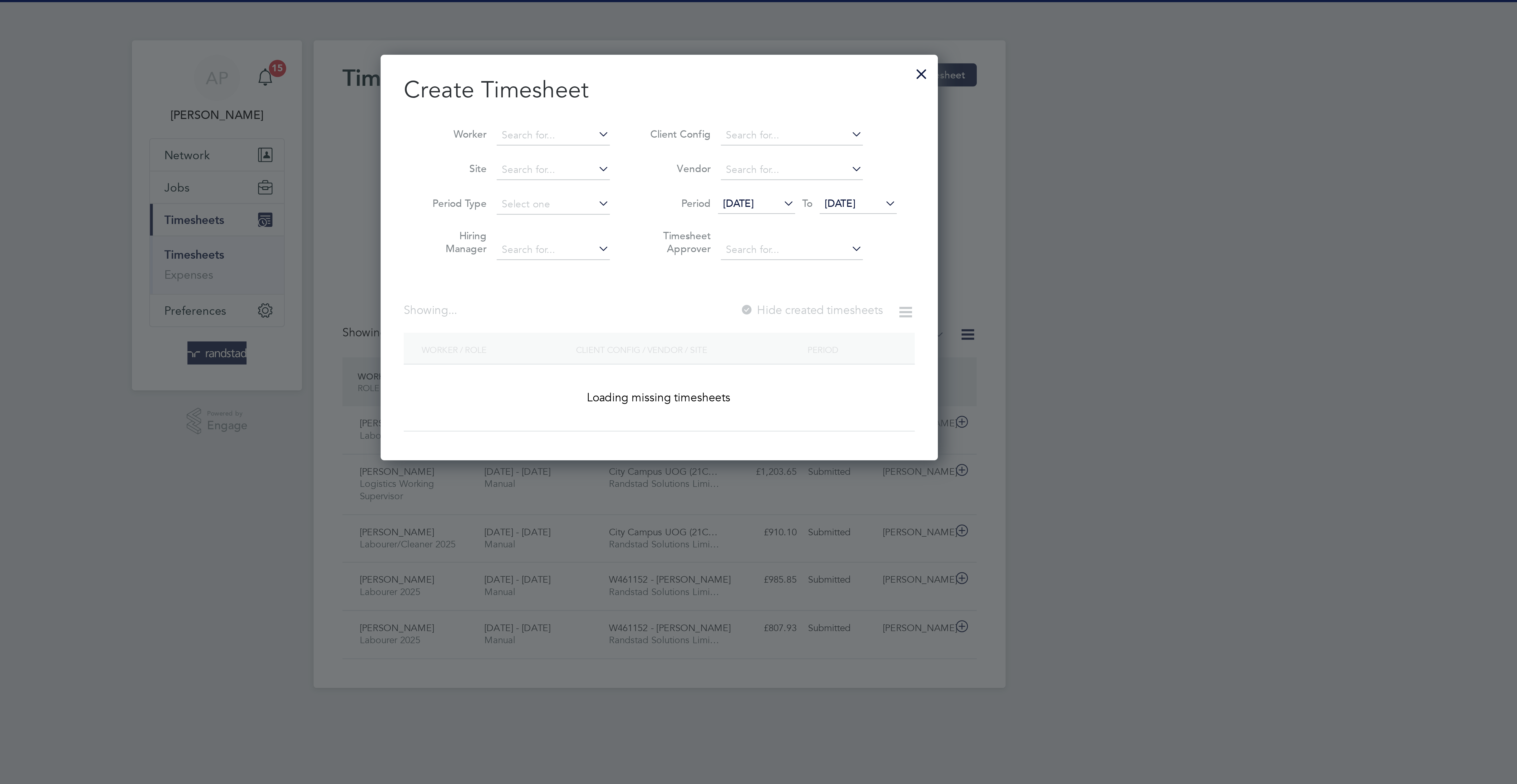
drag, startPoint x: 714, startPoint y: 46, endPoint x: 715, endPoint y: 37, distance: 9.1
click at [715, 46] on input at bounding box center [719, 49] width 42 height 8
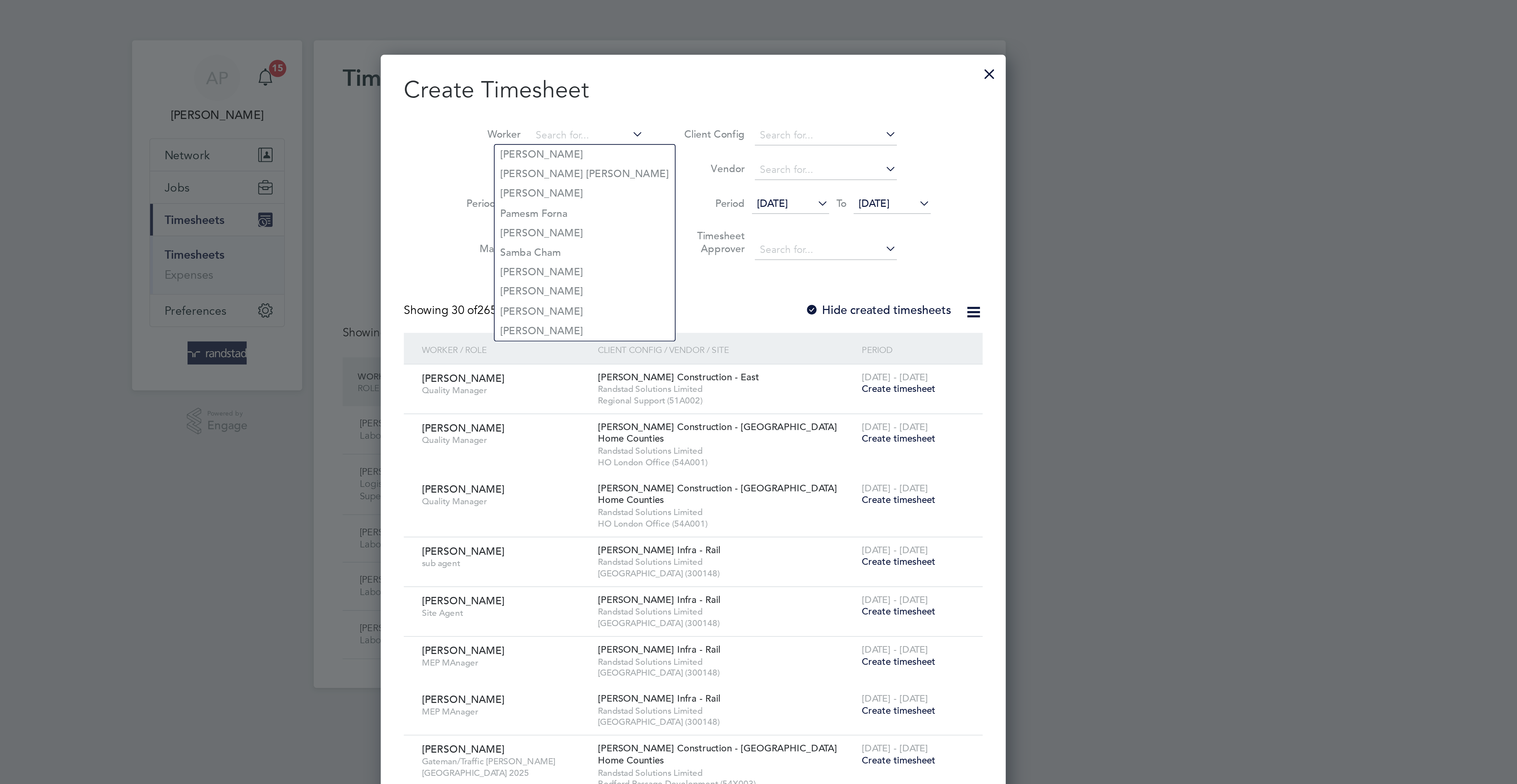
scroll to position [995, 204]
click at [727, 63] on li "Antal Farkas" at bounding box center [730, 63] width 65 height 7
type input "Antal Farkas"
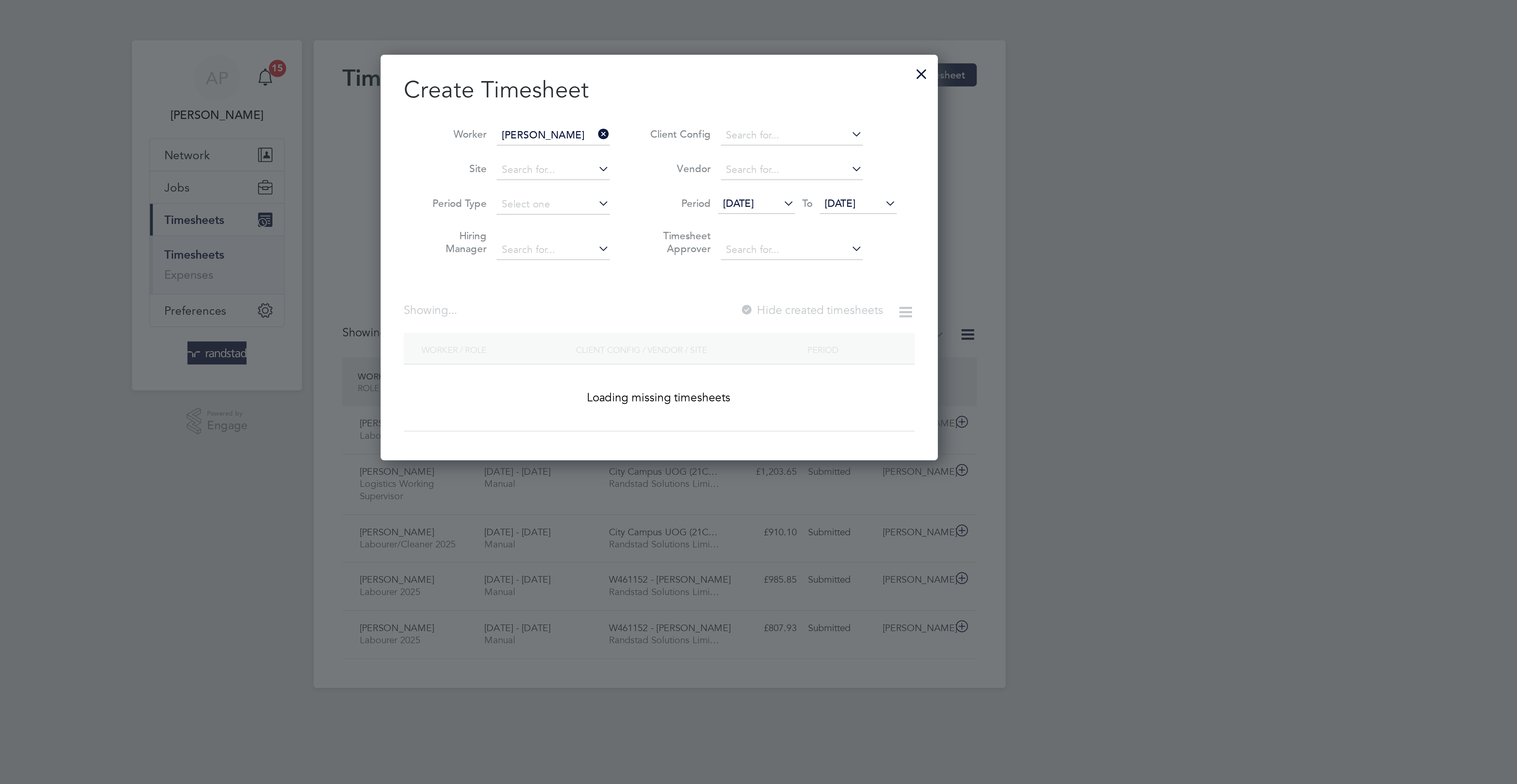
scroll to position [153, 204]
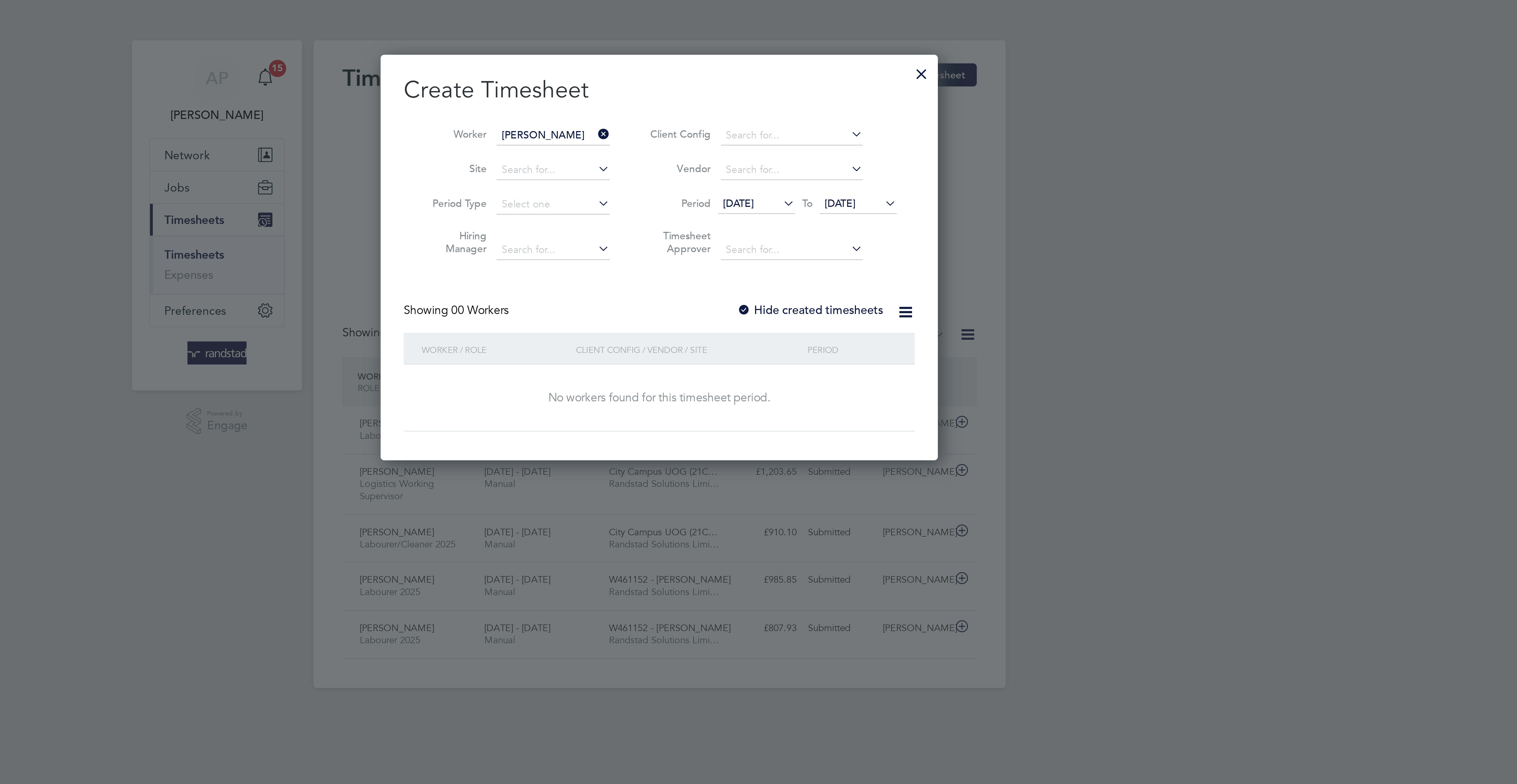
click at [825, 116] on label "Hide created timesheets" at bounding box center [812, 113] width 53 height 5
click at [827, 116] on label "Hide created timesheets" at bounding box center [812, 113] width 53 height 5
drag, startPoint x: 832, startPoint y: 76, endPoint x: 838, endPoint y: 92, distance: 17.1
click at [834, 78] on span "22 Sep 2025" at bounding box center [831, 74] width 28 height 7
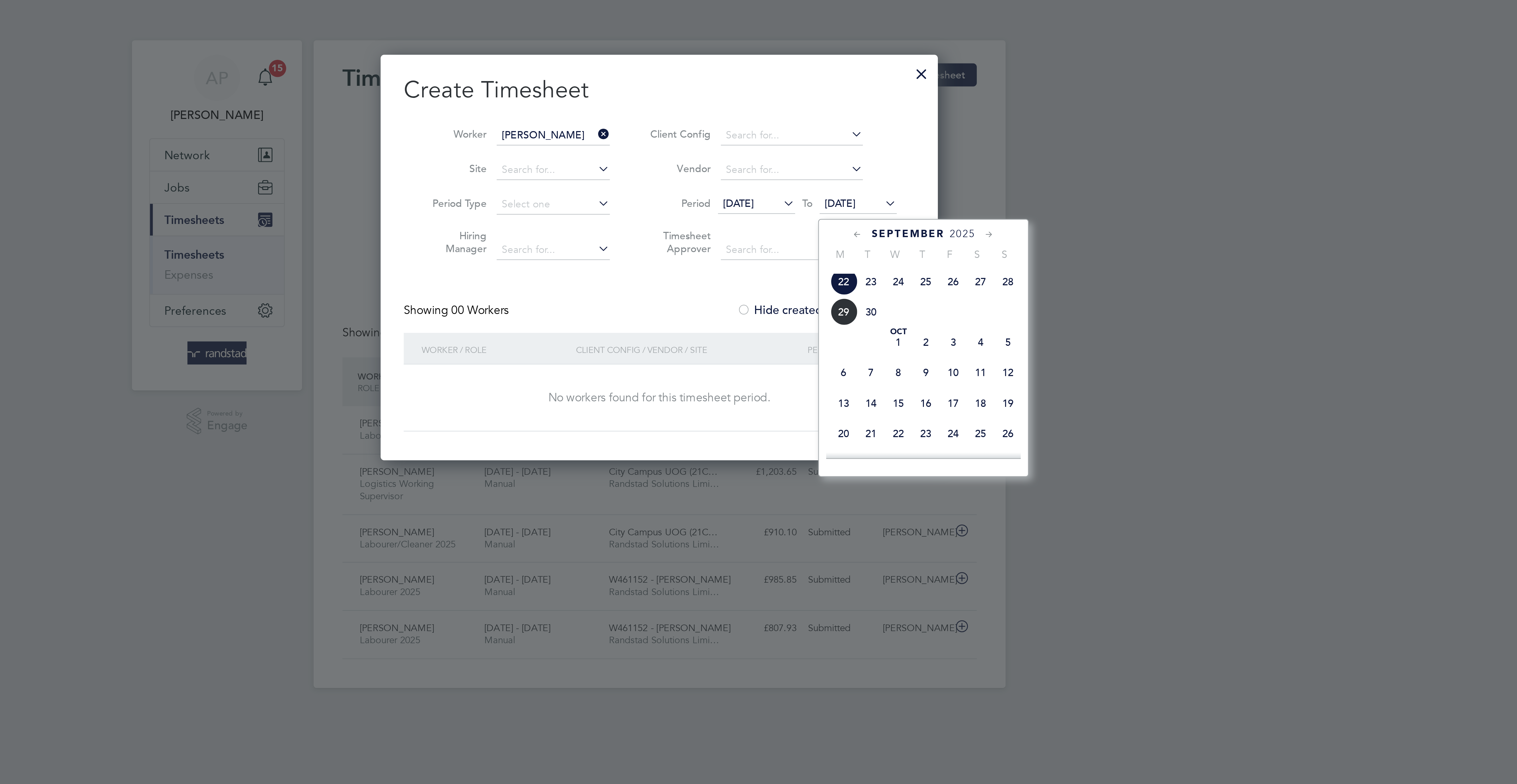
click at [864, 108] on span "26" at bounding box center [865, 102] width 10 height 10
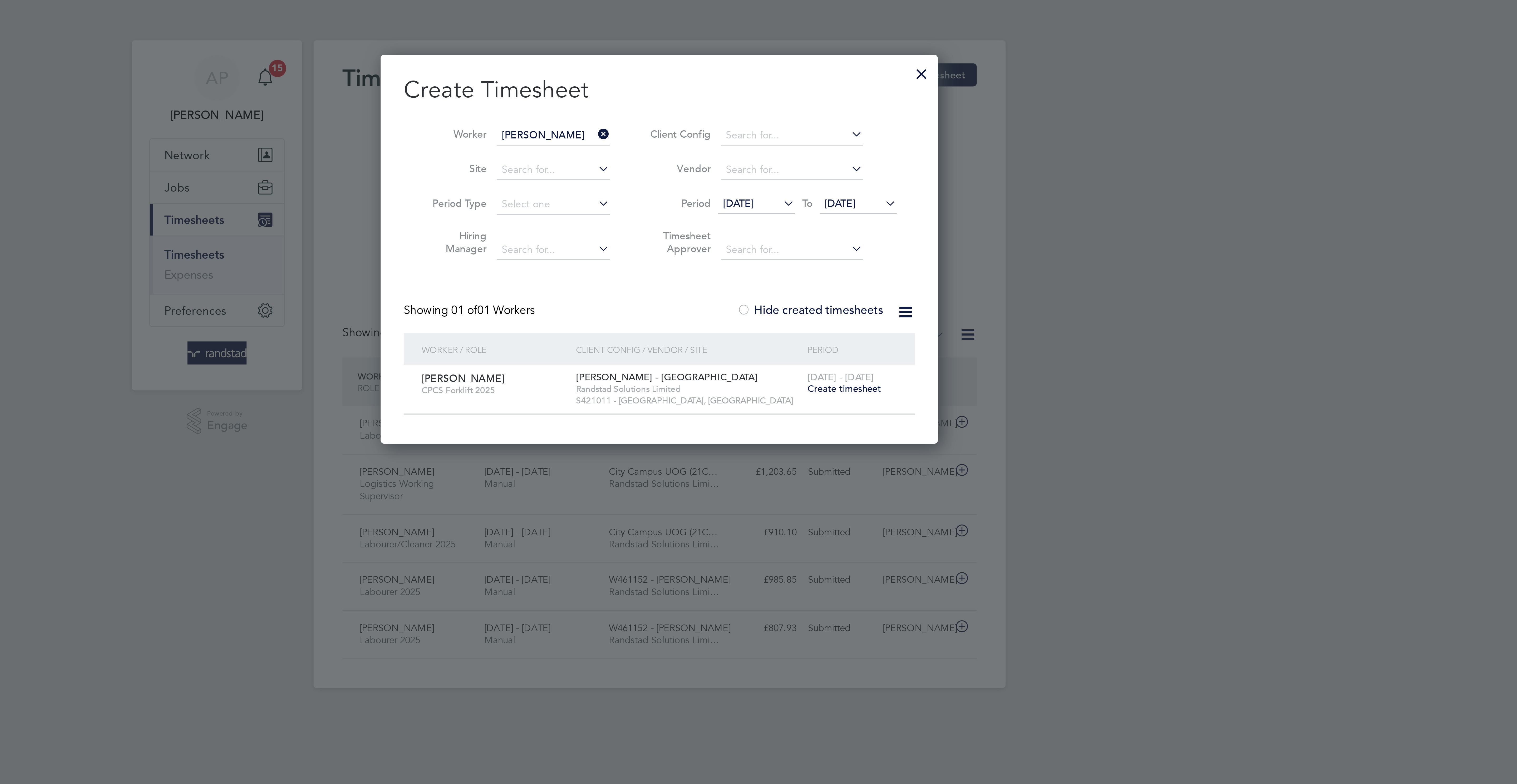
click at [710, 44] on li "Worker Antal Farkas" at bounding box center [706, 49] width 82 height 13
click at [710, 46] on input at bounding box center [719, 49] width 42 height 8
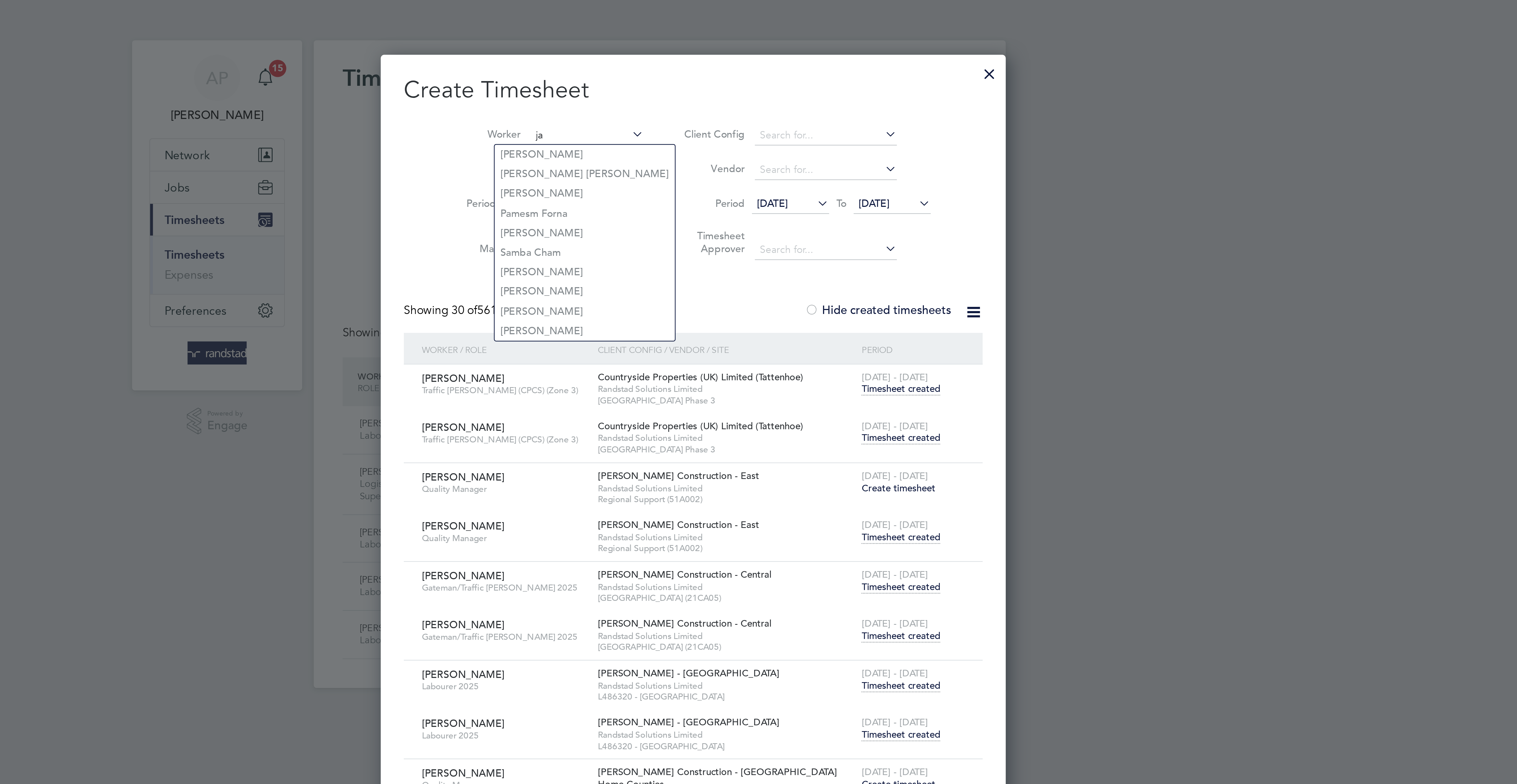
scroll to position [1250, 205]
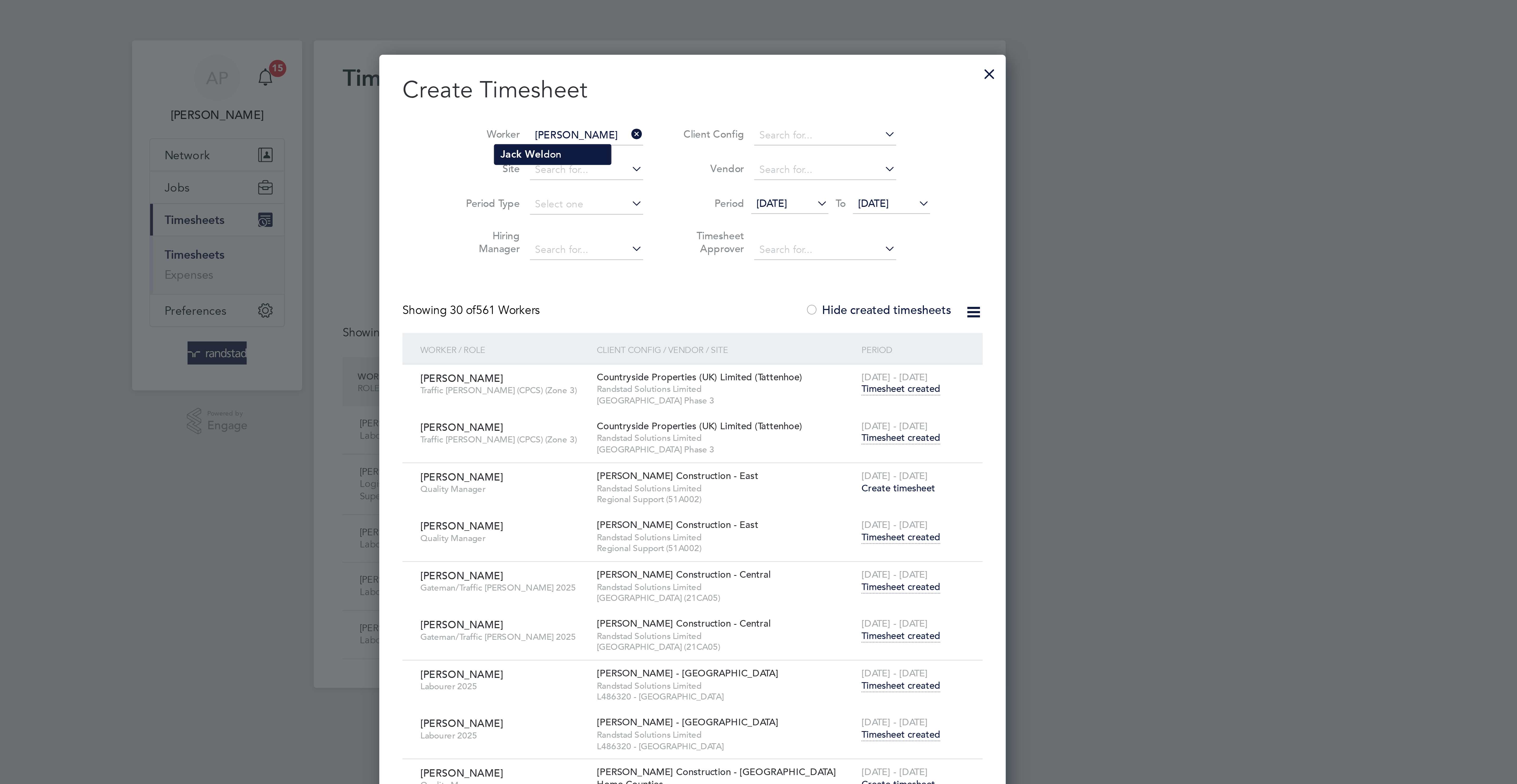
click at [725, 55] on li "Jack Wel don" at bounding box center [719, 56] width 43 height 7
type input "Jack Weldon"
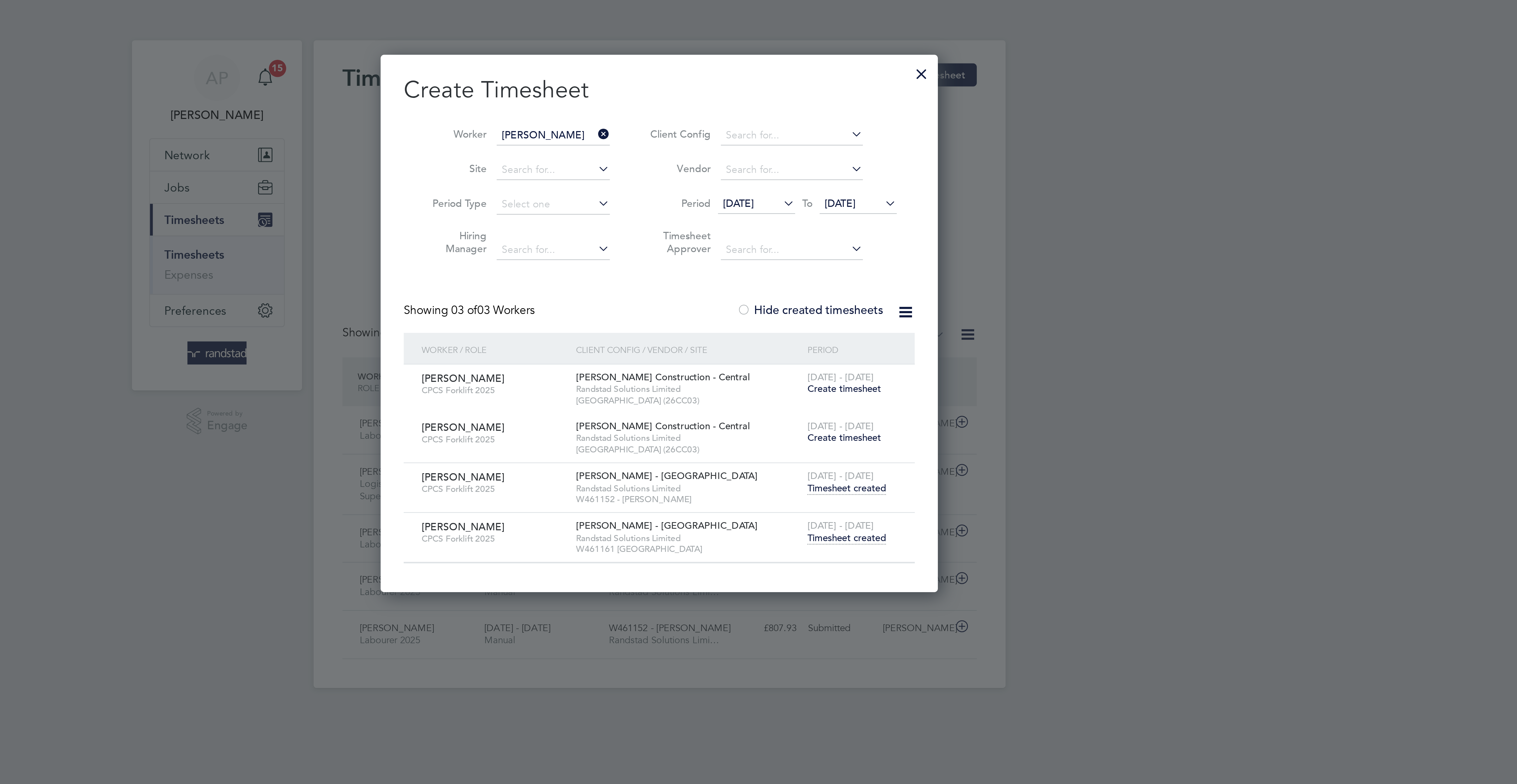
scroll to position [201, 204]
click at [832, 199] on span "Timesheet created" at bounding box center [827, 196] width 29 height 5
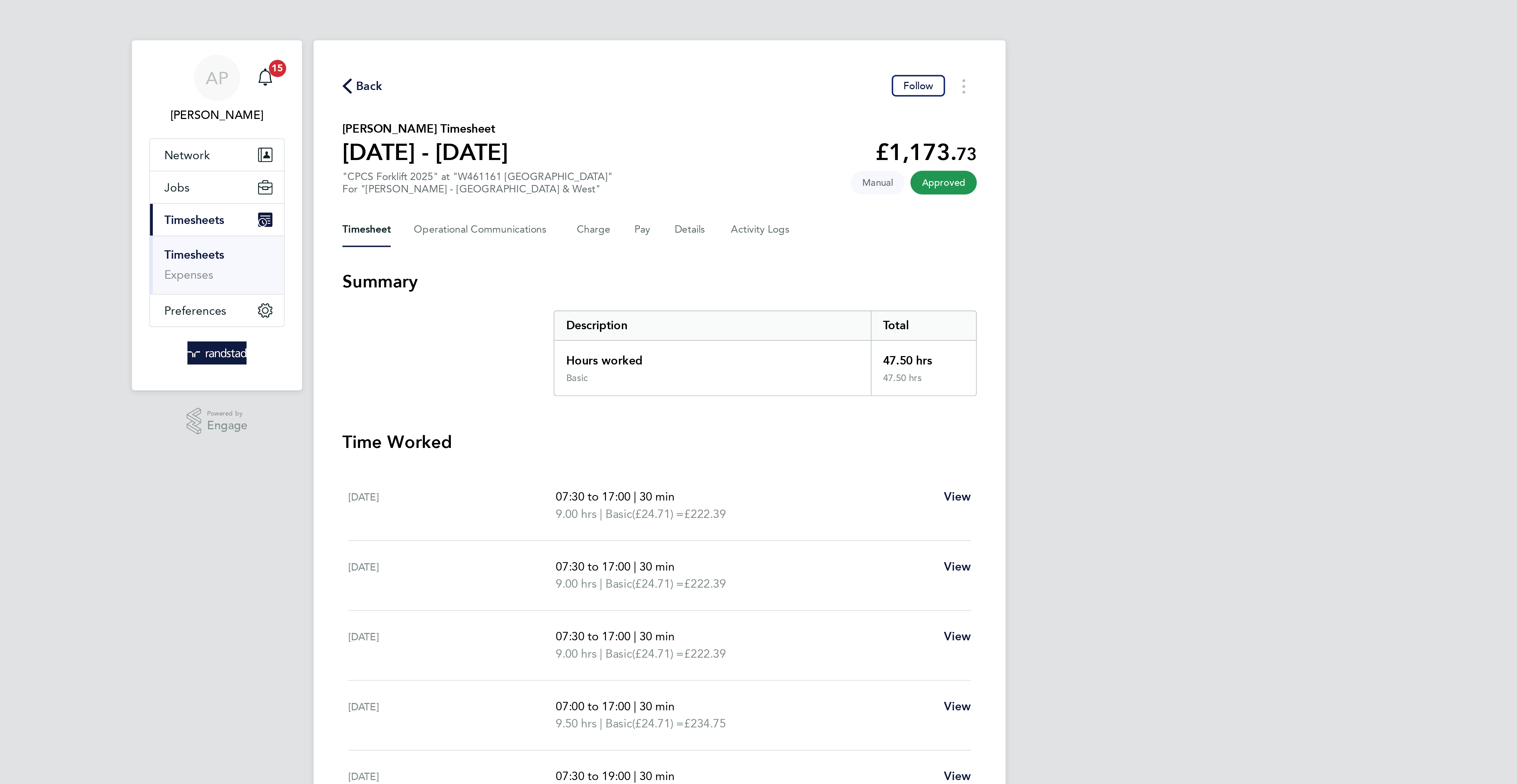
click at [648, 30] on span "Back" at bounding box center [653, 31] width 10 height 7
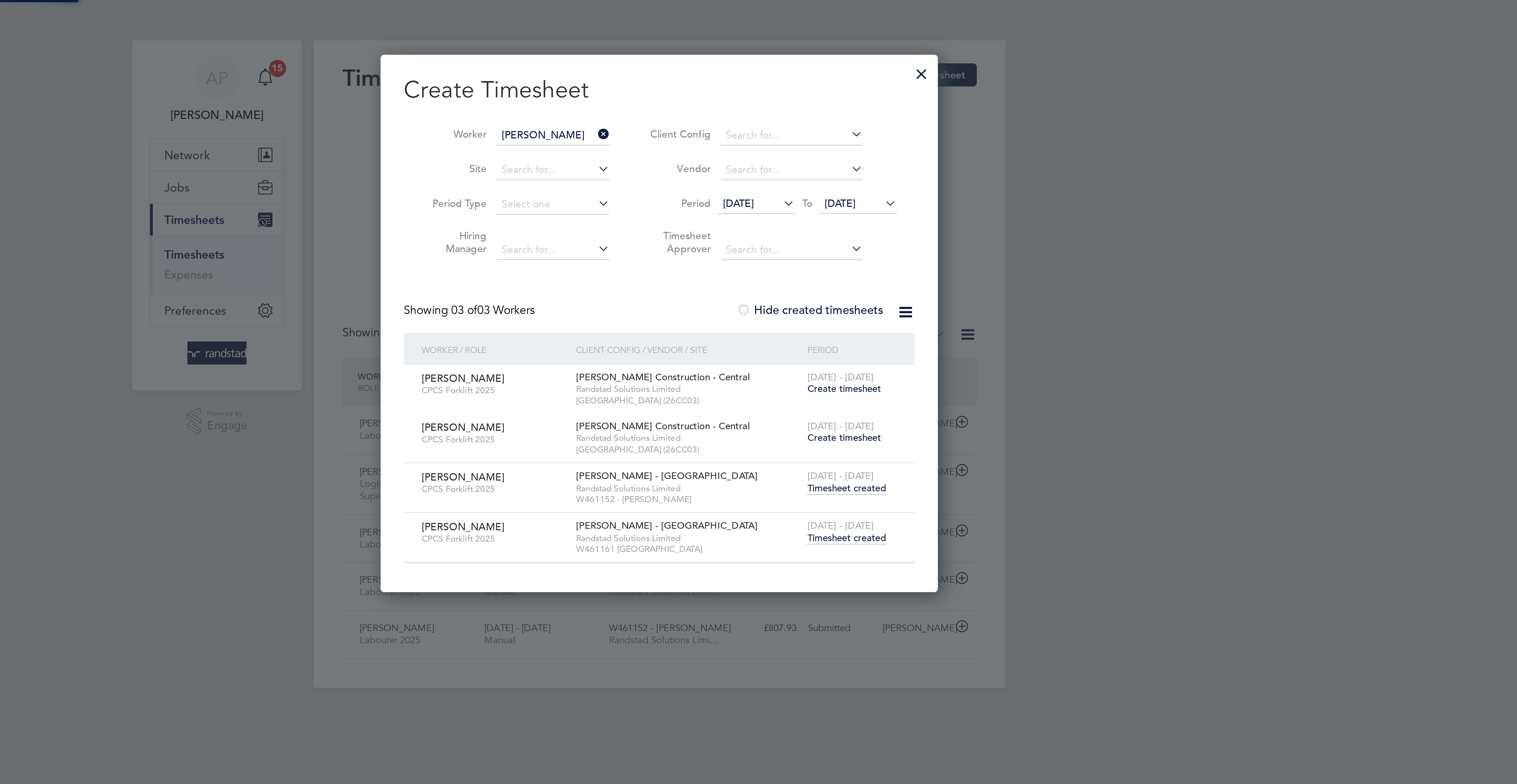
scroll to position [14, 45]
click at [852, 28] on div at bounding box center [854, 26] width 10 height 10
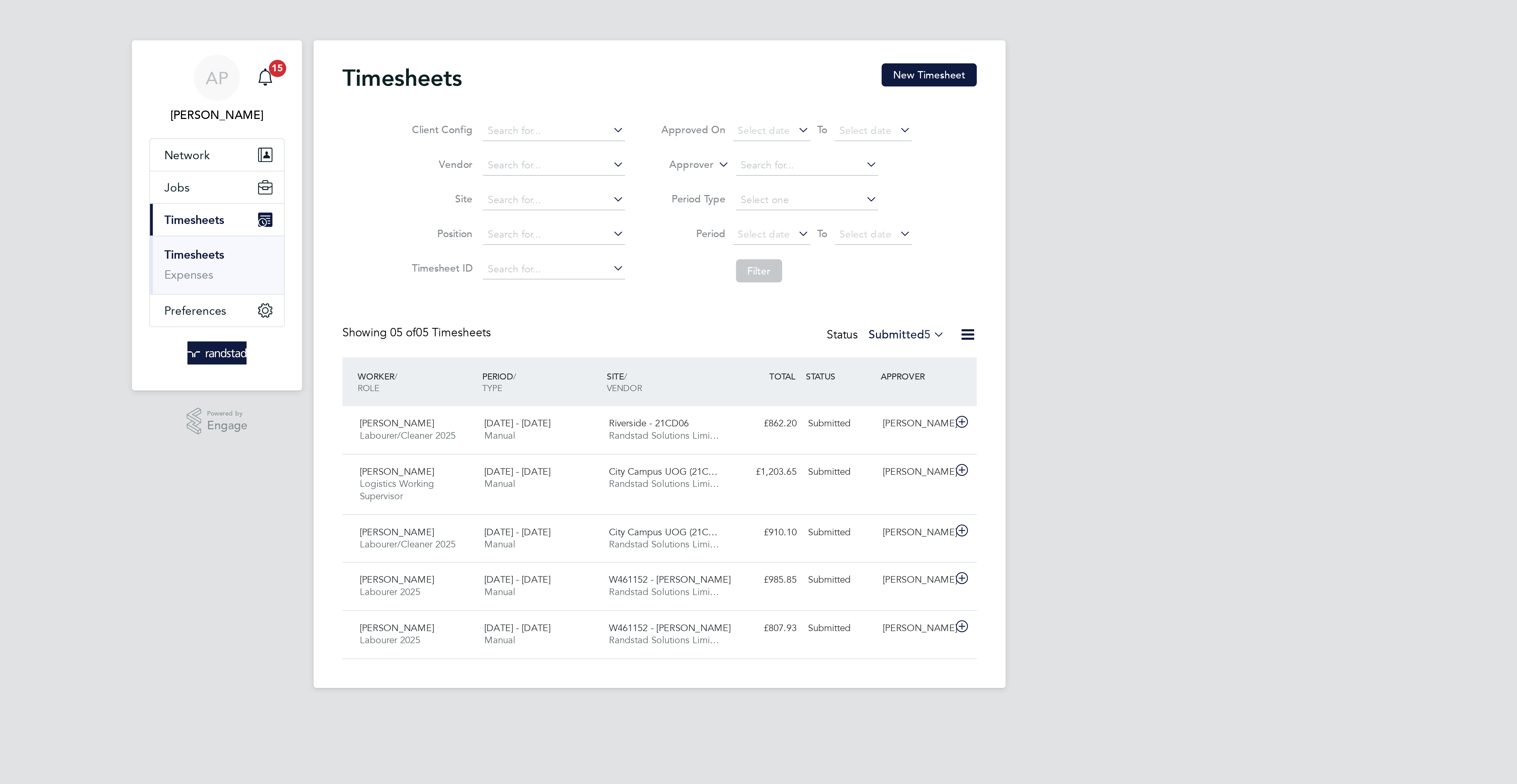
click at [861, 30] on button "New Timesheet" at bounding box center [857, 27] width 35 height 9
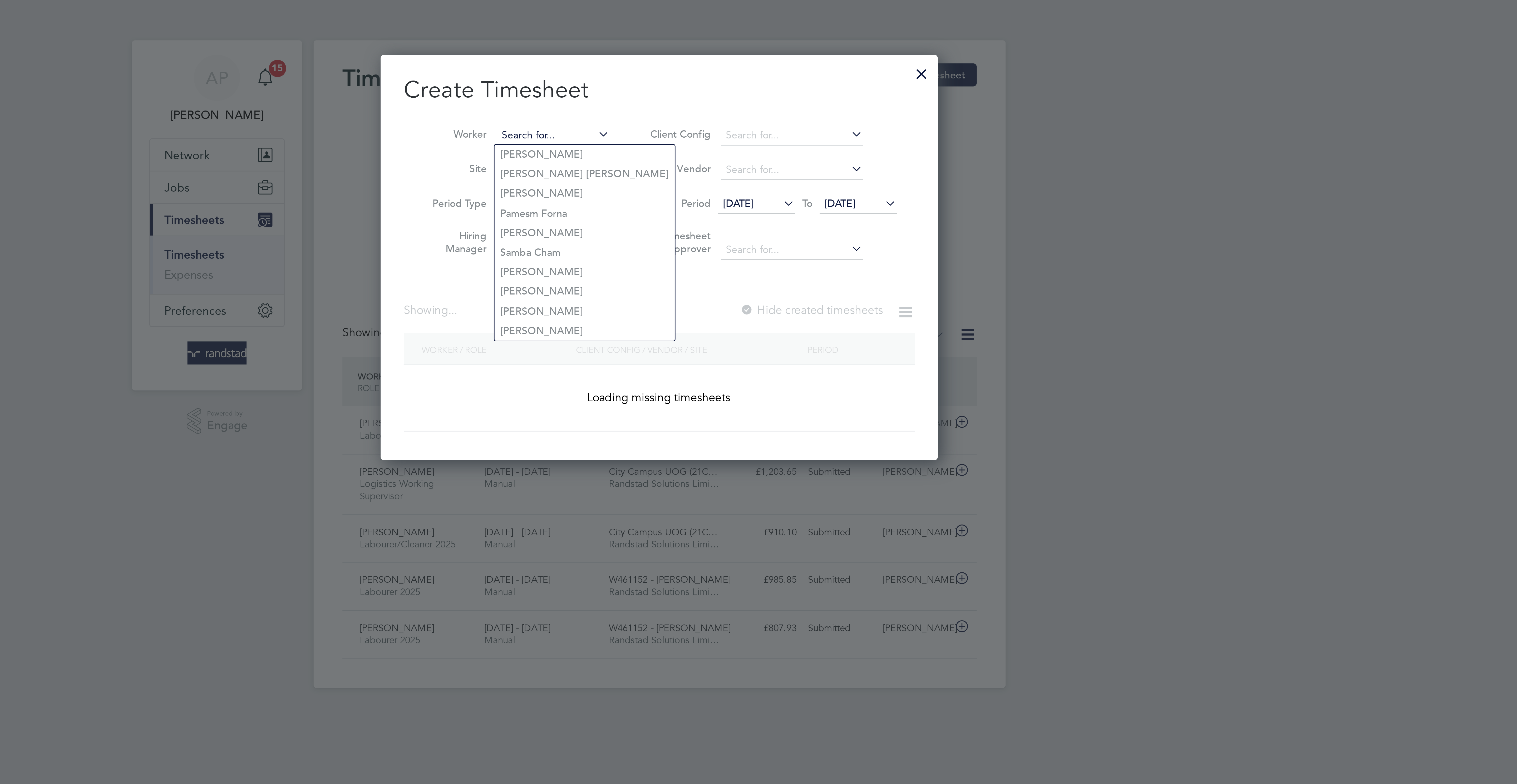
click at [712, 49] on input at bounding box center [719, 49] width 42 height 8
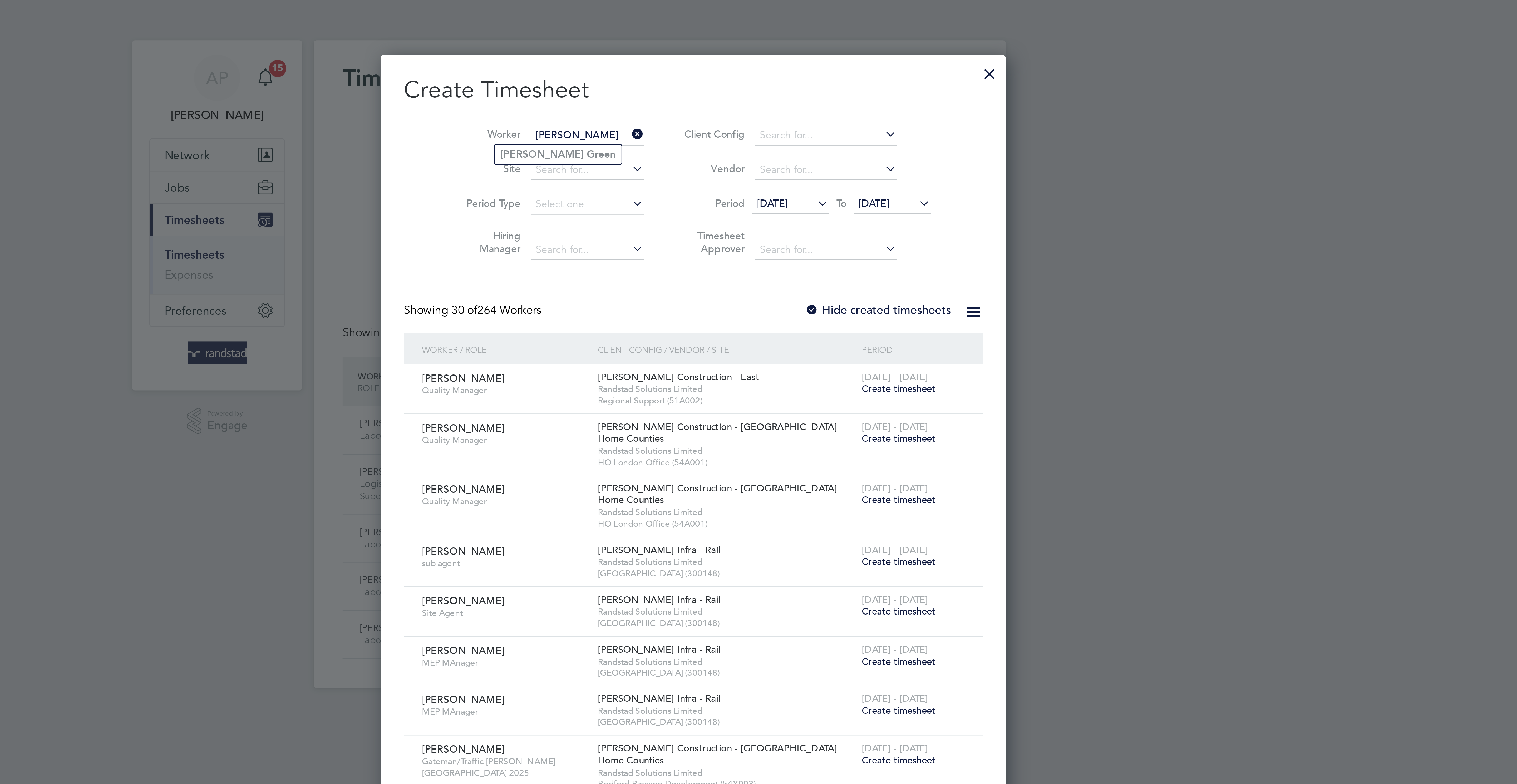
type input "colin gree"
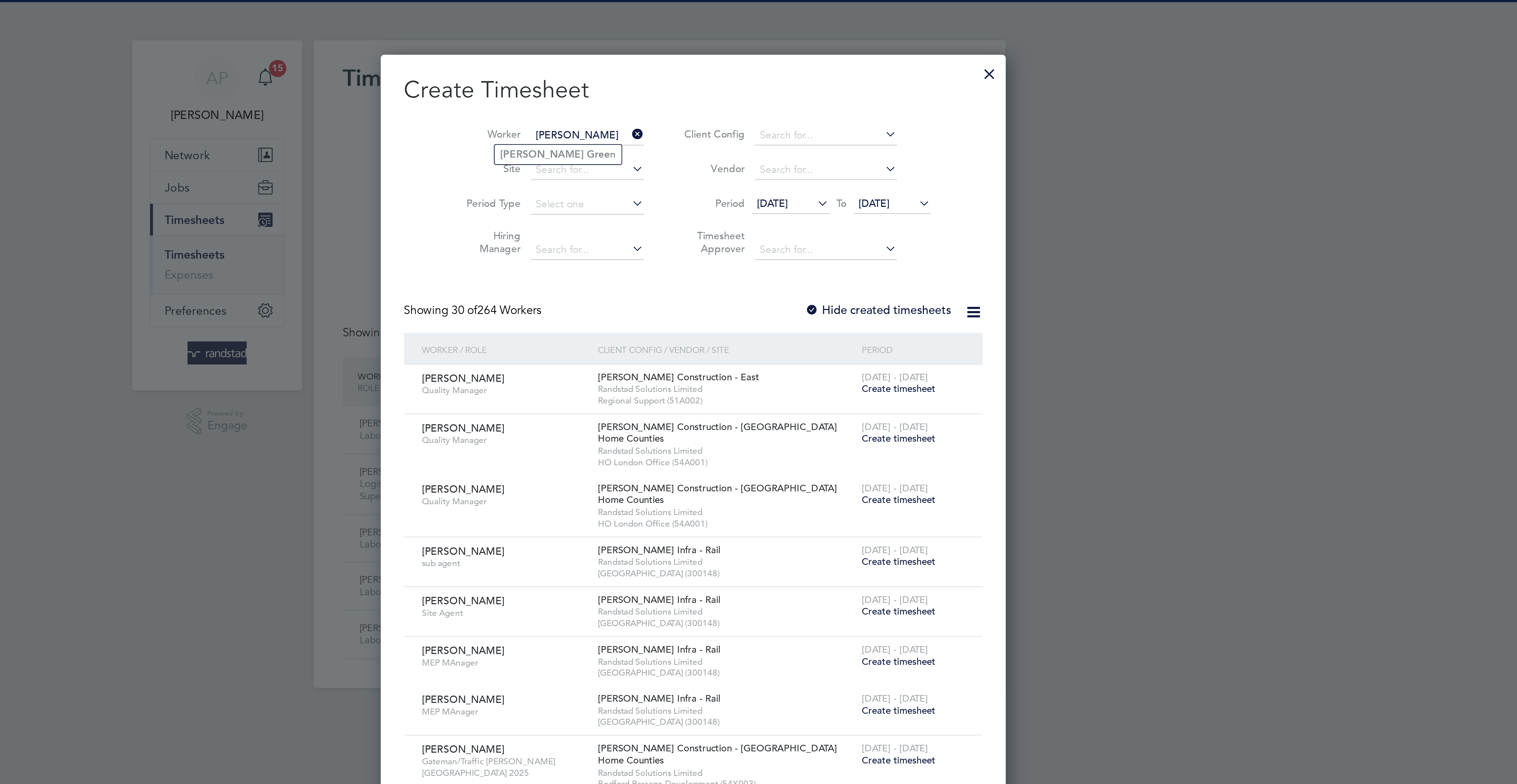
click at [722, 52] on ul "Colin Gree n" at bounding box center [721, 56] width 46 height 8
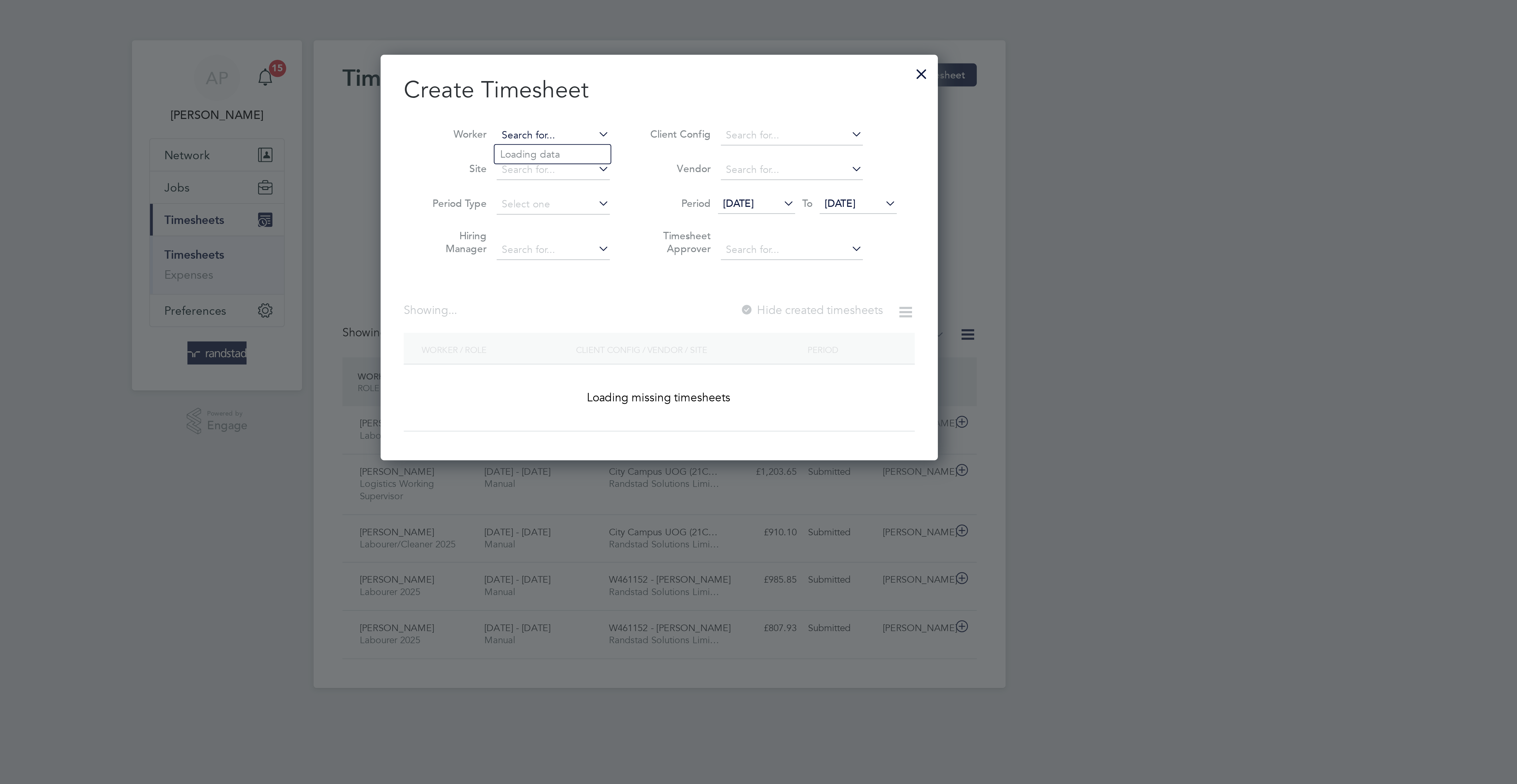
click at [717, 47] on input at bounding box center [719, 49] width 42 height 8
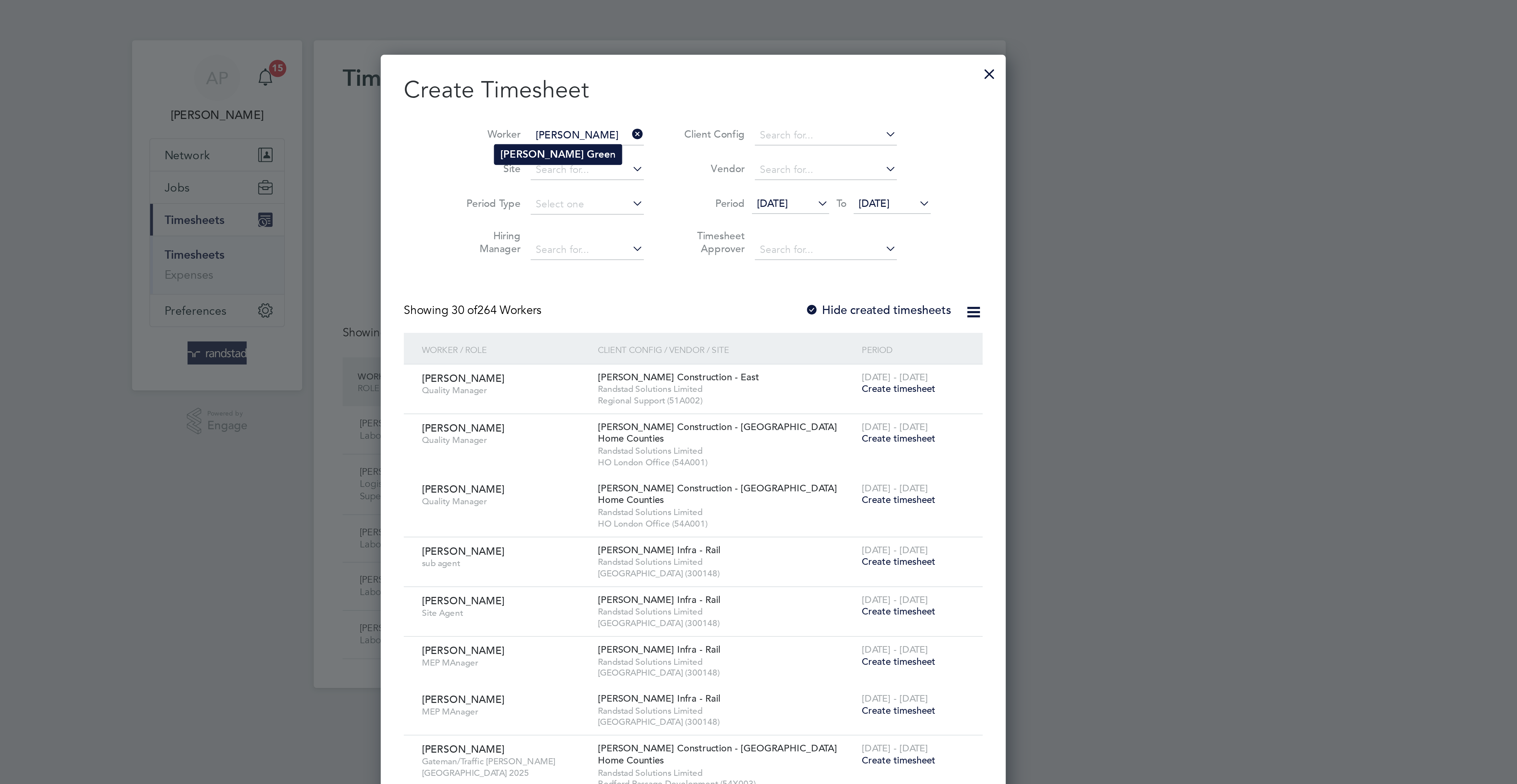
click at [725, 54] on li "Colin Gree n" at bounding box center [721, 56] width 46 height 7
type input "Colin Green"
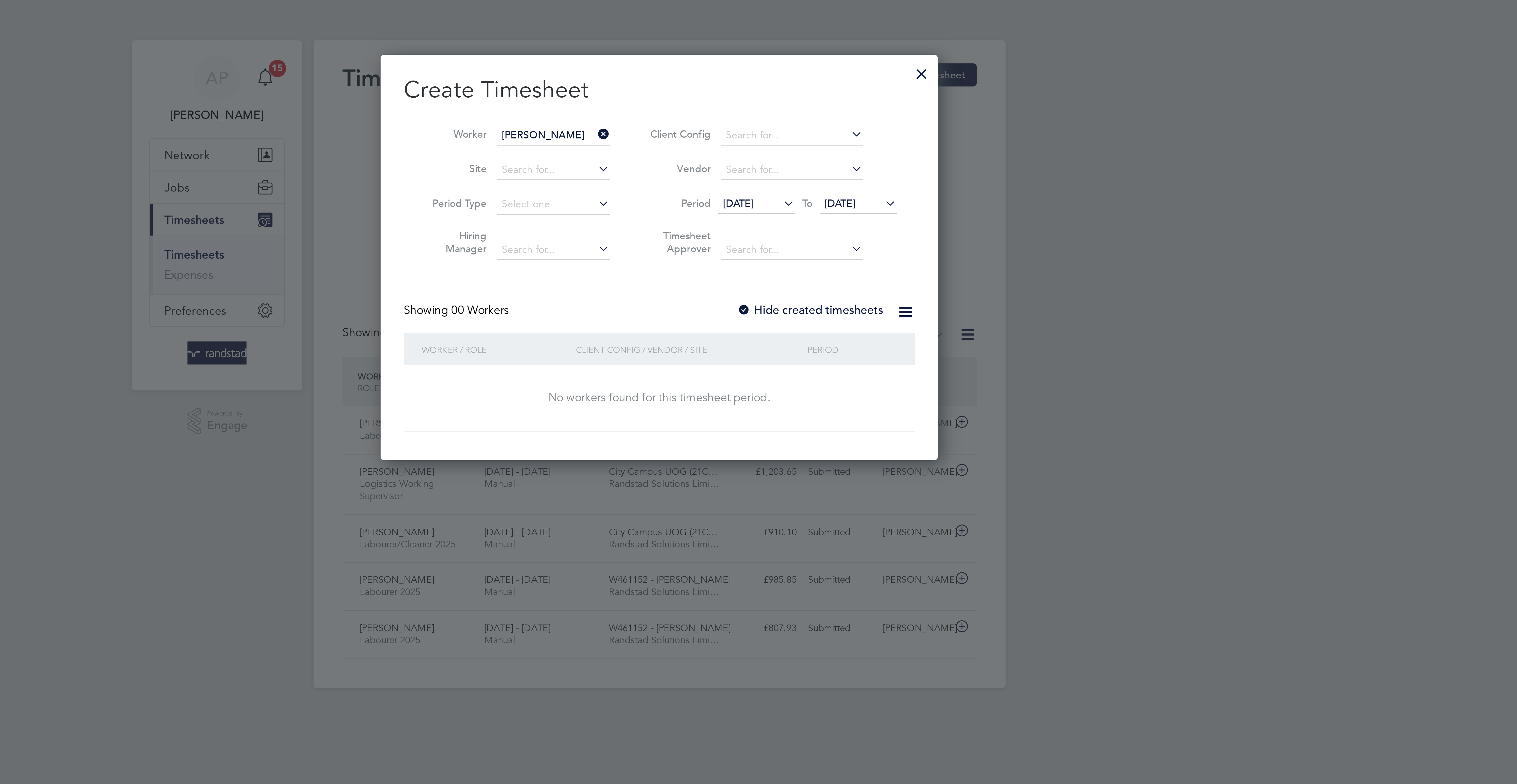
click at [830, 73] on span "22 Sep 2025" at bounding box center [825, 73] width 12 height 5
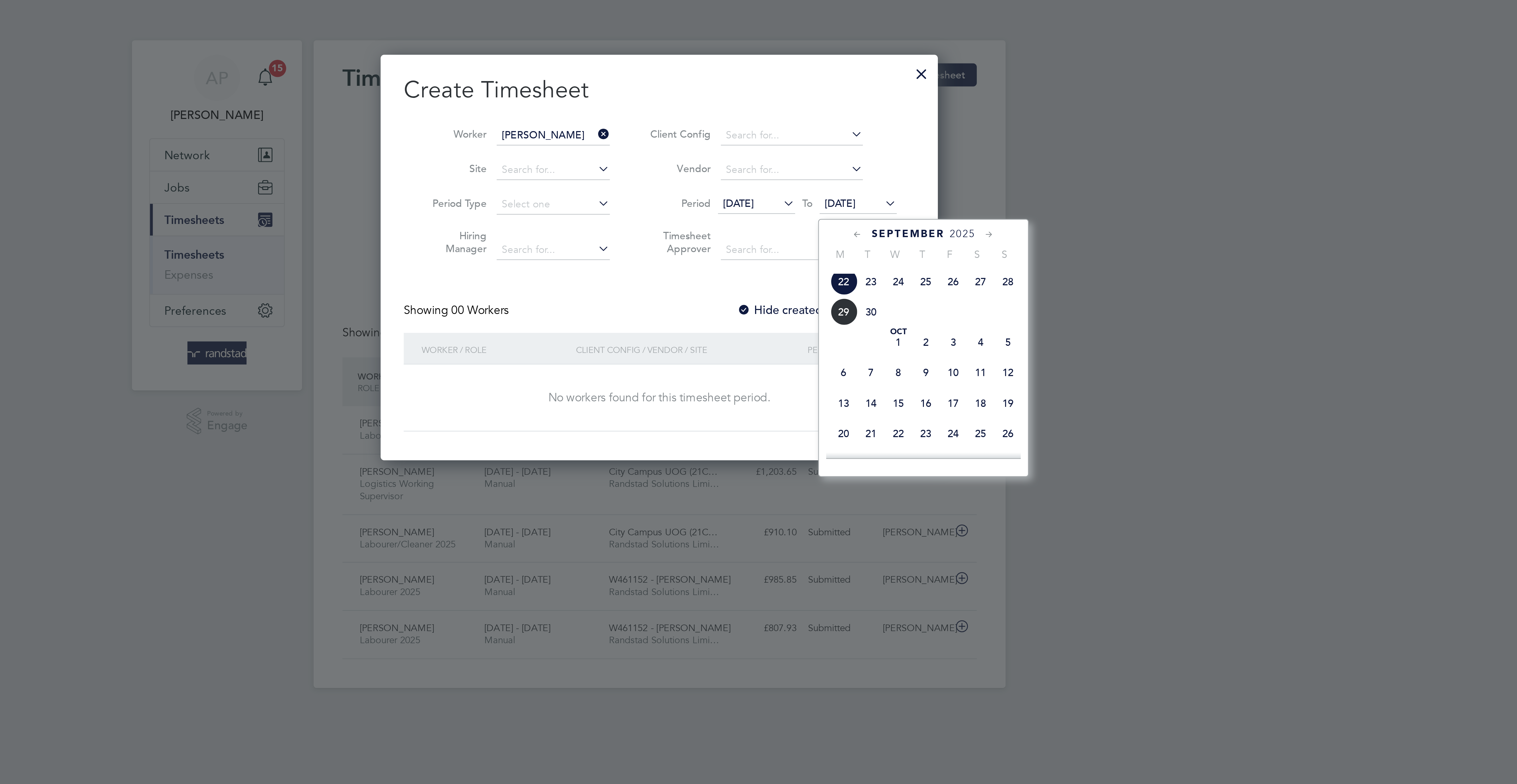
click at [866, 108] on span "26" at bounding box center [865, 102] width 10 height 10
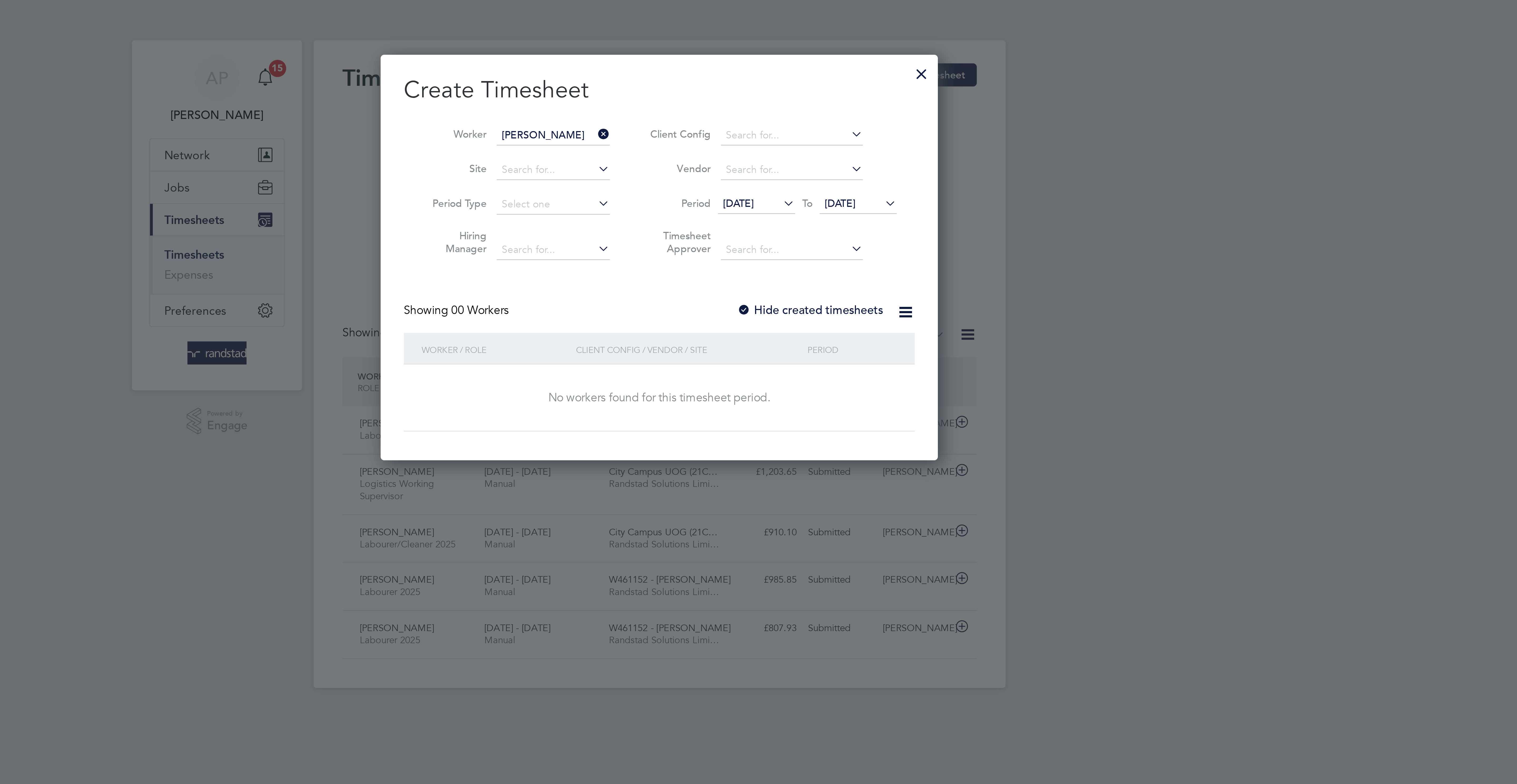
click at [824, 116] on label "Hide created timesheets" at bounding box center [812, 113] width 53 height 5
click at [822, 113] on label "Hide created timesheets" at bounding box center [812, 113] width 53 height 5
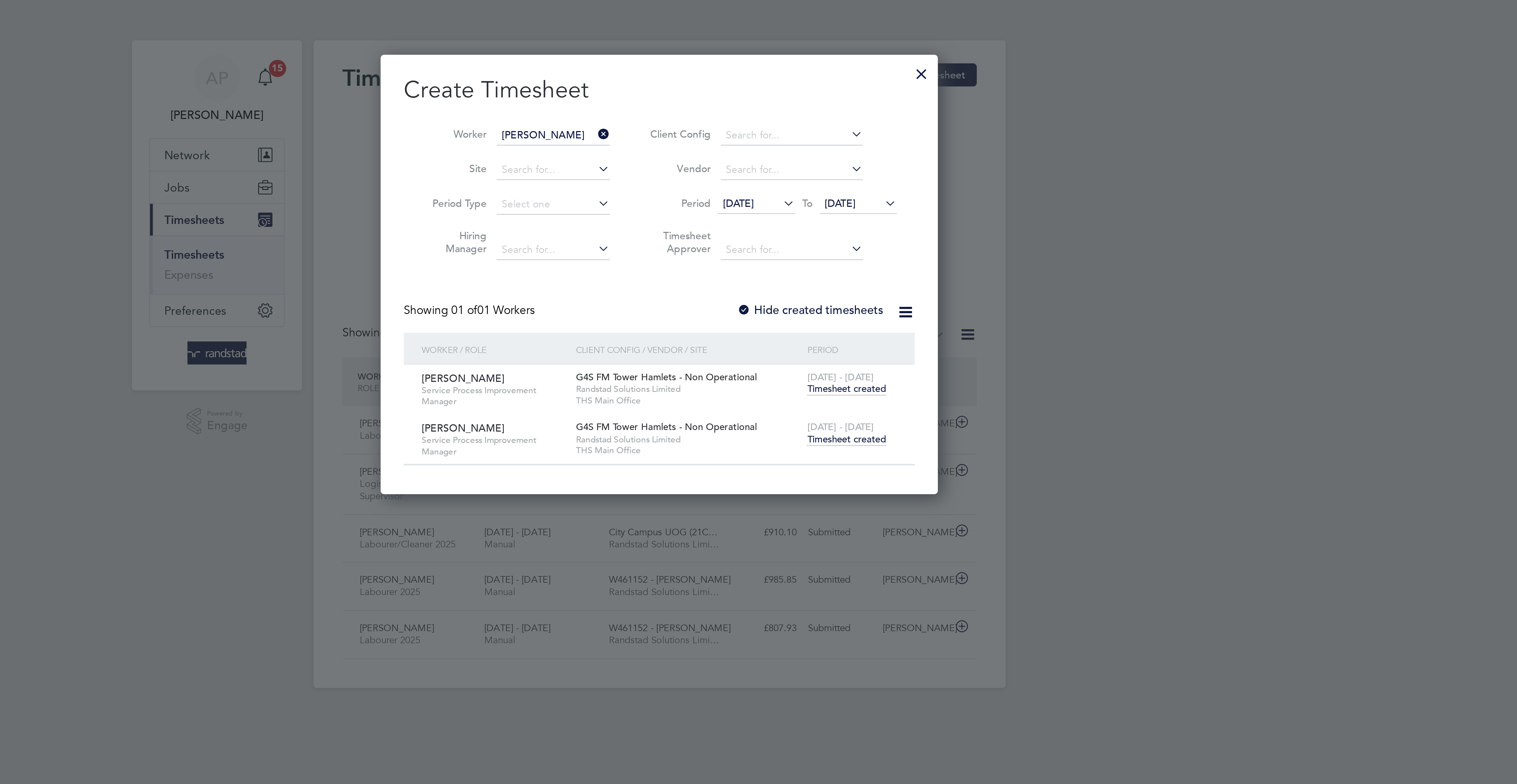
click at [828, 162] on span "Timesheet created" at bounding box center [827, 160] width 29 height 5
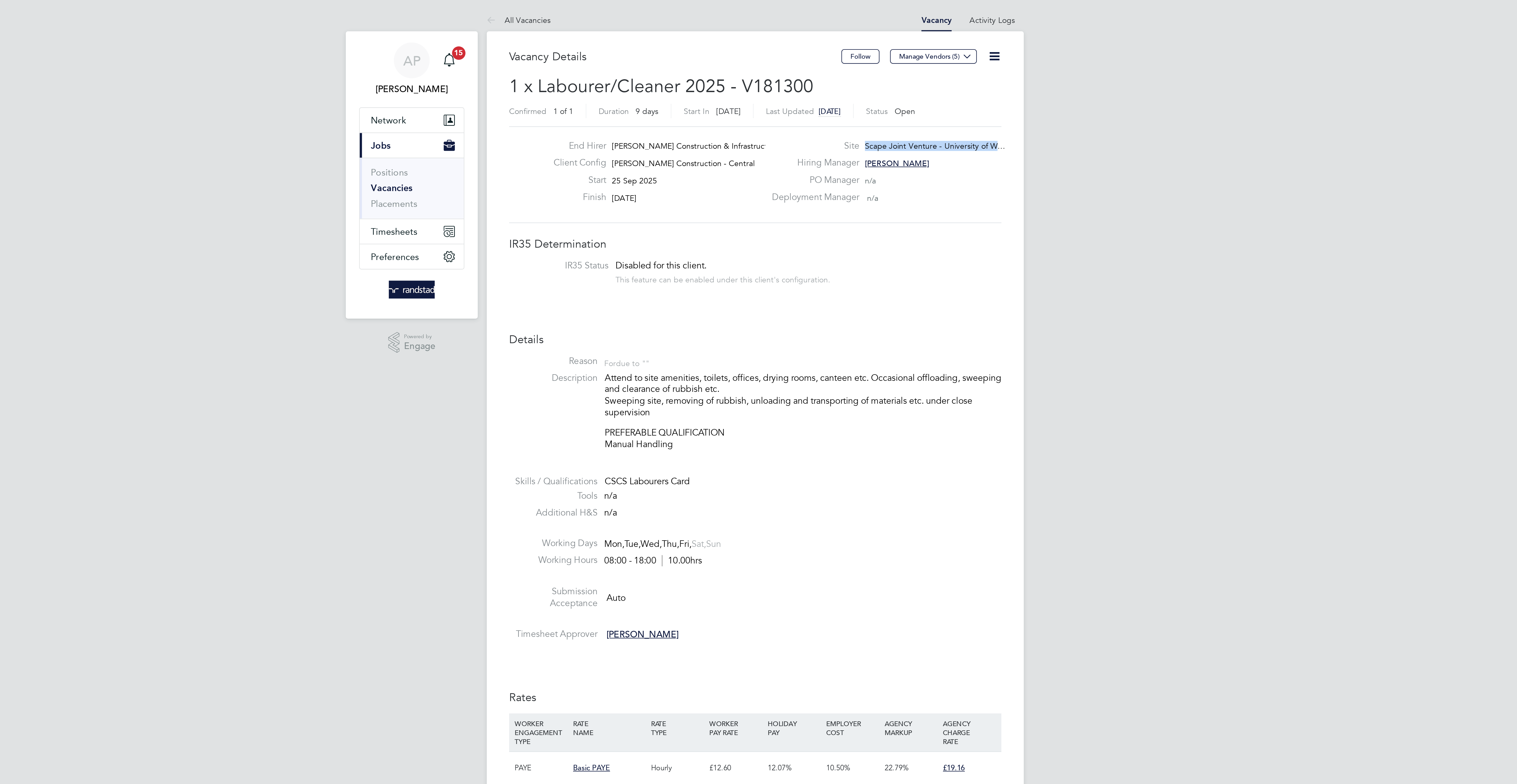
drag, startPoint x: 809, startPoint y: 69, endPoint x: 870, endPoint y: 69, distance: 61.0
click at [870, 69] on span "Scape Joint Venture - University of W…" at bounding box center [843, 69] width 66 height 5
copy span "Scape Joint Venture - [GEOGRAPHIC_DATA]"
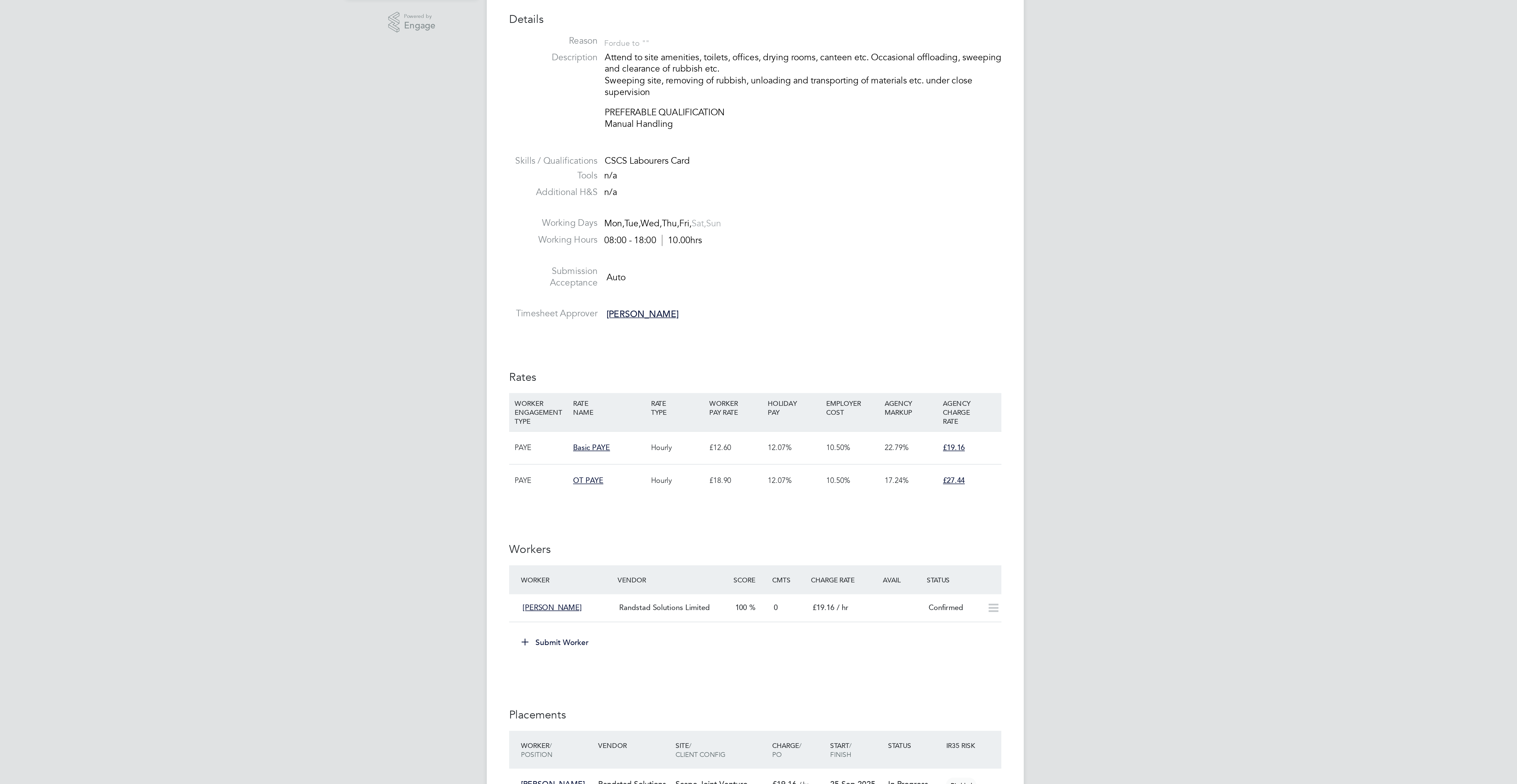
click at [671, 455] on button "Submit Worker" at bounding box center [664, 453] width 40 height 9
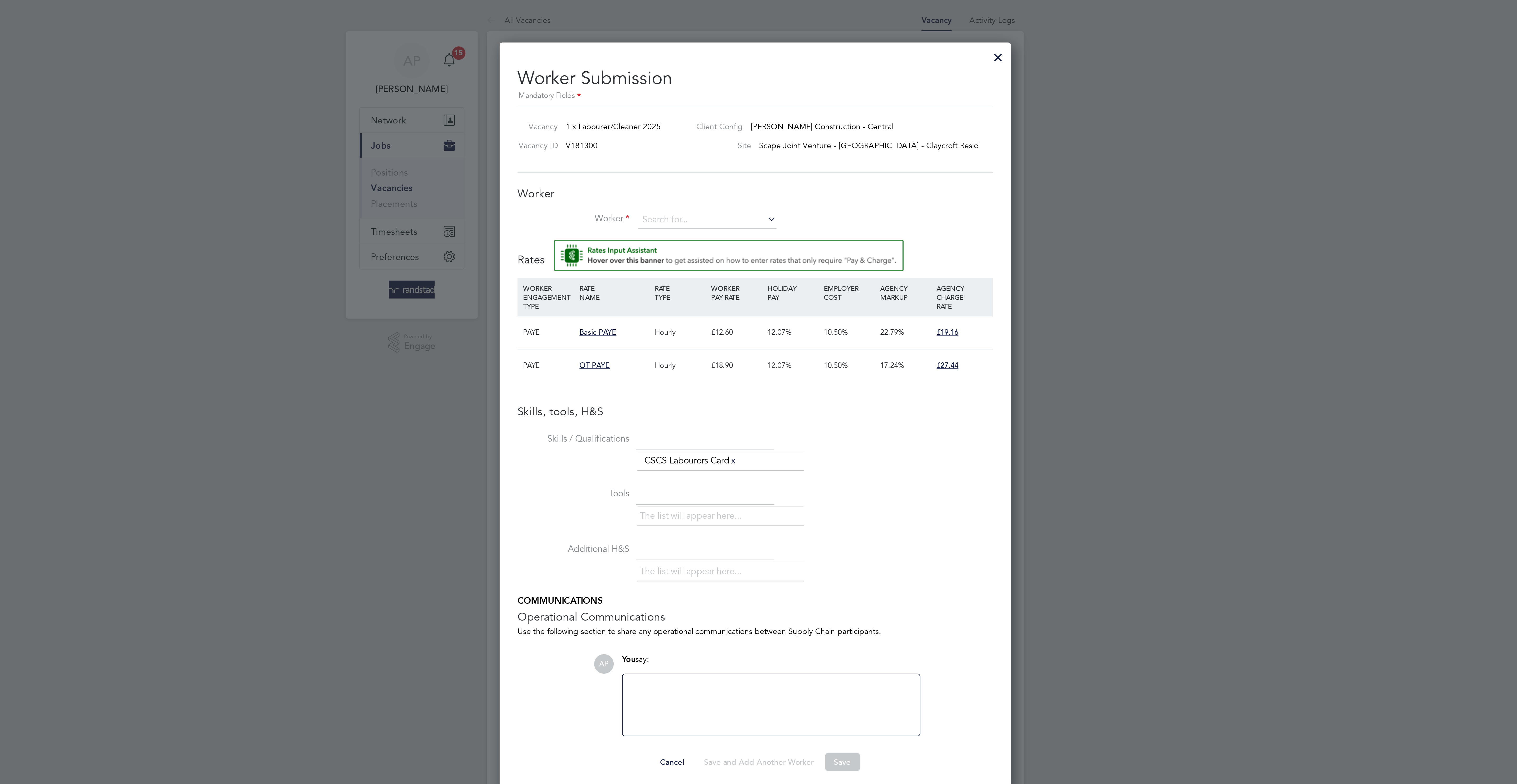
click at [801, 71] on span "Scape Joint Venture - [GEOGRAPHIC_DATA] - Claycroft Resid…" at bounding box center [813, 68] width 107 height 5
click at [873, 29] on div at bounding box center [873, 26] width 10 height 10
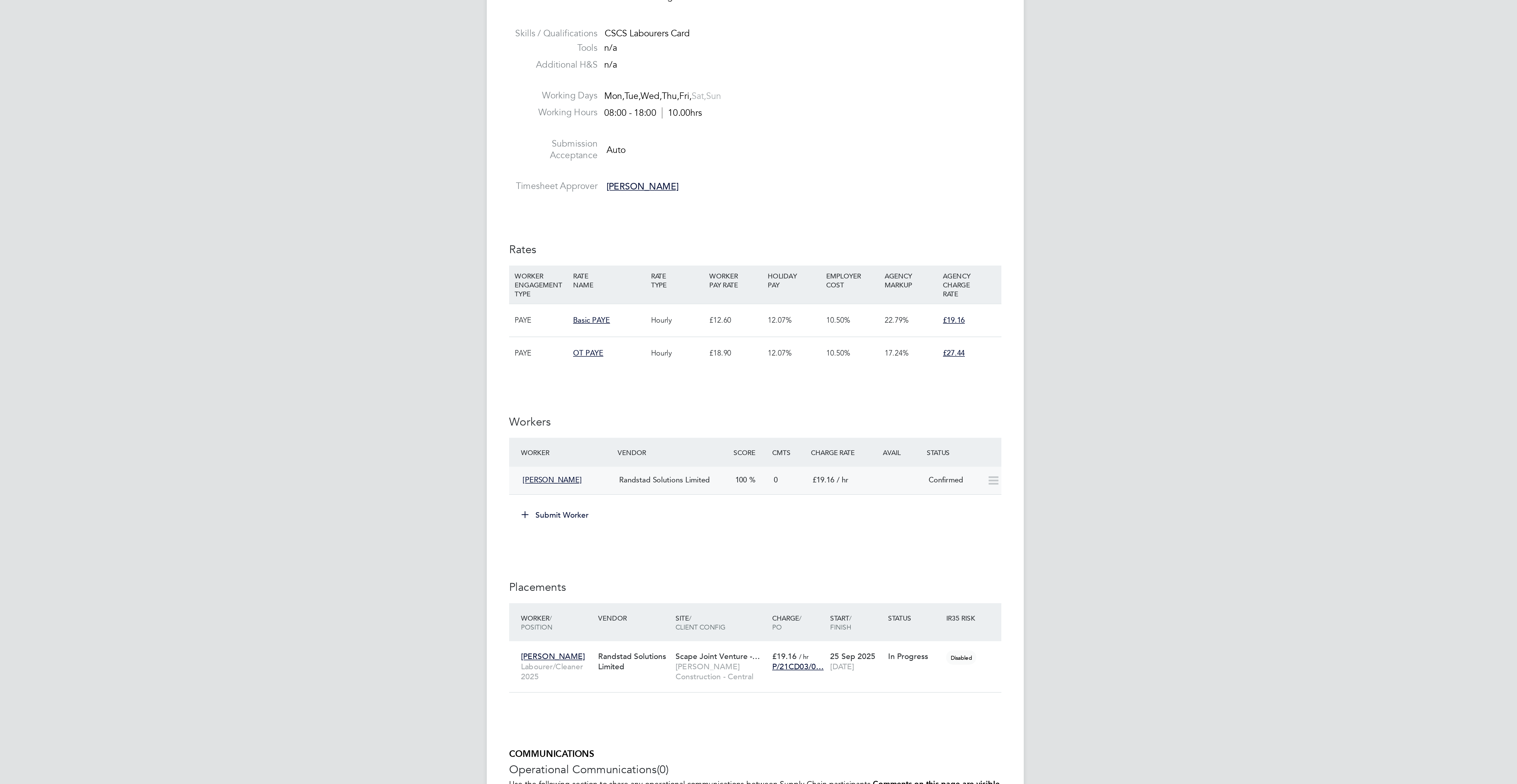
drag, startPoint x: 642, startPoint y: 441, endPoint x: 679, endPoint y: 438, distance: 37.1
click at [679, 438] on div "[PERSON_NAME] Randstad Solutions Limited 100 0 £19.16 / hr Confirmed" at bounding box center [758, 437] width 232 height 13
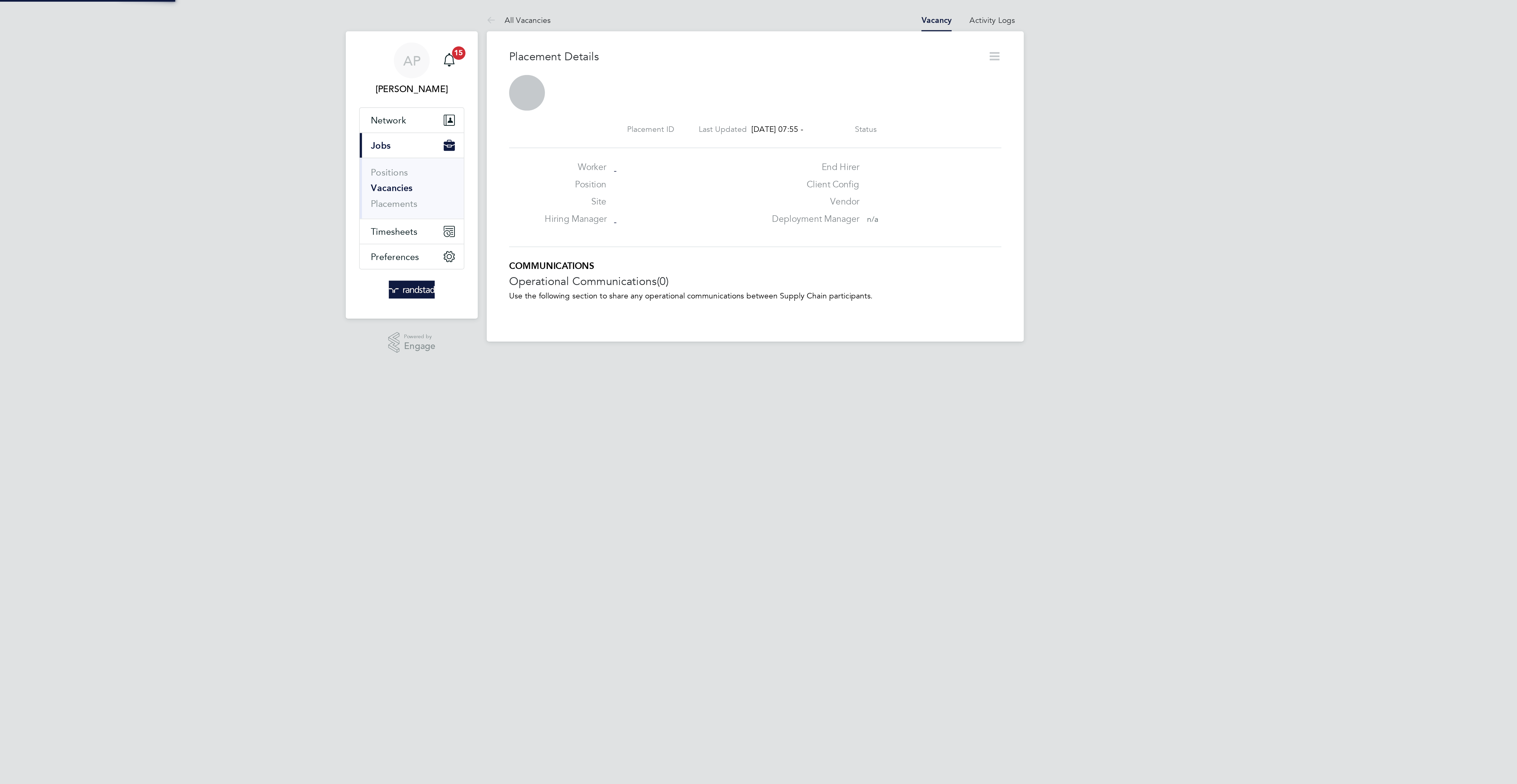
scroll to position [9, 103]
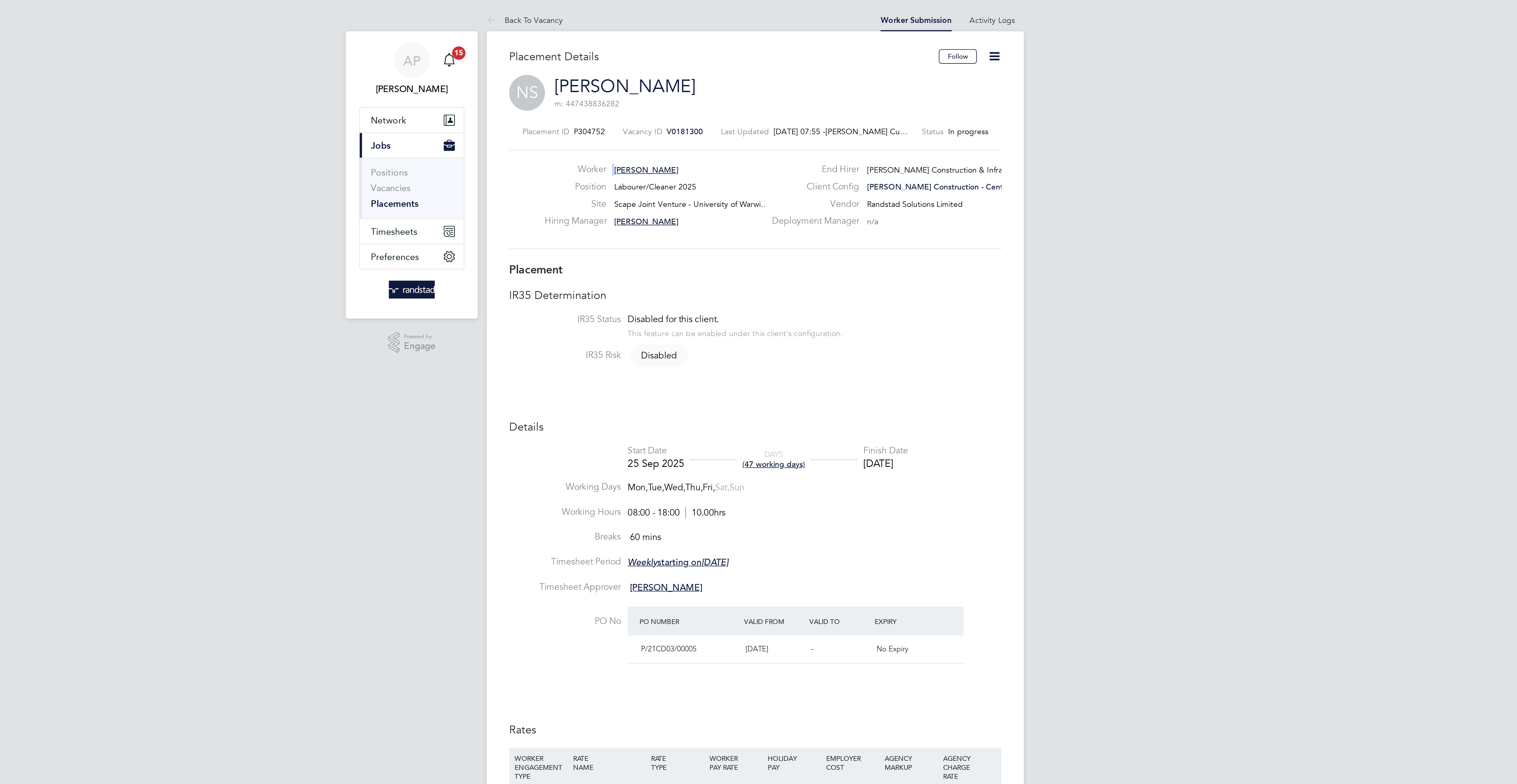
drag, startPoint x: 725, startPoint y: 80, endPoint x: 689, endPoint y: 80, distance: 36.0
click at [689, 80] on div "Worker [PERSON_NAME]" at bounding box center [711, 81] width 103 height 8
drag, startPoint x: 696, startPoint y: 77, endPoint x: 715, endPoint y: 78, distance: 19.0
click at [715, 78] on div "Worker [PERSON_NAME] Position Labourer/Cleaner 2025 Site Scape Joint Venture - …" at bounding box center [758, 94] width 232 height 46
click at [652, 10] on link "Back To Vacancy" at bounding box center [650, 9] width 36 height 5
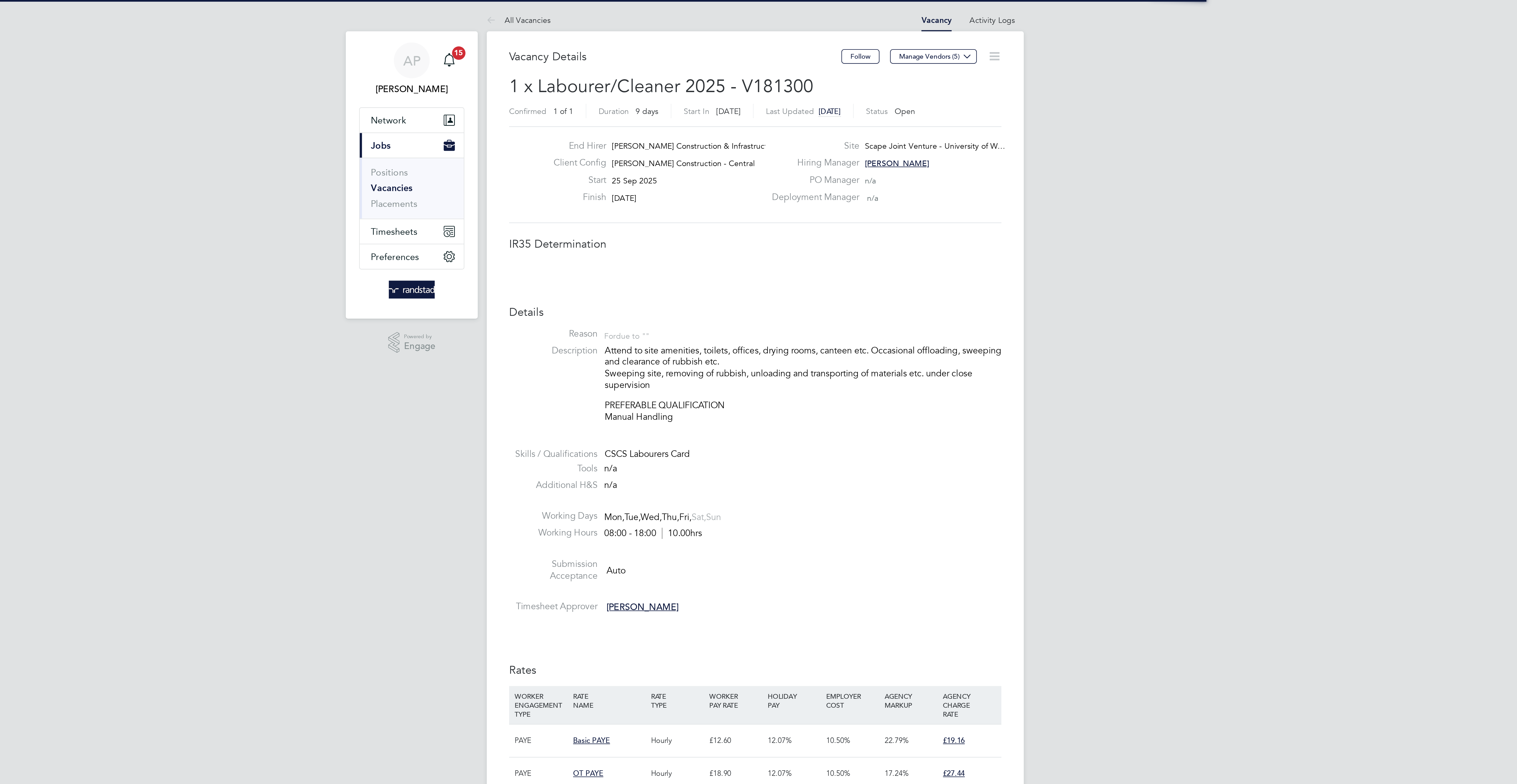
scroll to position [15, 37]
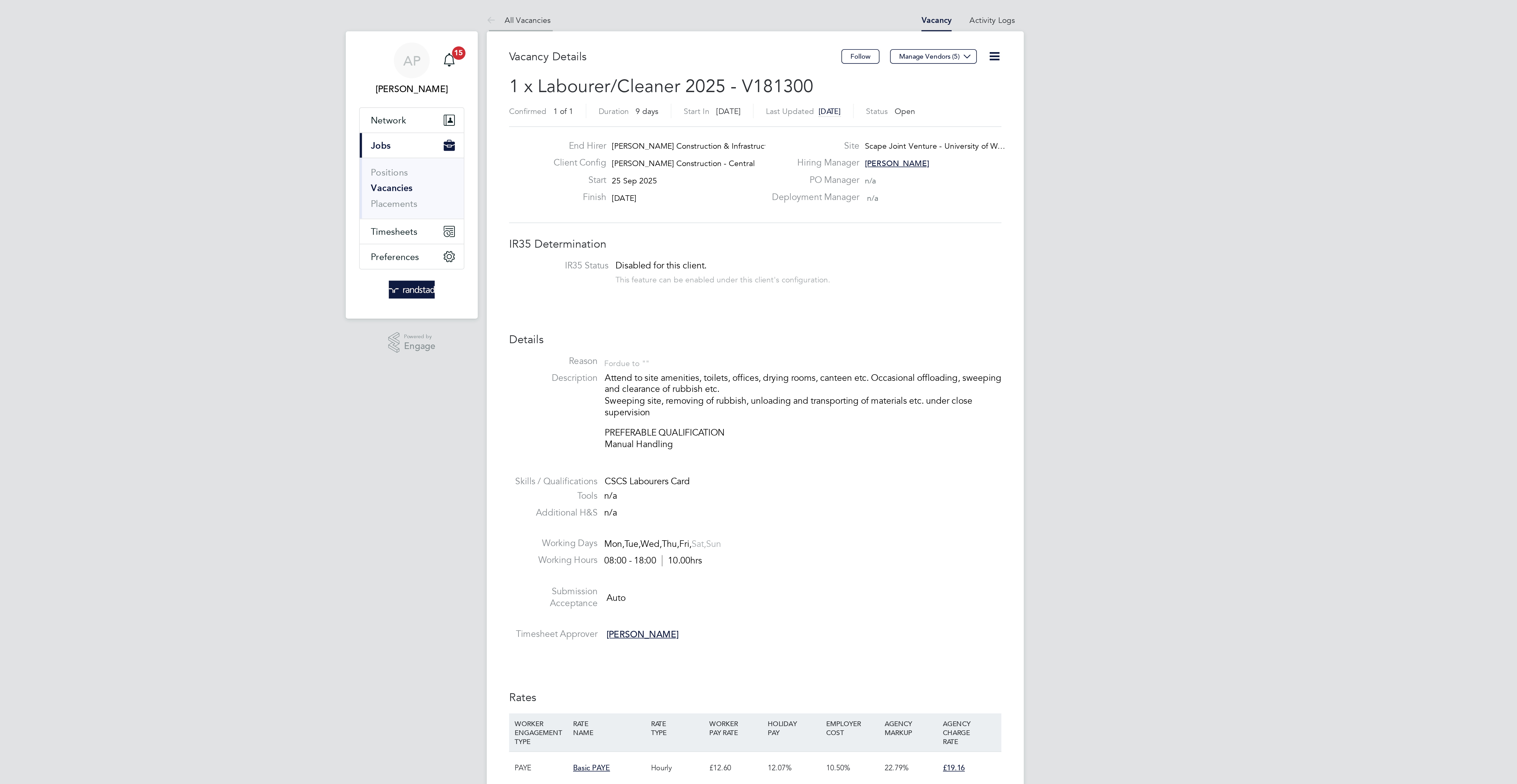
click at [650, 11] on li "All Vacancies" at bounding box center [647, 9] width 30 height 11
